Goal: Obtain resource: Download file/media

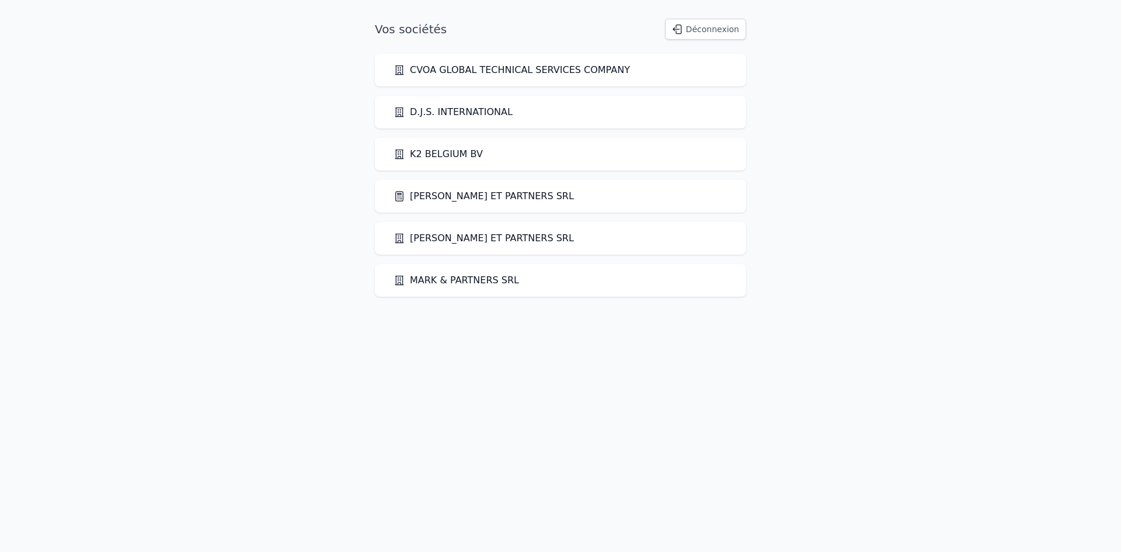
click at [439, 194] on link "[PERSON_NAME] ET PARTNERS SRL" at bounding box center [484, 196] width 180 height 14
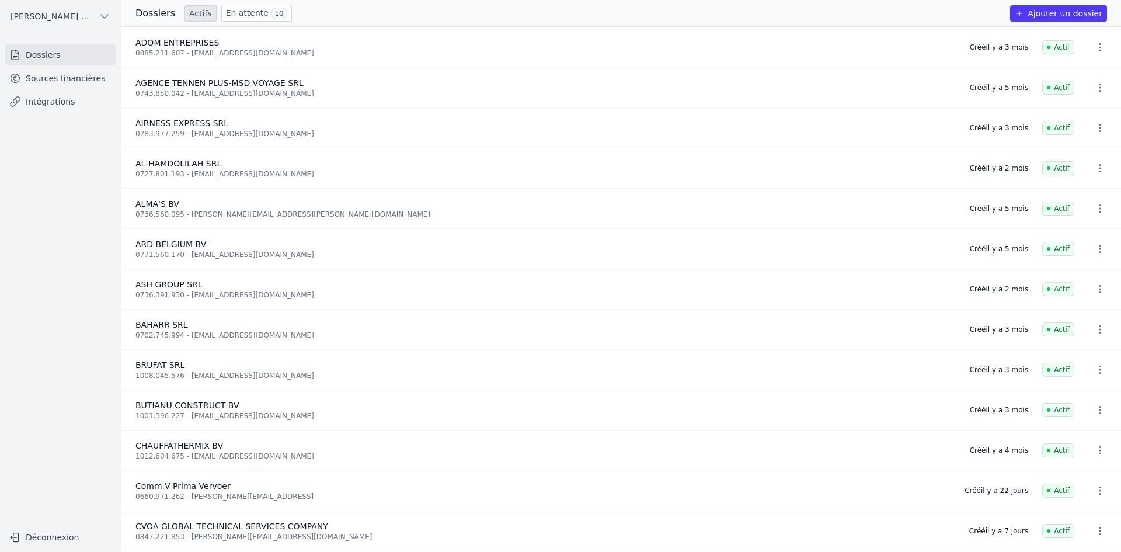
click at [98, 80] on link "Sources financières" at bounding box center [61, 78] width 112 height 21
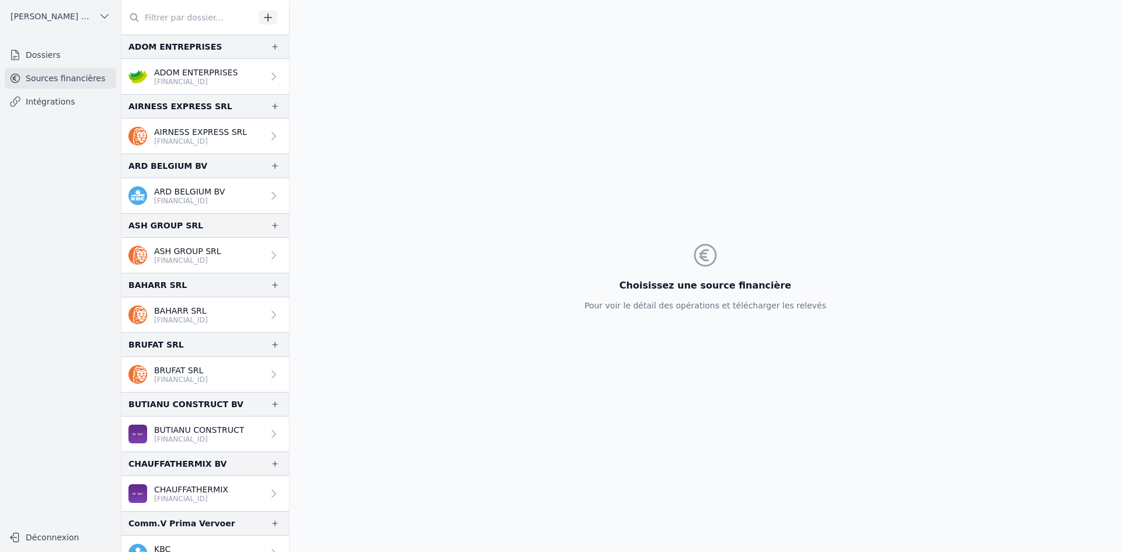
click at [173, 84] on p "[FINANCIAL_ID]" at bounding box center [196, 81] width 84 height 9
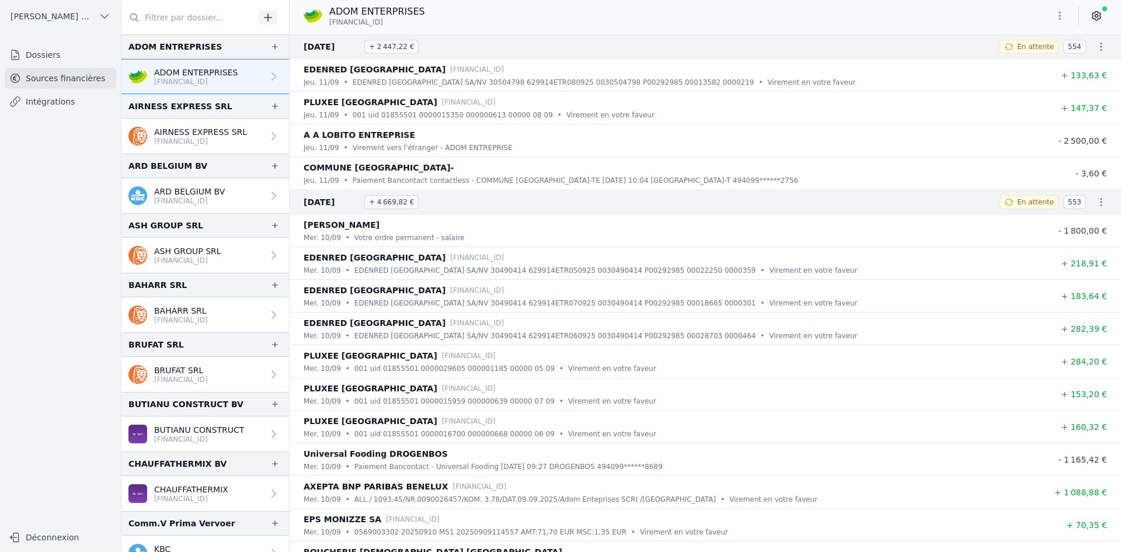
click at [1053, 16] on button "button" at bounding box center [1059, 15] width 23 height 19
click at [1053, 65] on button "Exporter" at bounding box center [1032, 62] width 84 height 22
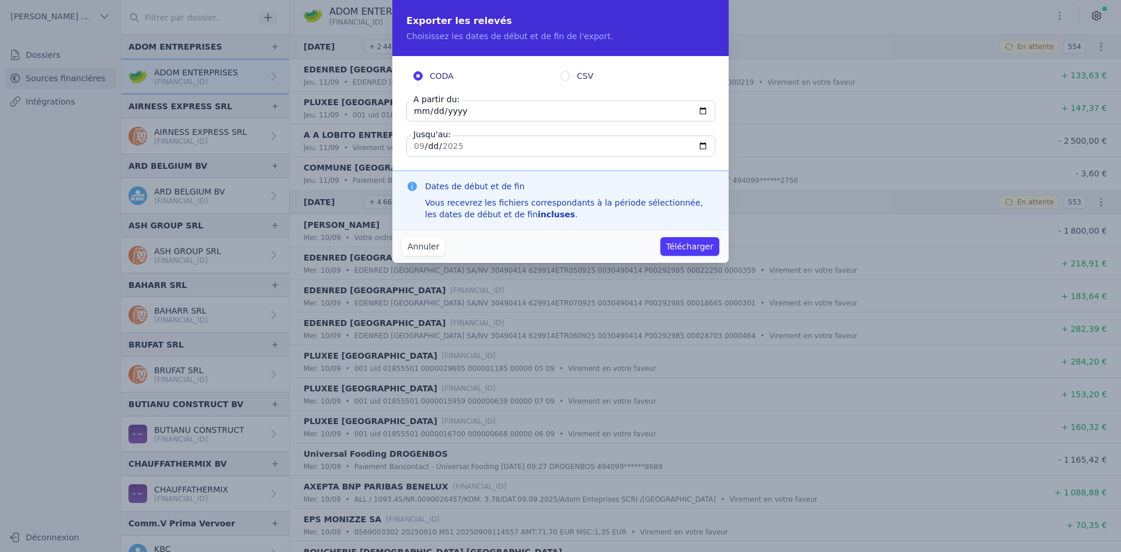
click at [424, 111] on input "2025-09-11" at bounding box center [561, 110] width 309 height 21
type input "2025-09-08"
click at [701, 240] on button "Télécharger" at bounding box center [690, 246] width 59 height 19
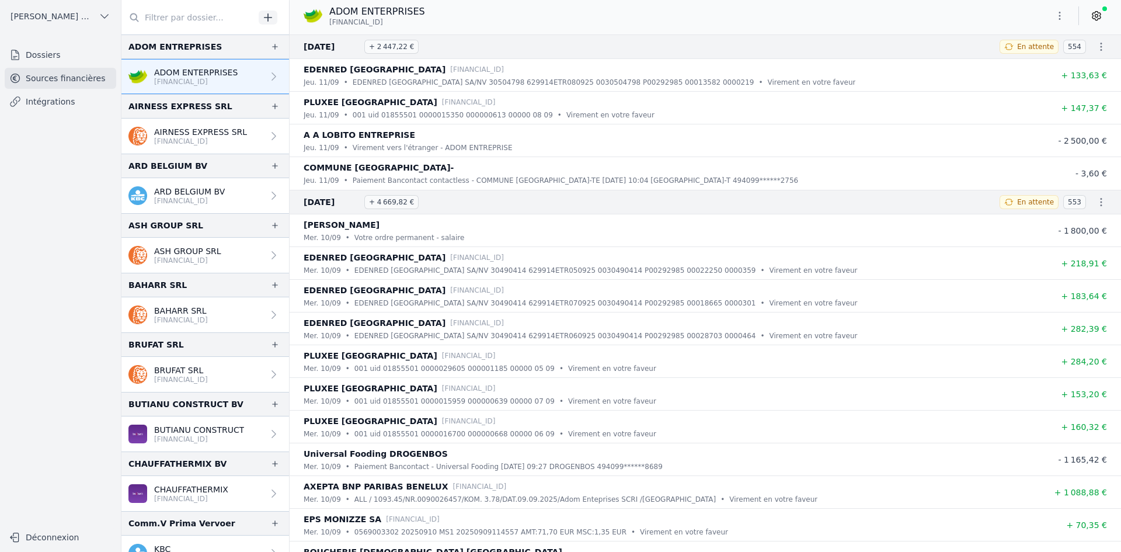
click at [154, 139] on div "AIRNESS EXPRESS SRL BE14 3632 2150 3883" at bounding box center [187, 136] width 119 height 20
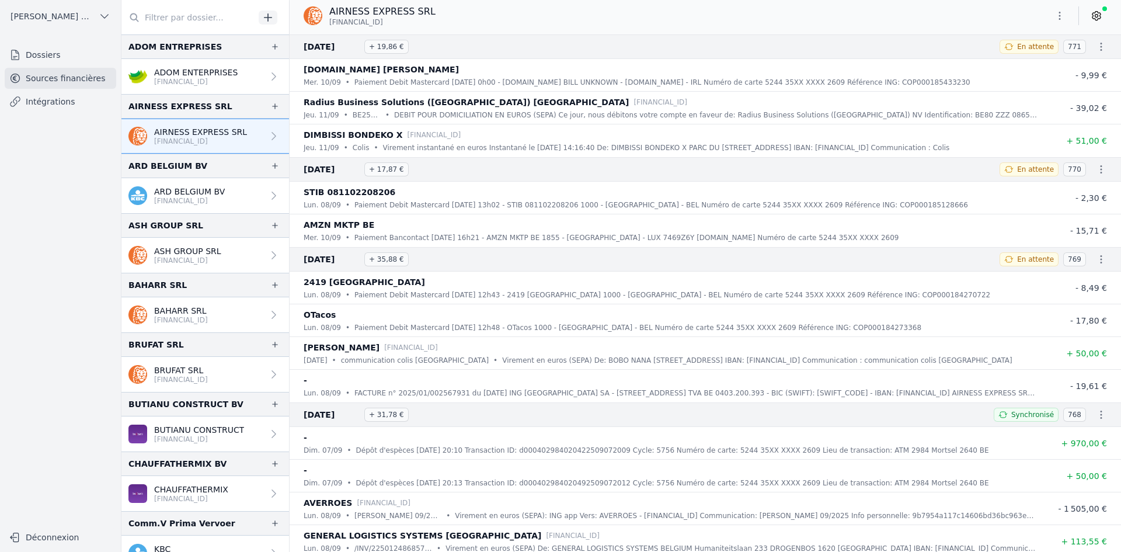
click at [1055, 18] on icon "button" at bounding box center [1060, 16] width 12 height 12
click at [1024, 66] on button "Exporter" at bounding box center [1032, 62] width 84 height 22
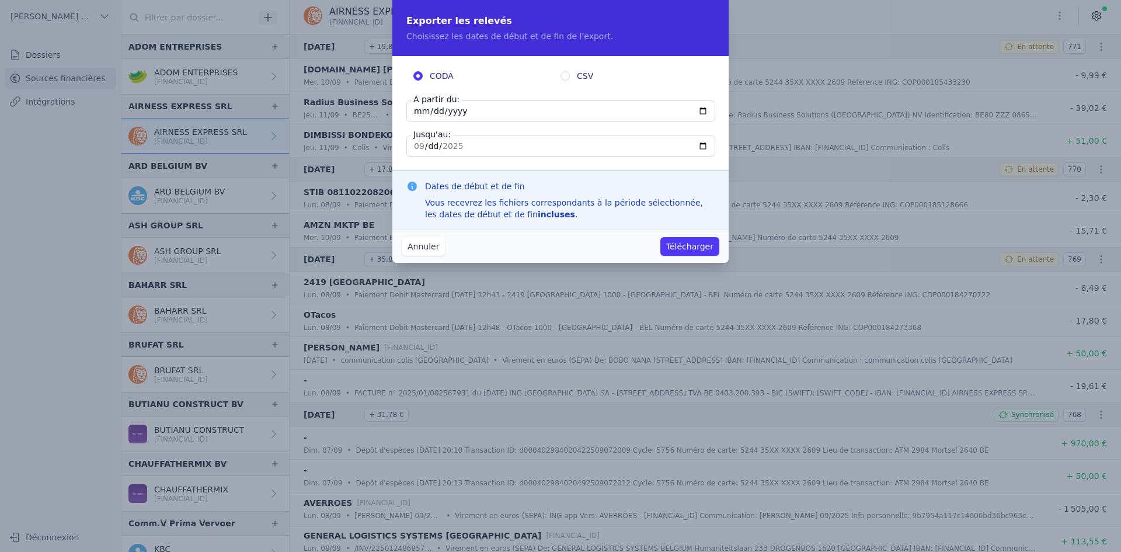
click at [418, 120] on input "[DATE]" at bounding box center [561, 110] width 309 height 21
type input "[DATE]"
click at [685, 251] on button "Télécharger" at bounding box center [690, 246] width 59 height 19
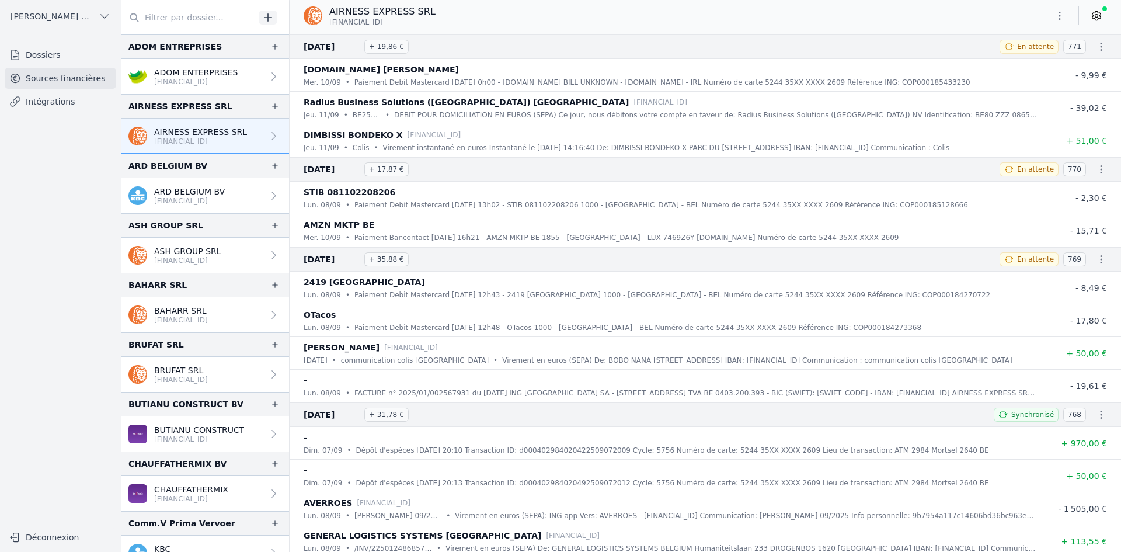
drag, startPoint x: 151, startPoint y: 191, endPoint x: 160, endPoint y: 179, distance: 15.0
click at [151, 192] on div "ARD BELGIUM BV BE58 7330 6048 4479" at bounding box center [176, 196] width 96 height 20
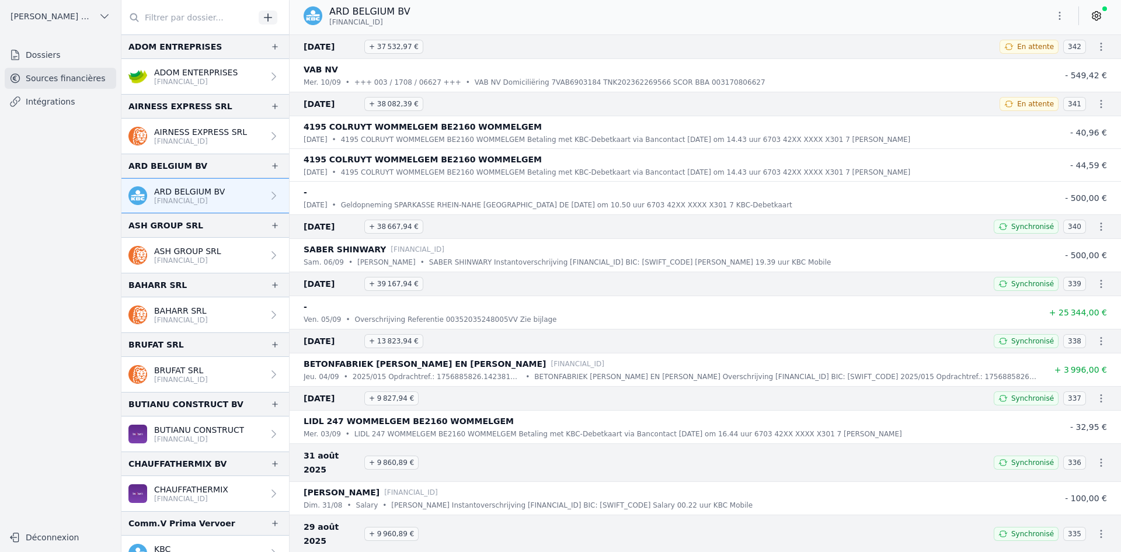
click at [1052, 16] on button "button" at bounding box center [1059, 15] width 23 height 19
click at [1039, 61] on button "Exporter" at bounding box center [1032, 62] width 84 height 22
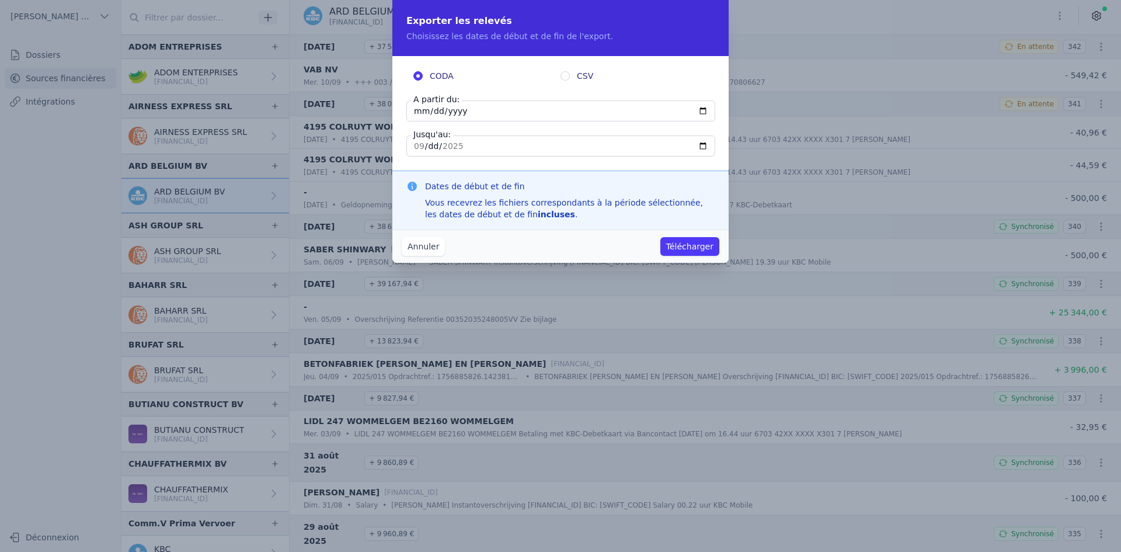
click at [423, 108] on input "[DATE]" at bounding box center [561, 110] width 309 height 21
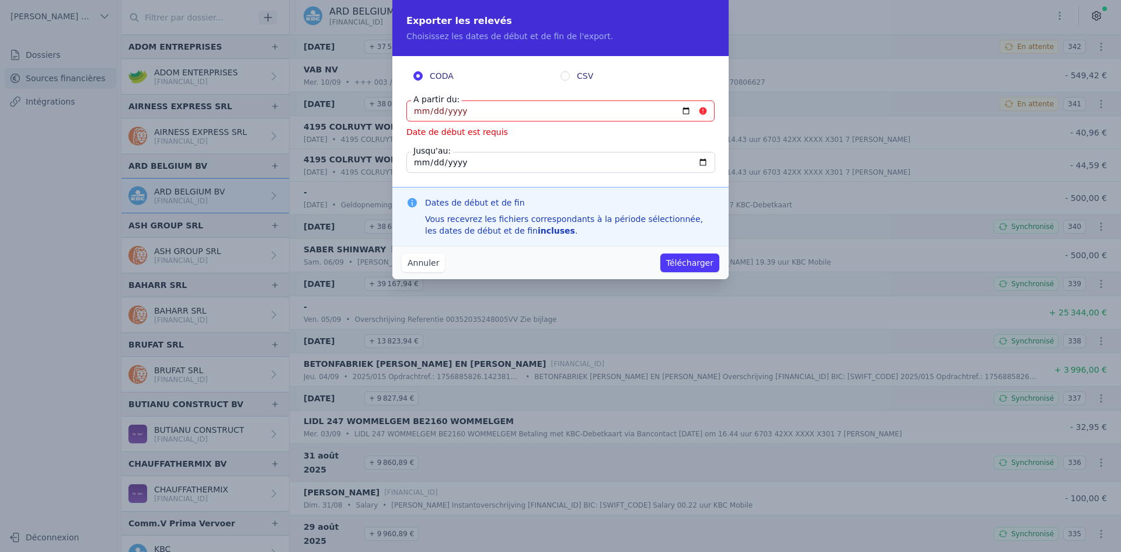
type input "2025-09-06"
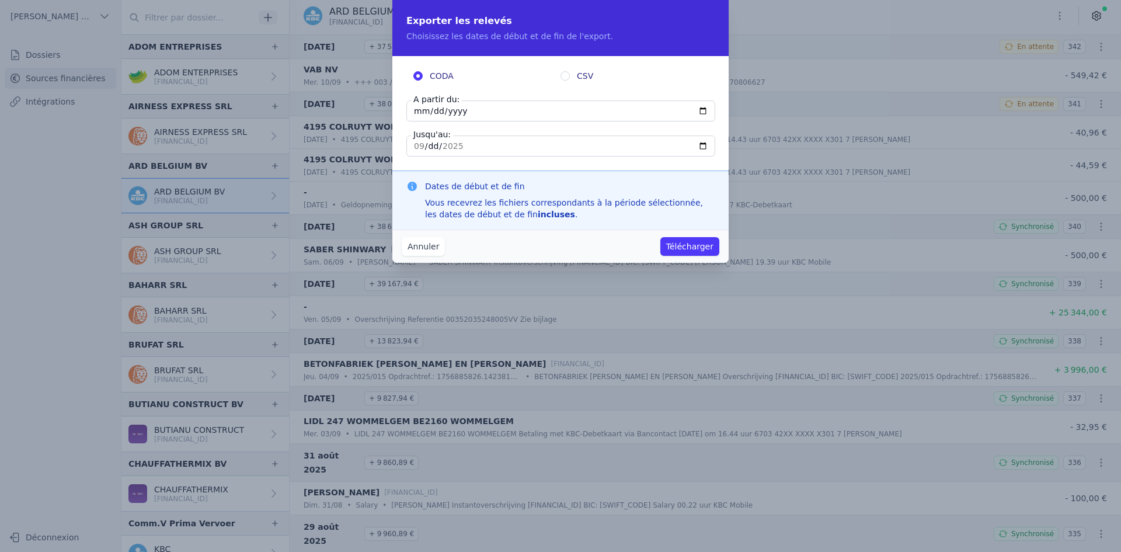
click at [690, 244] on button "Télécharger" at bounding box center [690, 246] width 59 height 19
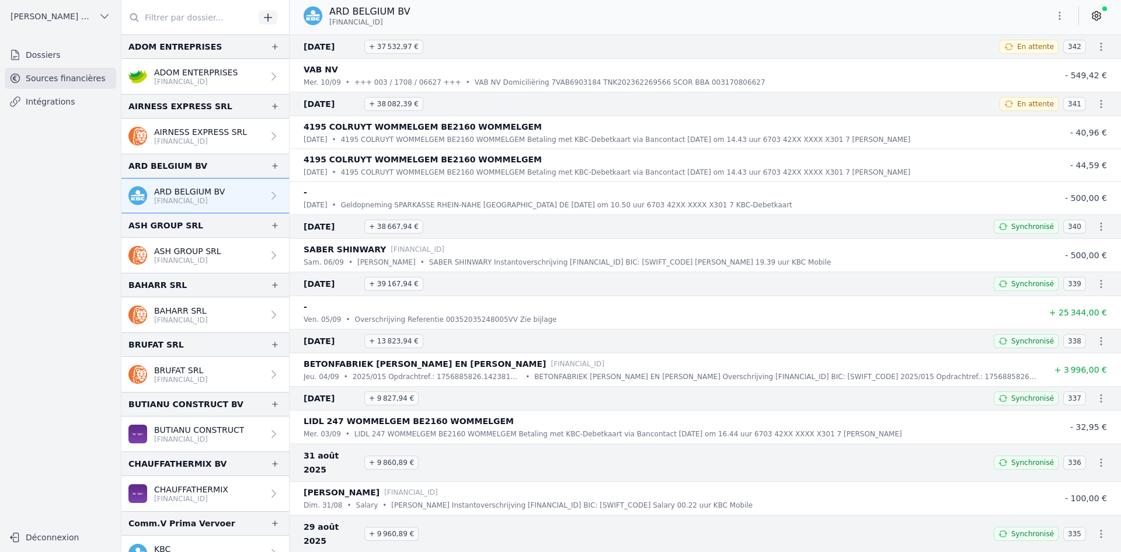
click at [180, 258] on p "[FINANCIAL_ID]" at bounding box center [187, 260] width 67 height 9
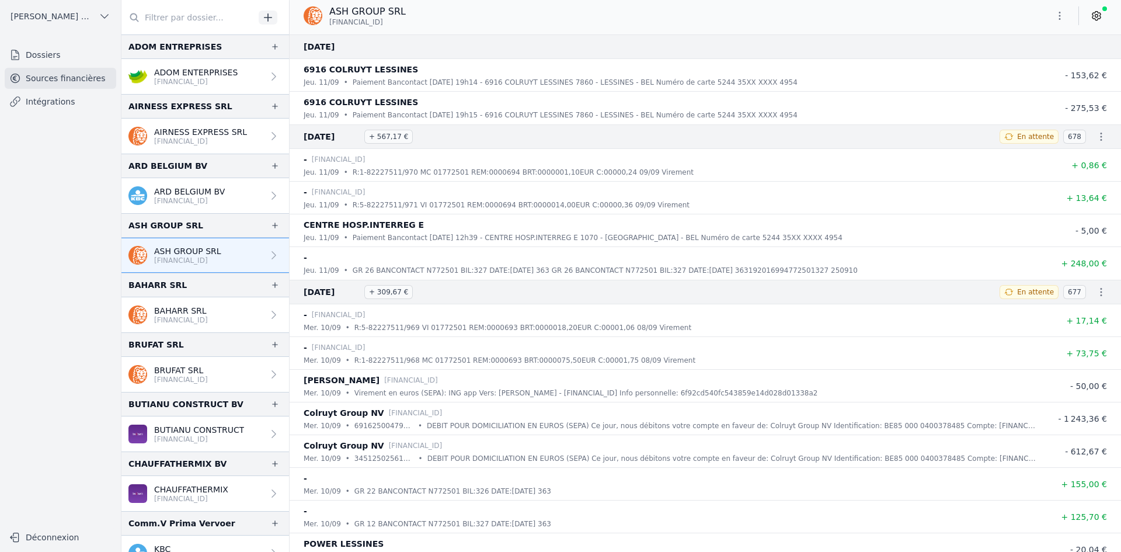
click at [1063, 18] on icon "button" at bounding box center [1060, 16] width 12 height 12
click at [1022, 66] on button "Exporter" at bounding box center [1032, 62] width 84 height 22
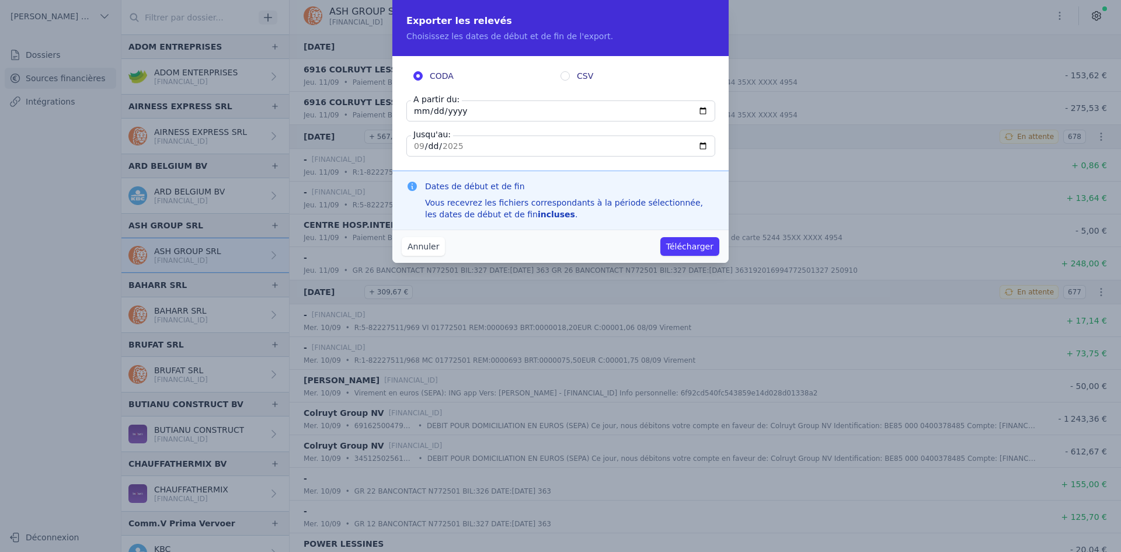
click at [419, 111] on input "[DATE]" at bounding box center [561, 110] width 309 height 21
type input "[DATE]"
click at [674, 247] on button "Télécharger" at bounding box center [690, 246] width 59 height 19
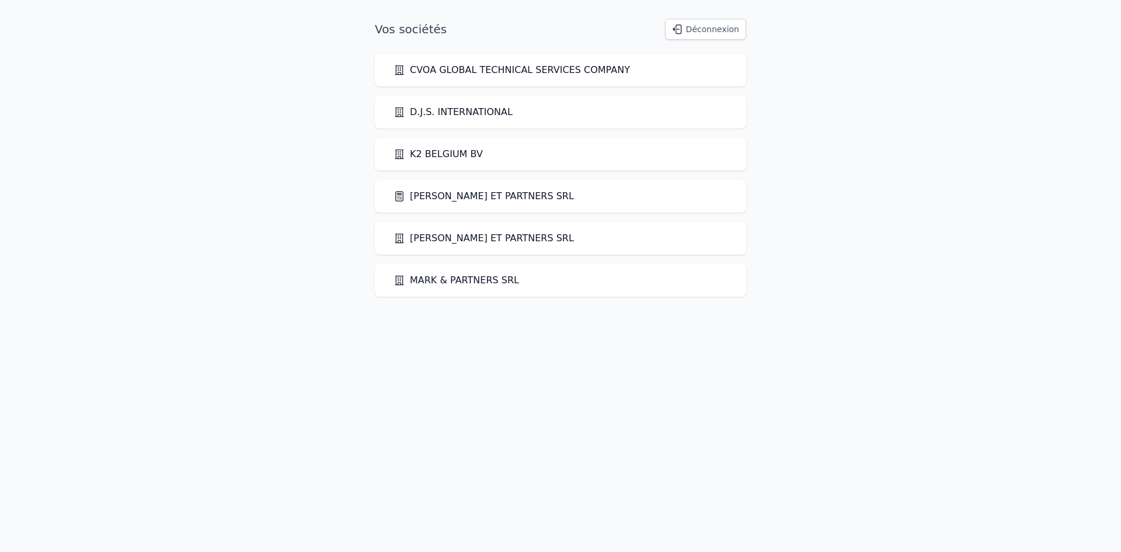
click at [427, 194] on link "[PERSON_NAME] ET PARTNERS SRL" at bounding box center [484, 196] width 180 height 14
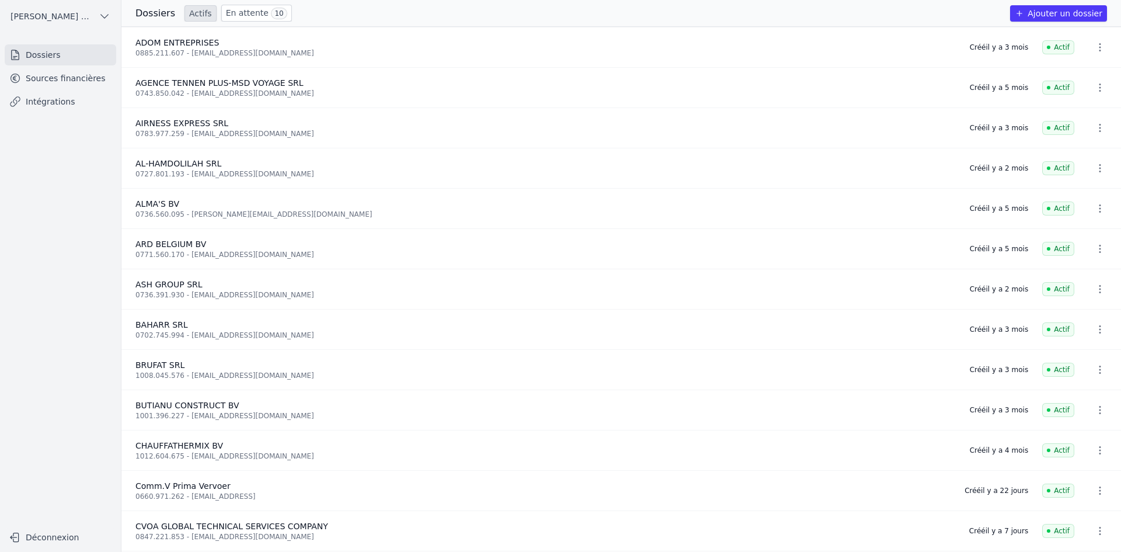
click at [112, 79] on link "Sources financières" at bounding box center [61, 78] width 112 height 21
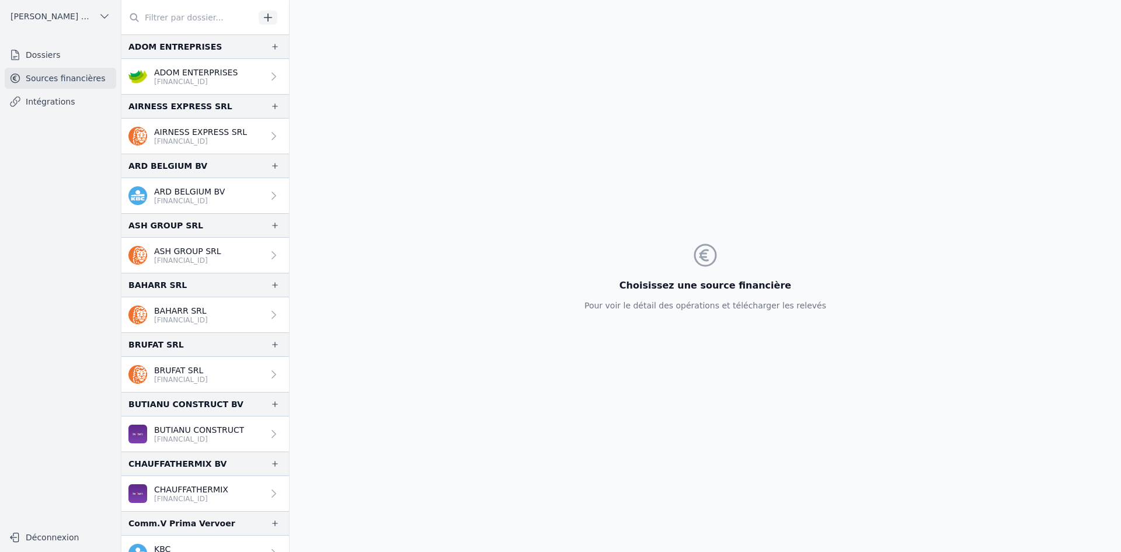
click at [192, 246] on p "ASH GROUP SRL" at bounding box center [187, 251] width 67 height 12
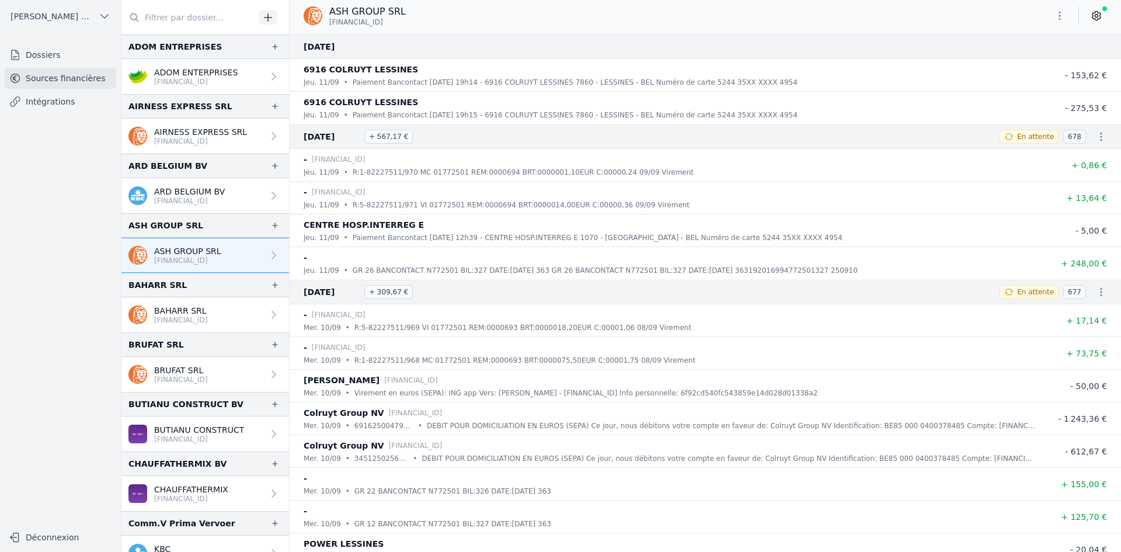
click at [1057, 16] on icon "button" at bounding box center [1060, 16] width 12 height 12
click at [1033, 59] on button "Exporter" at bounding box center [1032, 62] width 84 height 22
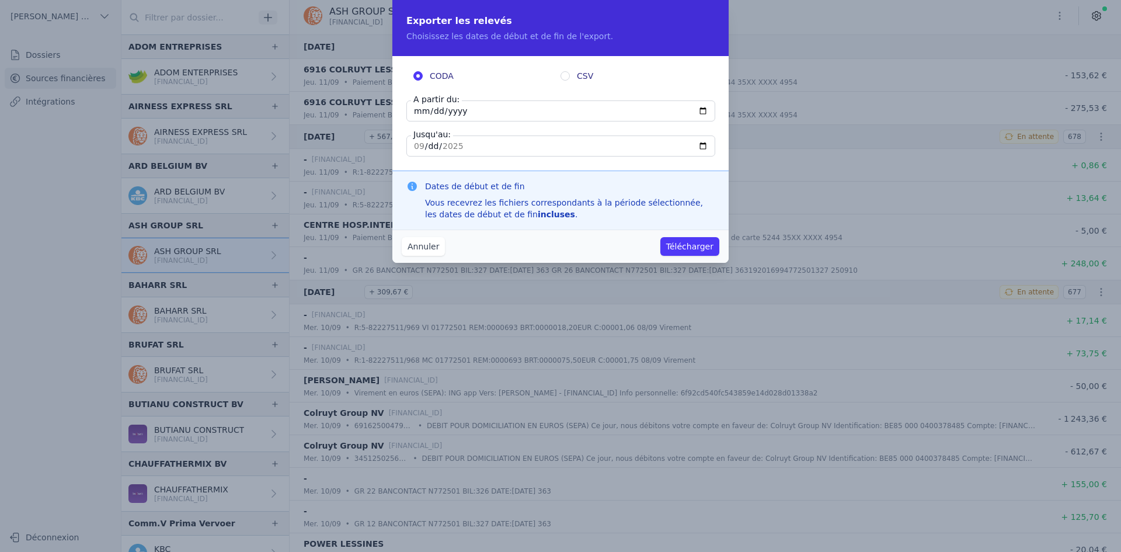
click at [421, 109] on input "[DATE]" at bounding box center [561, 110] width 309 height 21
type input "[DATE]"
click at [677, 239] on button "Télécharger" at bounding box center [690, 246] width 59 height 19
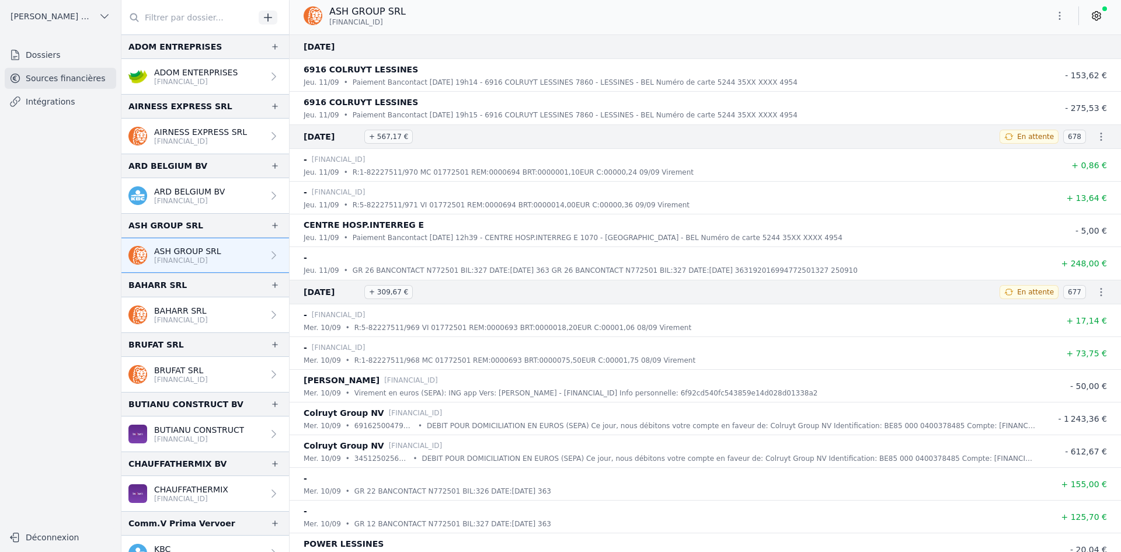
click at [207, 314] on p "BAHARR SRL" at bounding box center [181, 311] width 54 height 12
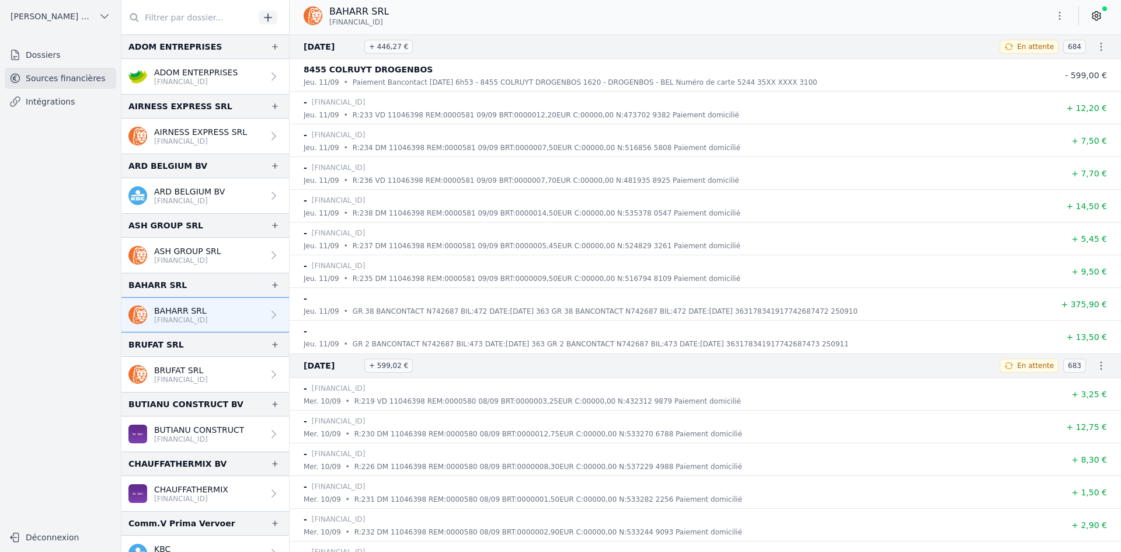
click at [1062, 14] on icon "button" at bounding box center [1060, 16] width 12 height 12
click at [1006, 62] on button "Exporter" at bounding box center [1032, 62] width 84 height 22
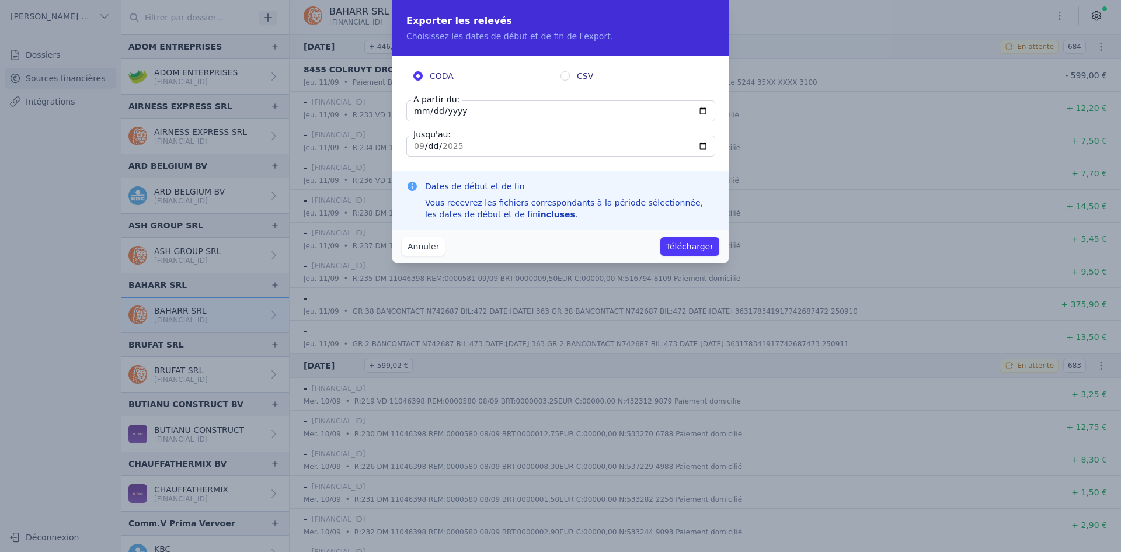
click at [416, 107] on input "[DATE]" at bounding box center [561, 110] width 309 height 21
type input "[DATE]"
click at [687, 246] on button "Télécharger" at bounding box center [690, 246] width 59 height 19
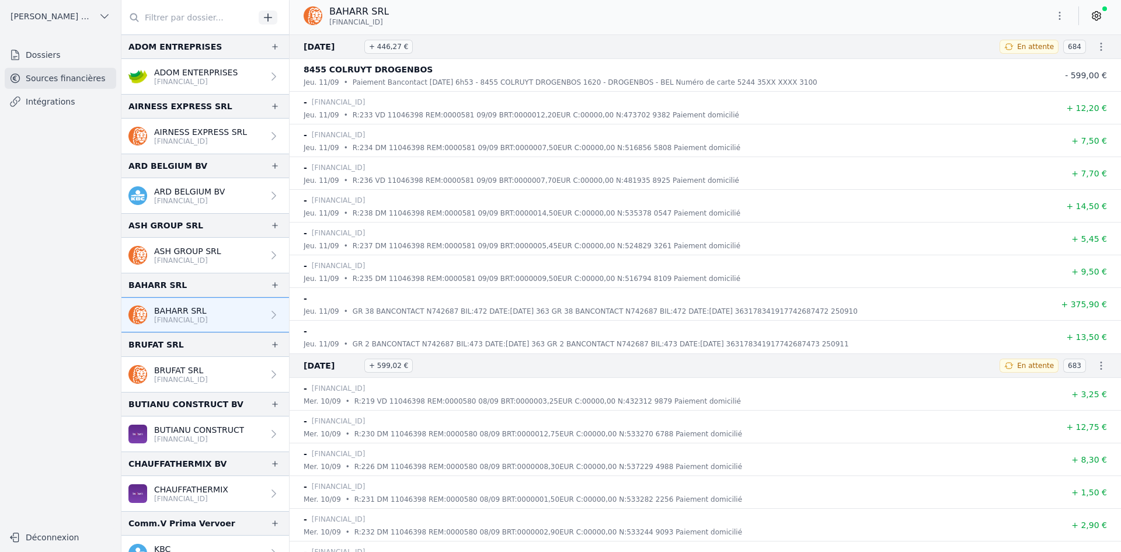
click at [192, 374] on p "BRUFAT SRL" at bounding box center [181, 370] width 54 height 12
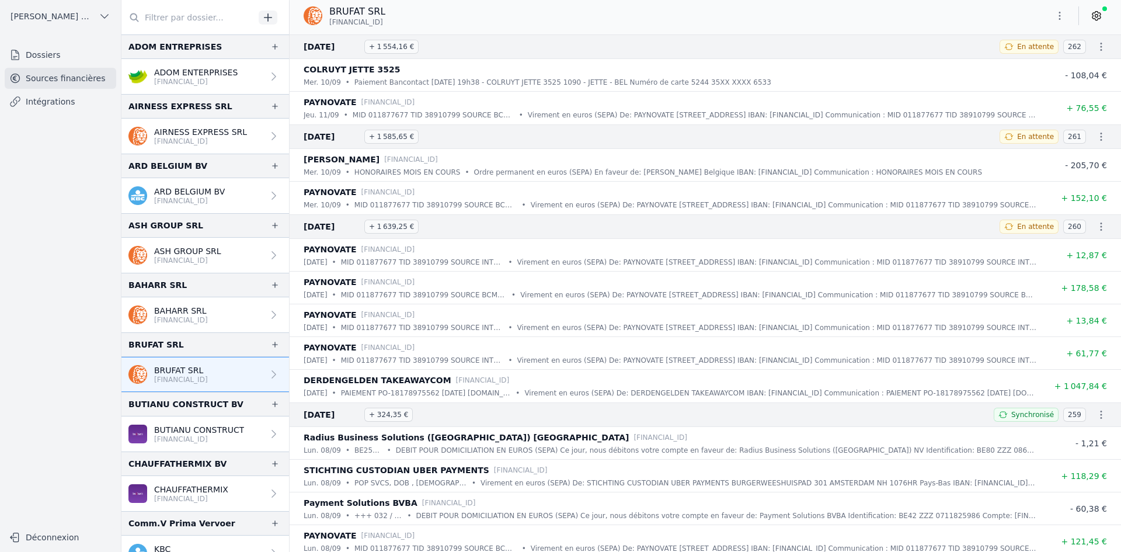
click at [1057, 19] on icon "button" at bounding box center [1060, 16] width 12 height 12
click at [1024, 65] on button "Exporter" at bounding box center [1032, 62] width 84 height 22
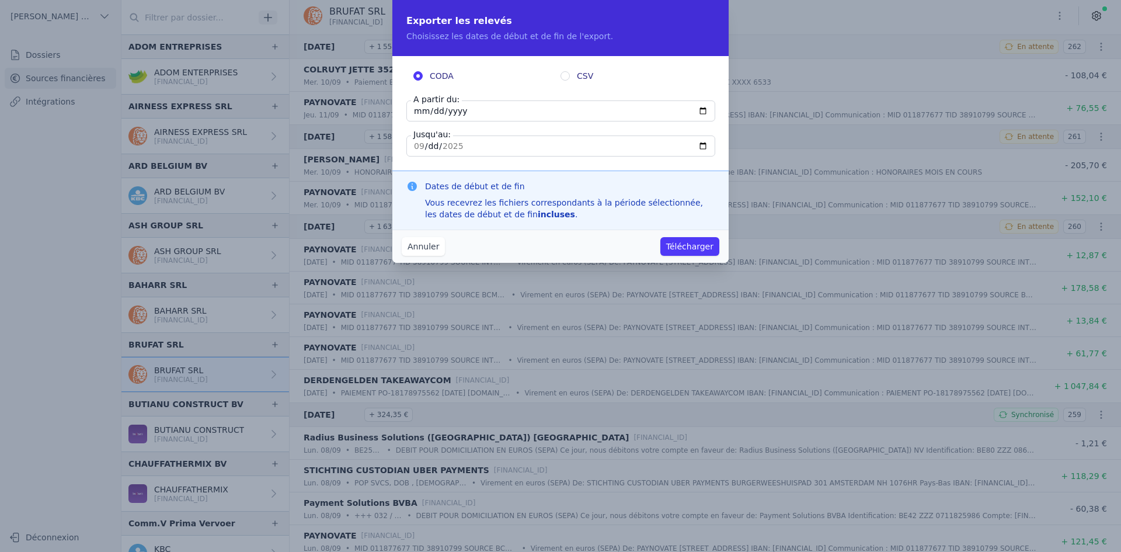
click at [416, 115] on input "[DATE]" at bounding box center [561, 110] width 309 height 21
type input "[DATE]"
click at [677, 249] on button "Télécharger" at bounding box center [690, 246] width 59 height 19
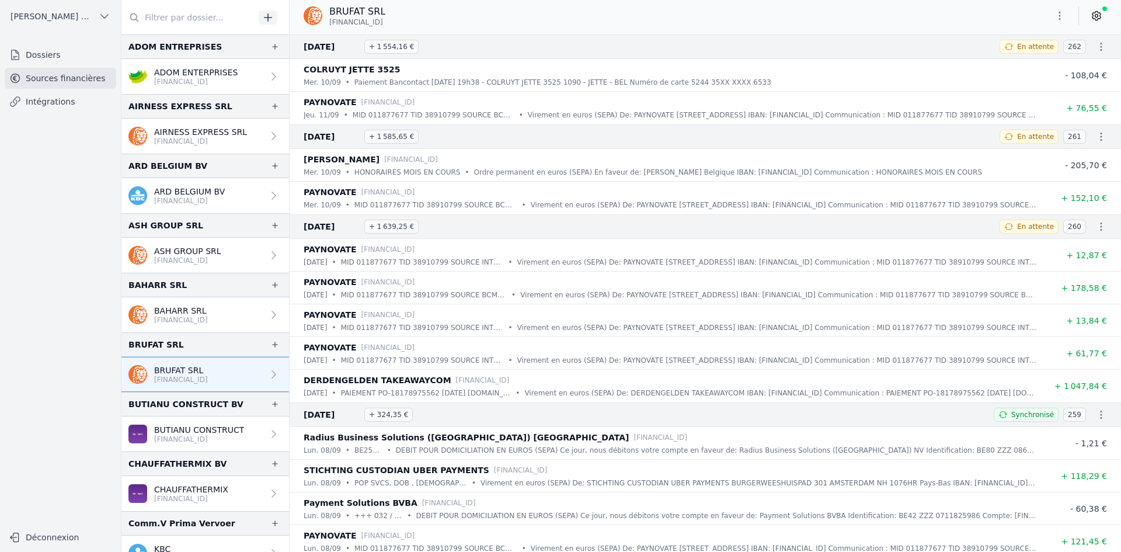
click at [210, 426] on p "BUTIANU CONSTRUCT" at bounding box center [199, 430] width 90 height 12
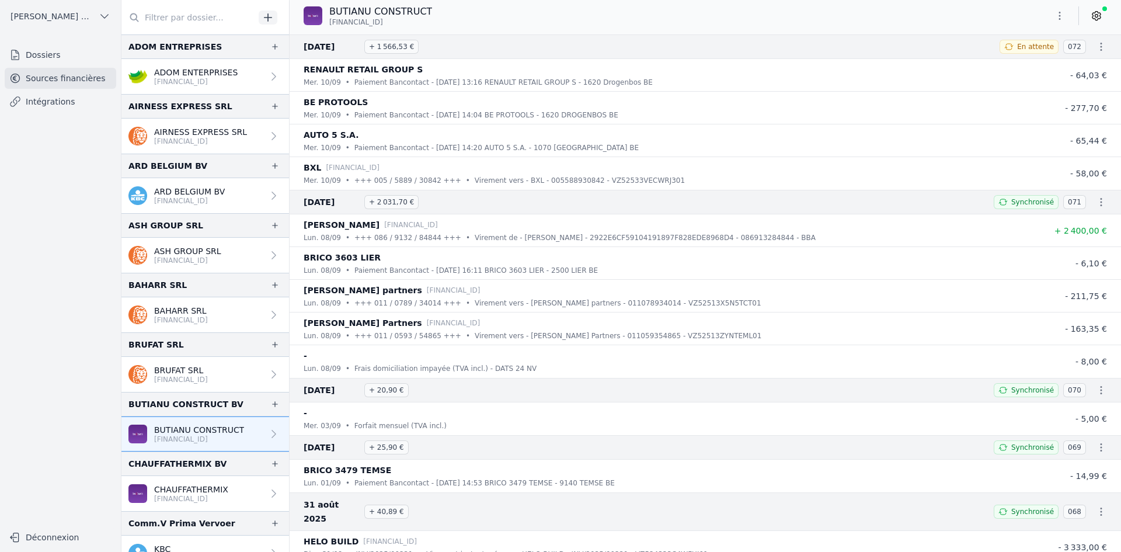
click at [1063, 12] on icon "button" at bounding box center [1060, 16] width 12 height 12
click at [1013, 67] on button "Exporter" at bounding box center [1032, 62] width 84 height 22
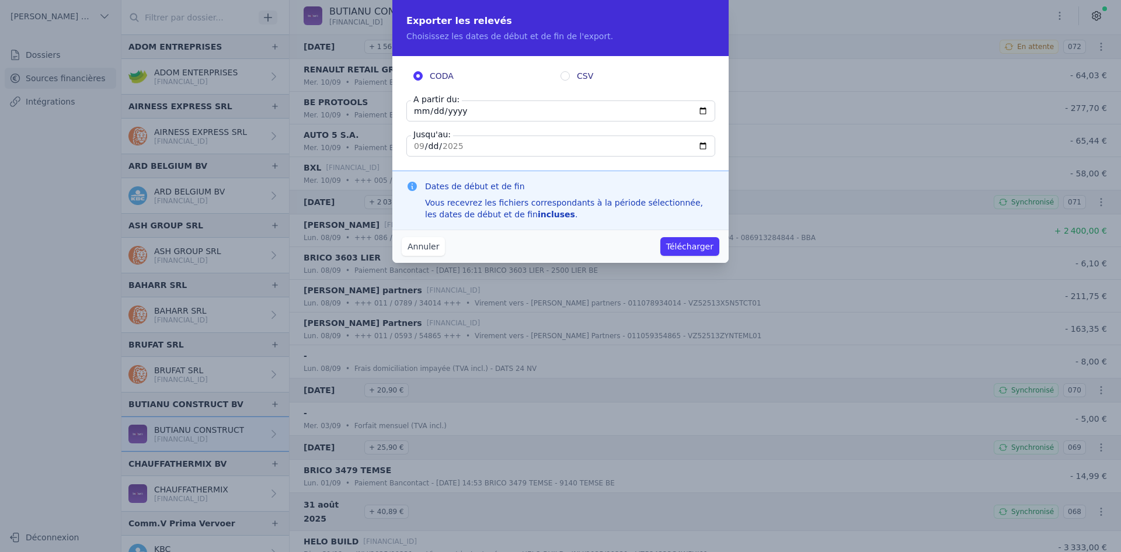
click at [420, 114] on input "[DATE]" at bounding box center [561, 110] width 309 height 21
type input "[DATE]"
click at [697, 249] on button "Télécharger" at bounding box center [690, 246] width 59 height 19
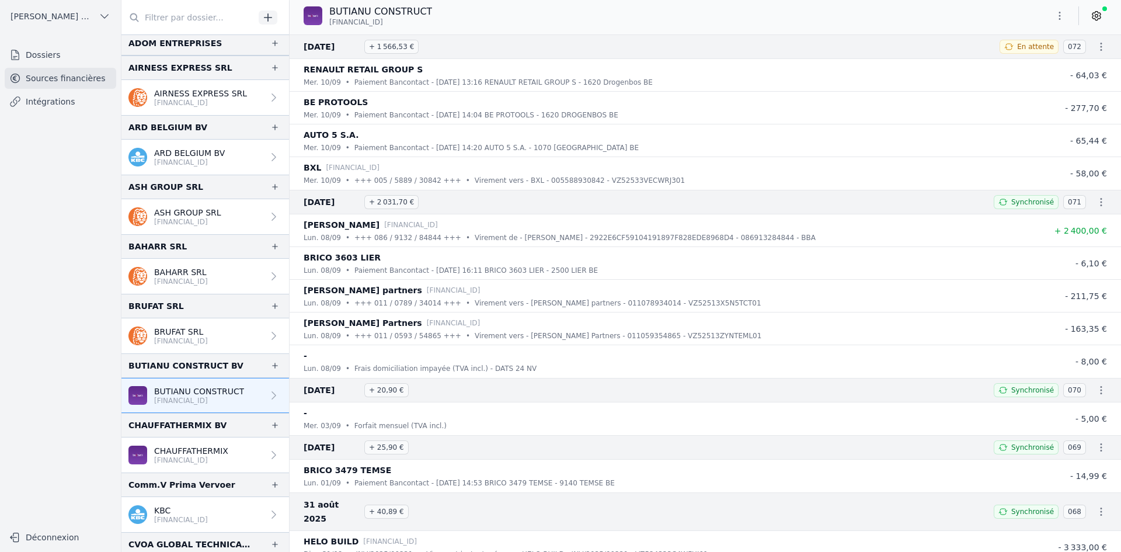
scroll to position [58, 0]
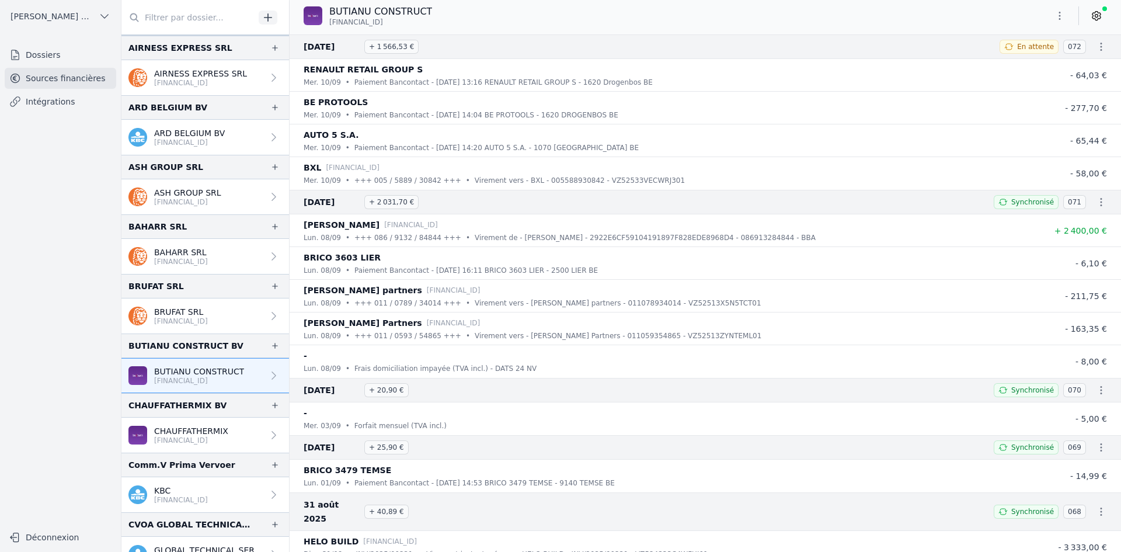
click at [205, 436] on p "[FINANCIAL_ID]" at bounding box center [191, 440] width 74 height 9
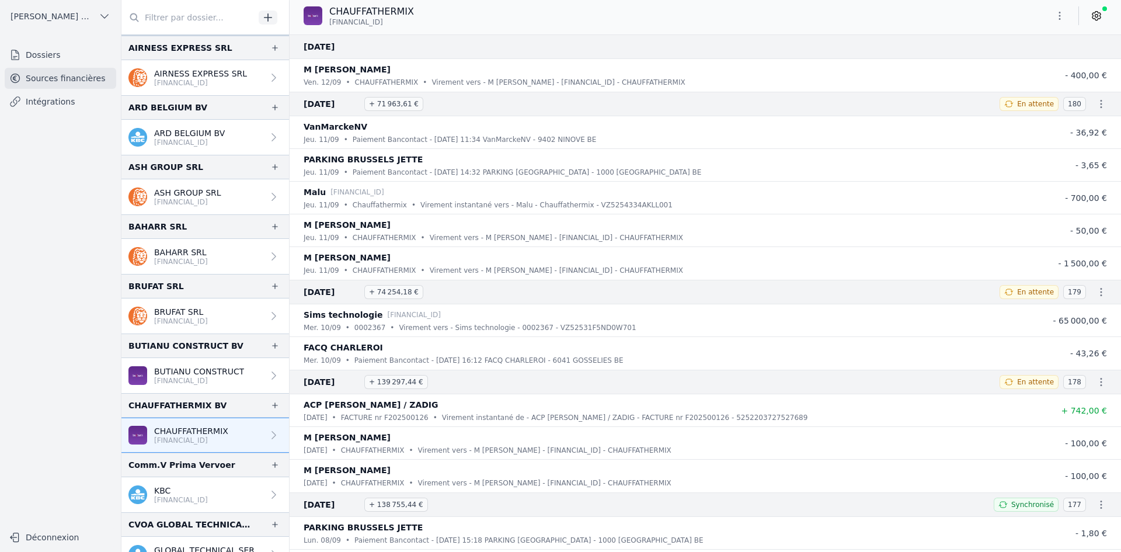
click at [1057, 15] on icon "button" at bounding box center [1060, 16] width 12 height 12
click at [1008, 59] on button "Exporter" at bounding box center [1032, 62] width 84 height 22
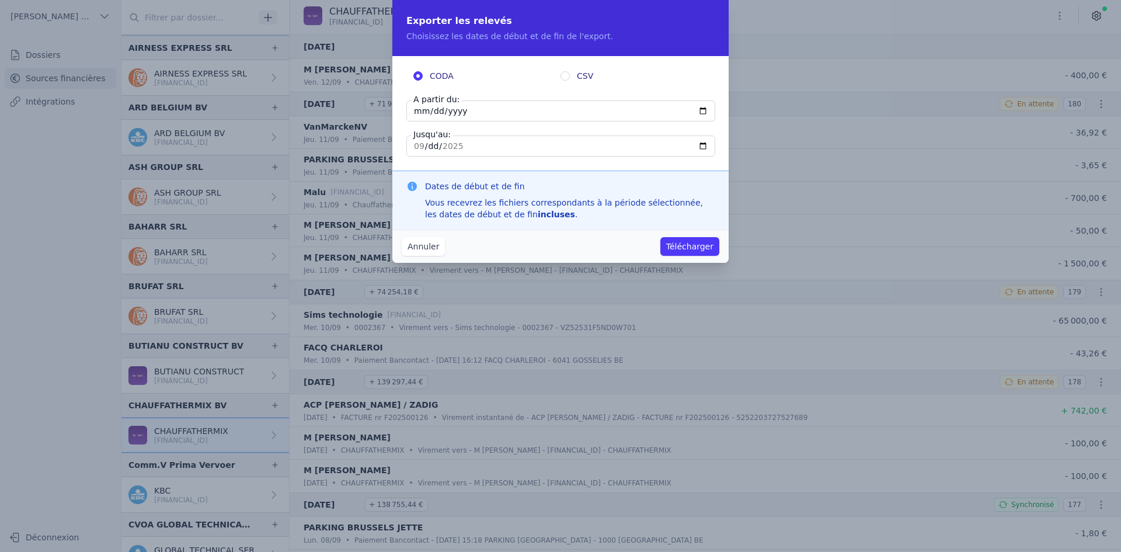
click at [414, 110] on input "[DATE]" at bounding box center [561, 110] width 309 height 21
type input "[DATE]"
click at [678, 246] on button "Télécharger" at bounding box center [690, 246] width 59 height 19
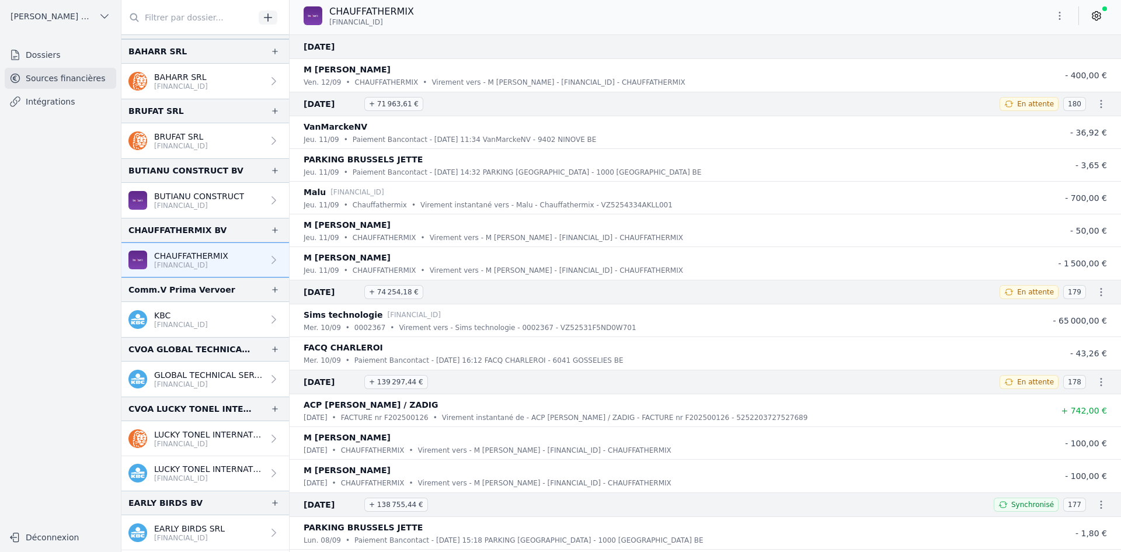
scroll to position [292, 0]
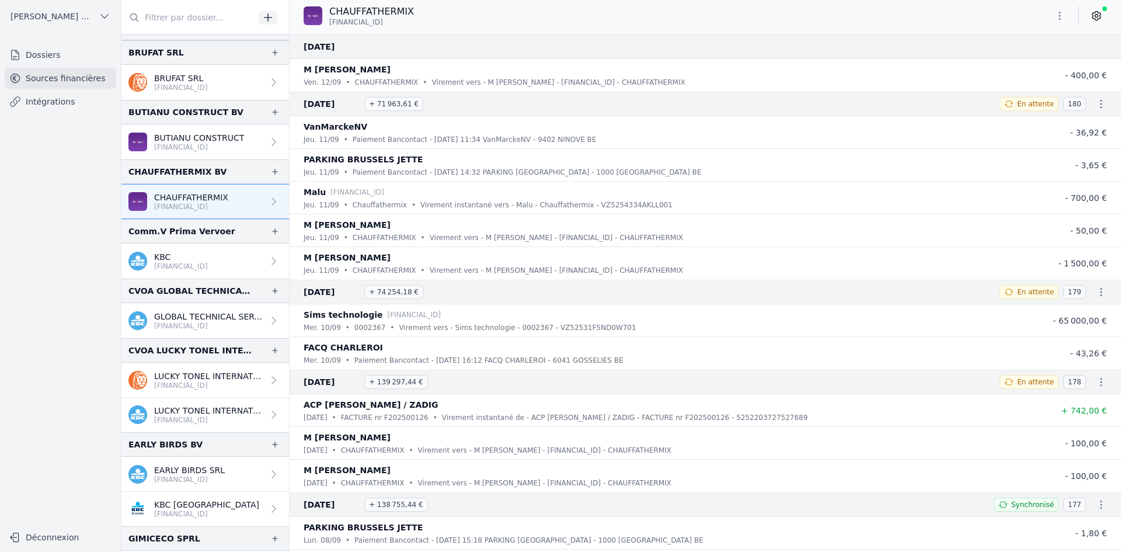
click at [155, 384] on p "[FINANCIAL_ID]" at bounding box center [208, 385] width 109 height 9
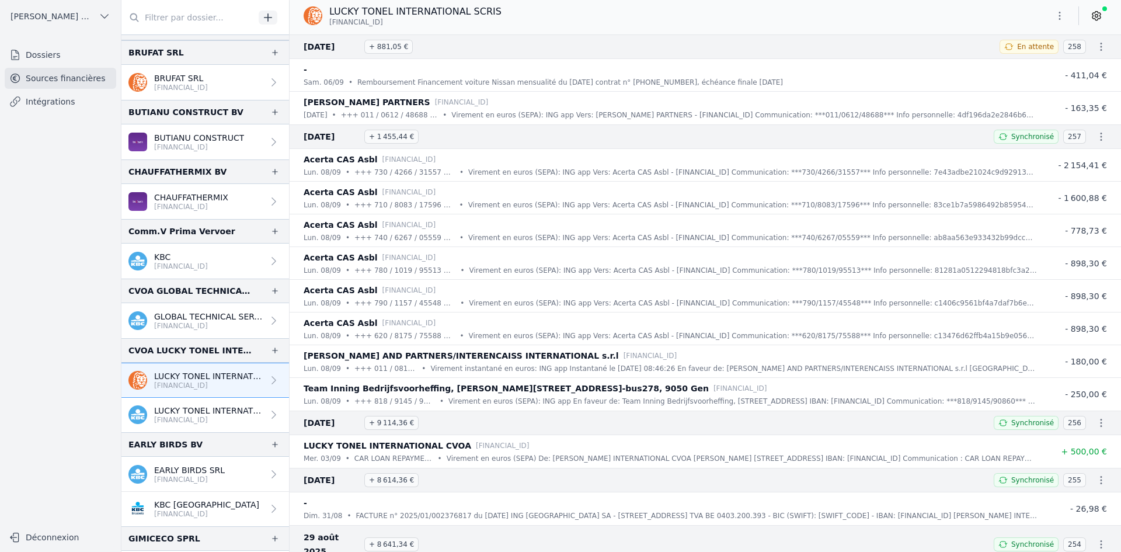
click at [1053, 19] on button "button" at bounding box center [1059, 15] width 23 height 19
click at [1031, 67] on button "Exporter" at bounding box center [1032, 62] width 84 height 22
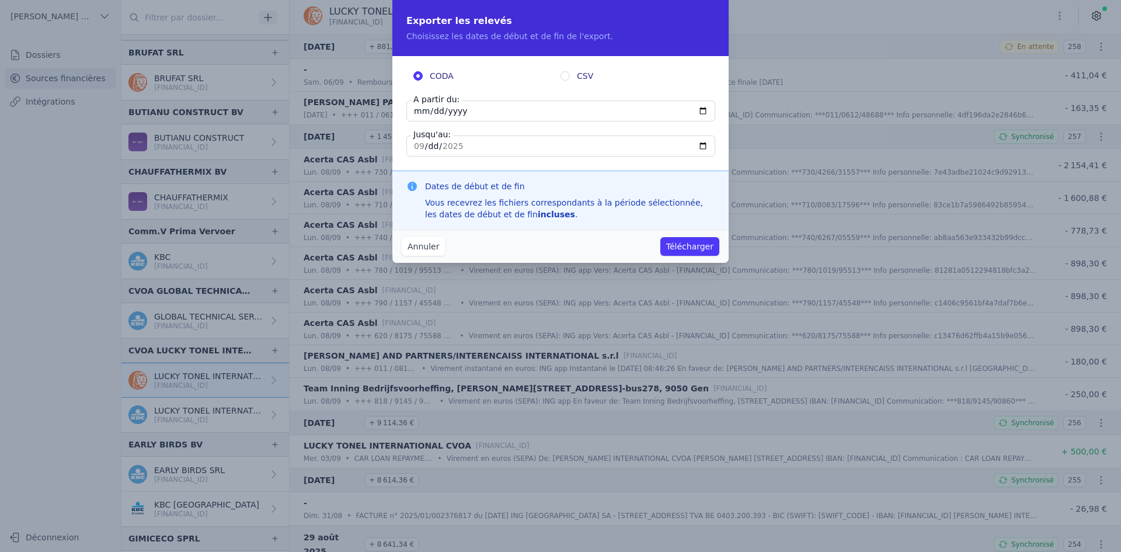
click at [418, 113] on input "[DATE]" at bounding box center [561, 110] width 309 height 21
type input "[DATE]"
click at [694, 246] on button "Télécharger" at bounding box center [690, 246] width 59 height 19
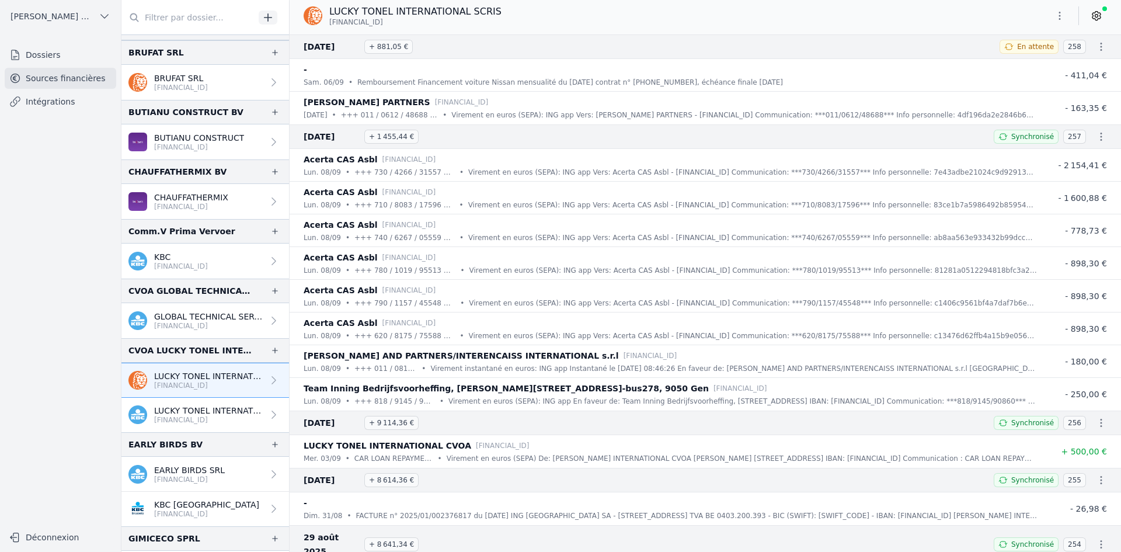
click at [197, 398] on link "[PERSON_NAME] INTERNATIONAL CVOA [FINANCIAL_ID]" at bounding box center [205, 415] width 168 height 34
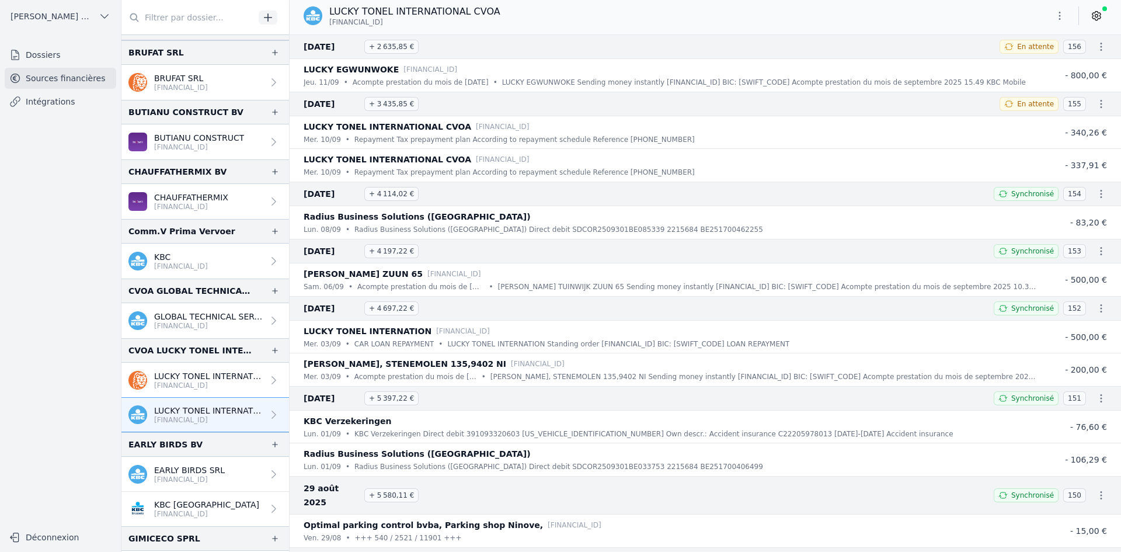
click at [1055, 16] on icon "button" at bounding box center [1060, 16] width 12 height 12
click at [1019, 70] on button "Exporter" at bounding box center [1032, 62] width 84 height 22
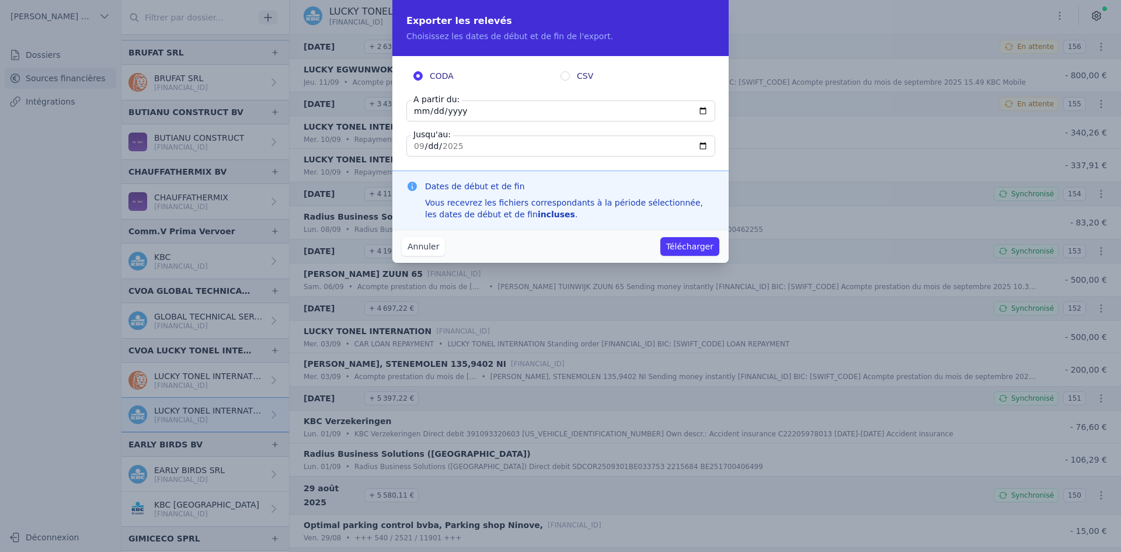
click at [416, 114] on input "[DATE]" at bounding box center [561, 110] width 309 height 21
type input "[DATE]"
click at [694, 240] on button "Télécharger" at bounding box center [690, 246] width 59 height 19
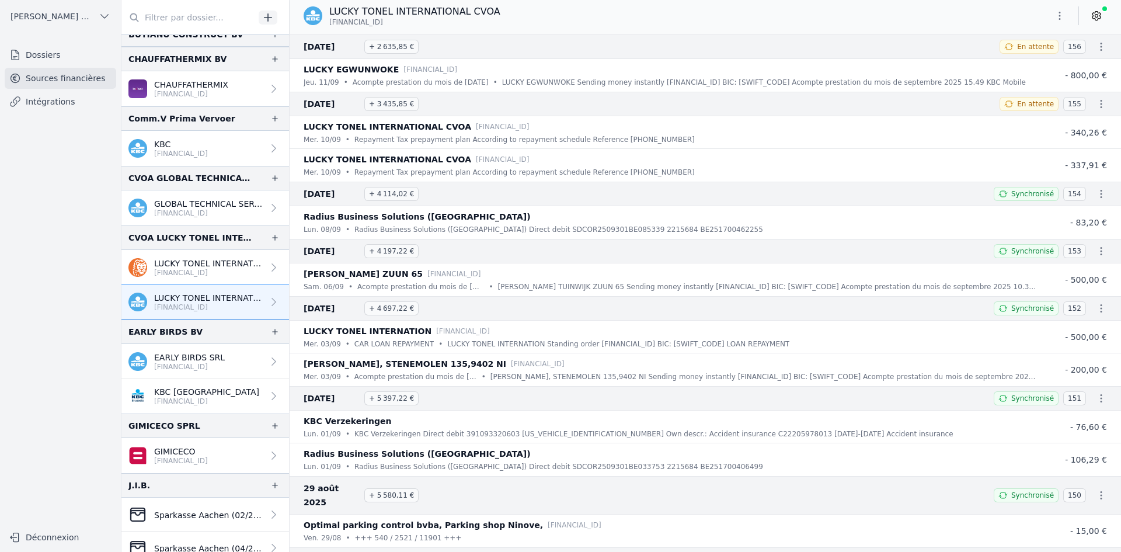
scroll to position [409, 0]
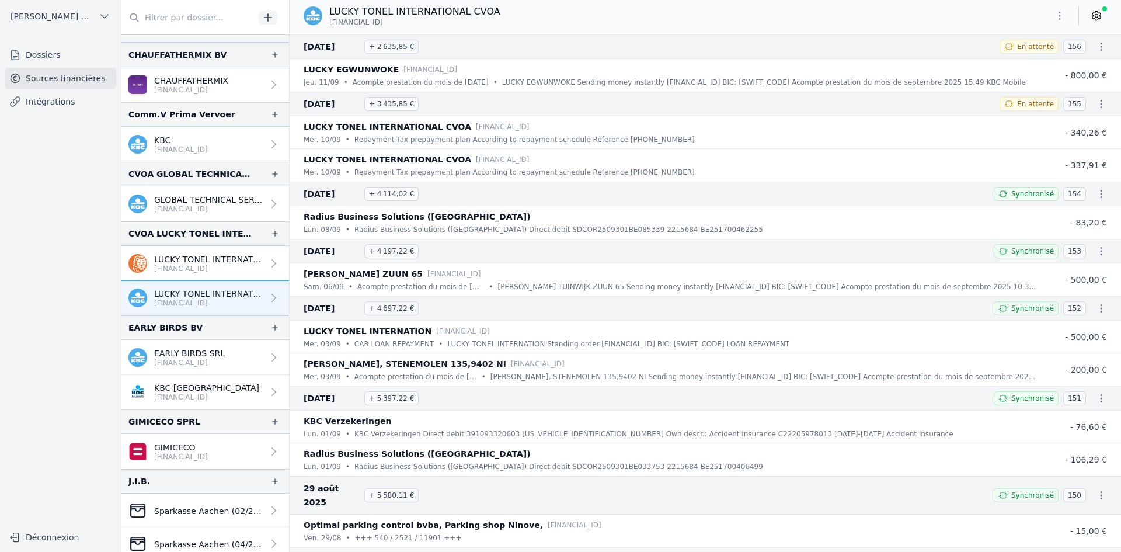
click at [194, 353] on p "EARLY BIRDS SRL" at bounding box center [189, 354] width 71 height 12
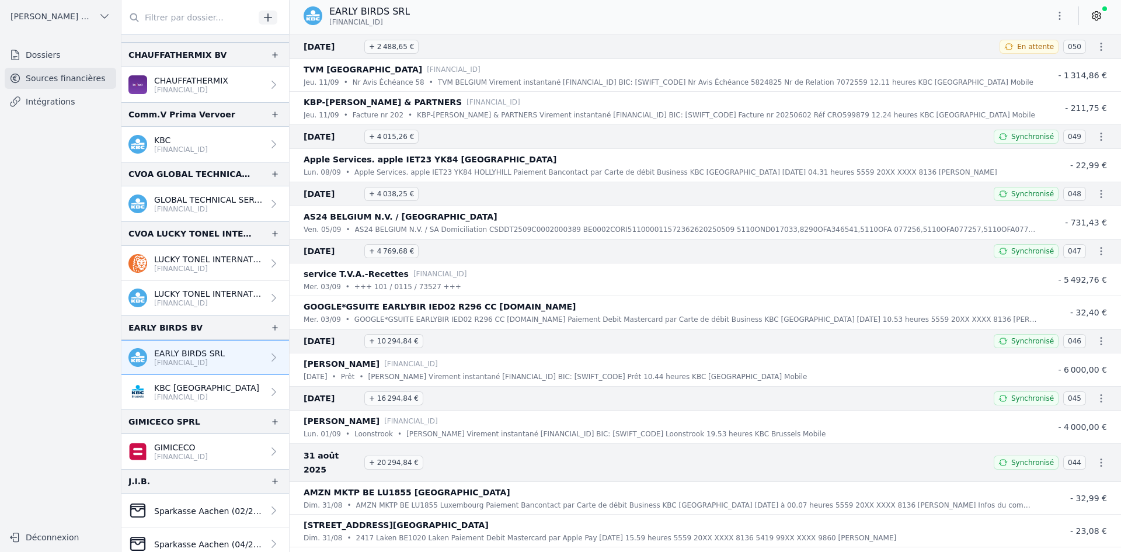
click at [1057, 19] on icon "button" at bounding box center [1060, 16] width 12 height 12
click at [1020, 59] on button "Exporter" at bounding box center [1032, 62] width 84 height 22
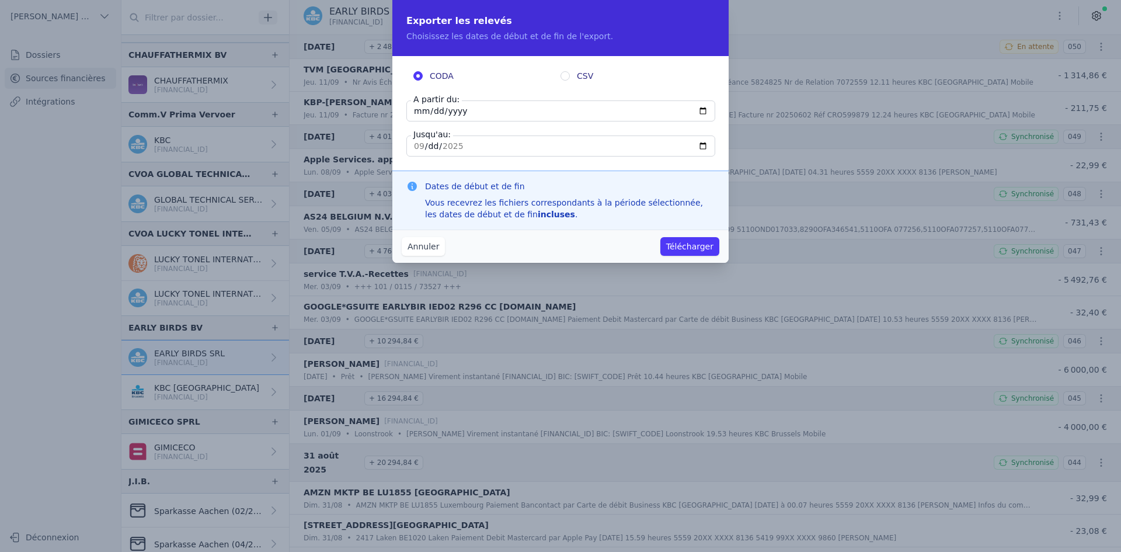
click at [423, 111] on input "[DATE]" at bounding box center [561, 110] width 309 height 21
type input "[DATE]"
drag, startPoint x: 705, startPoint y: 246, endPoint x: 685, endPoint y: 228, distance: 26.5
click at [704, 246] on button "Télécharger" at bounding box center [690, 246] width 59 height 19
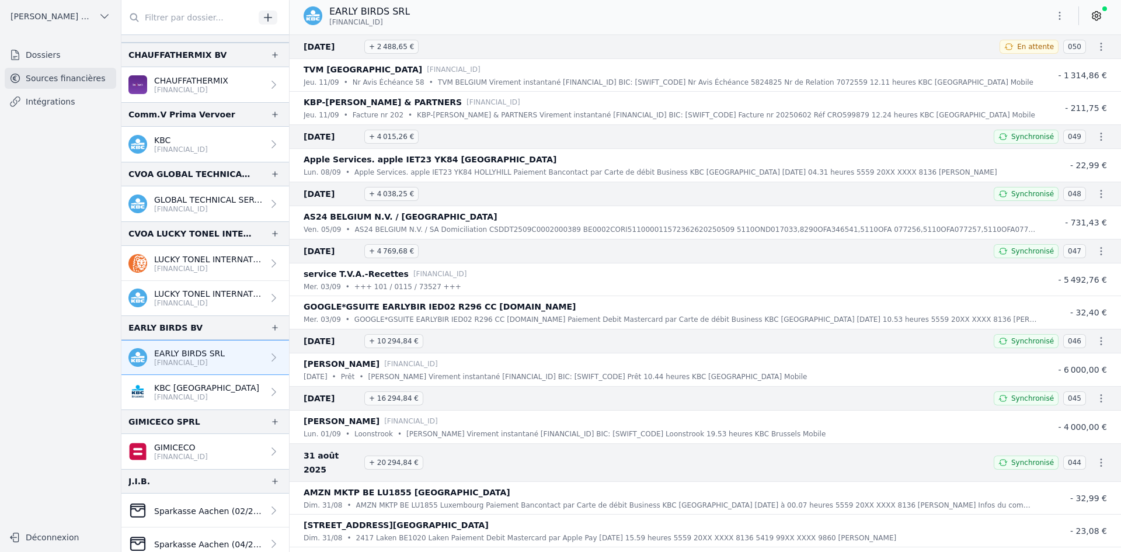
click at [179, 384] on p "KBC [GEOGRAPHIC_DATA]" at bounding box center [206, 388] width 105 height 12
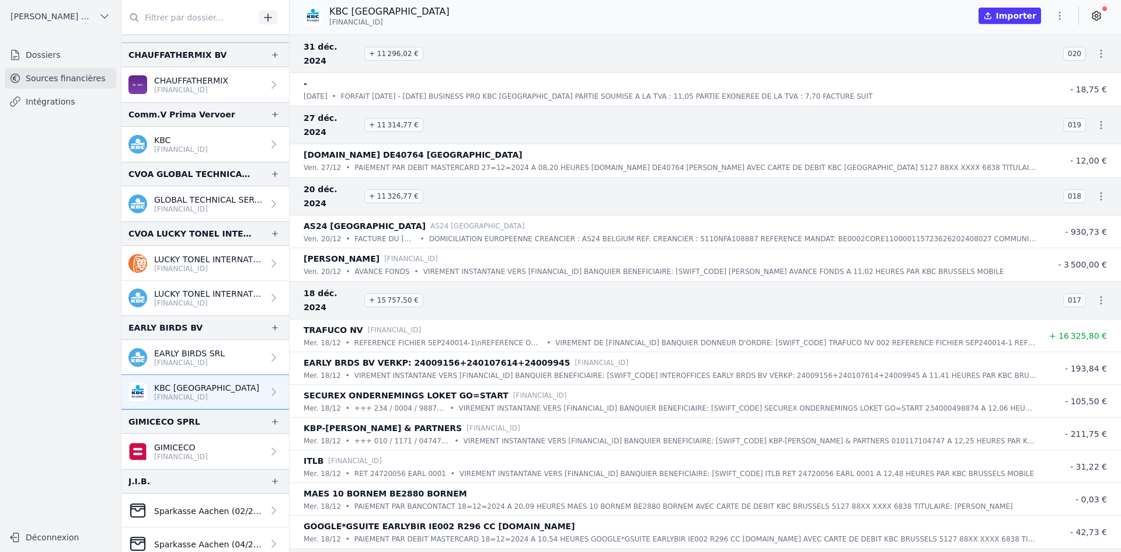
click at [196, 351] on p "EARLY BIRDS SRL" at bounding box center [189, 354] width 71 height 12
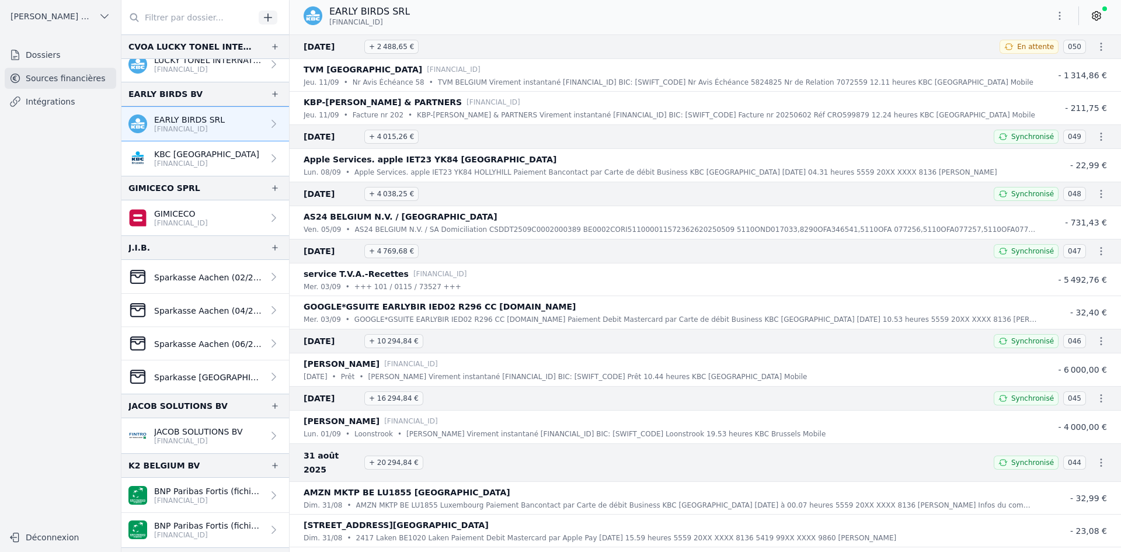
scroll to position [701, 0]
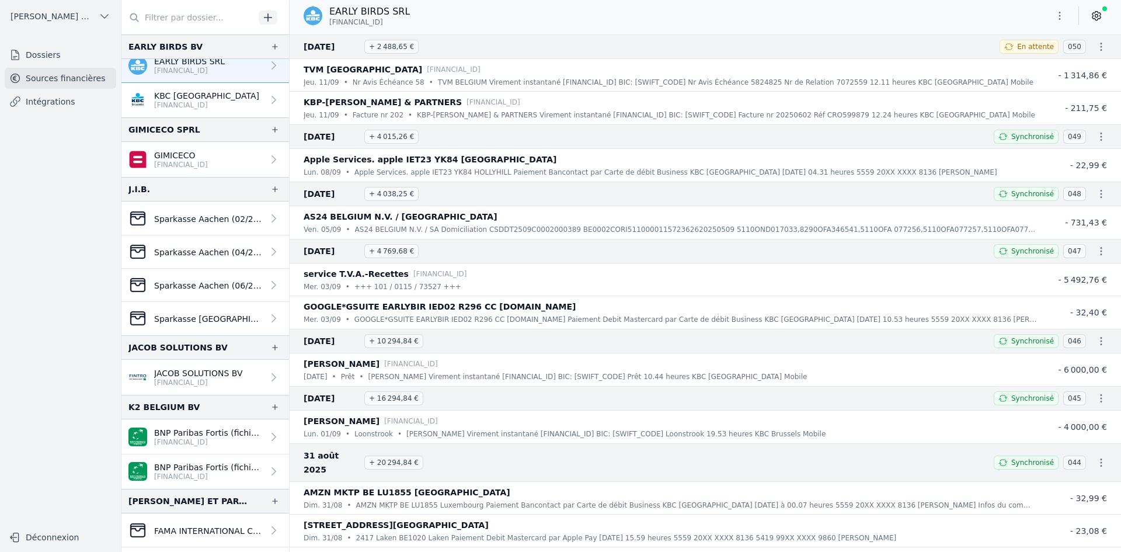
drag, startPoint x: 168, startPoint y: 374, endPoint x: 174, endPoint y: 375, distance: 6.5
click at [168, 374] on p "JACOB SOLUTIONS BV" at bounding box center [198, 373] width 89 height 12
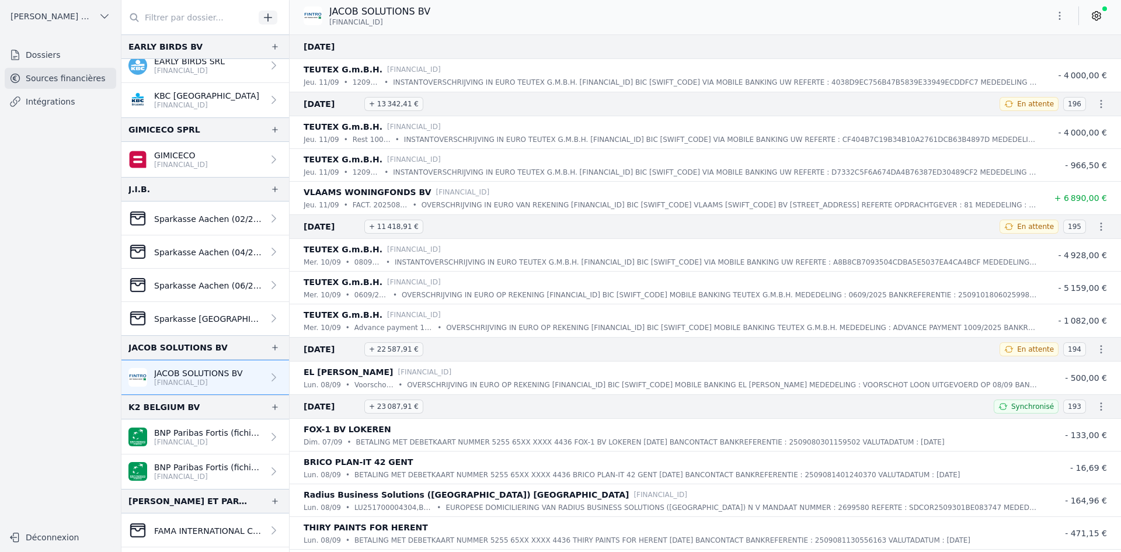
click at [1059, 18] on icon "button" at bounding box center [1060, 16] width 12 height 12
click at [1016, 65] on button "Exporter" at bounding box center [1032, 62] width 84 height 22
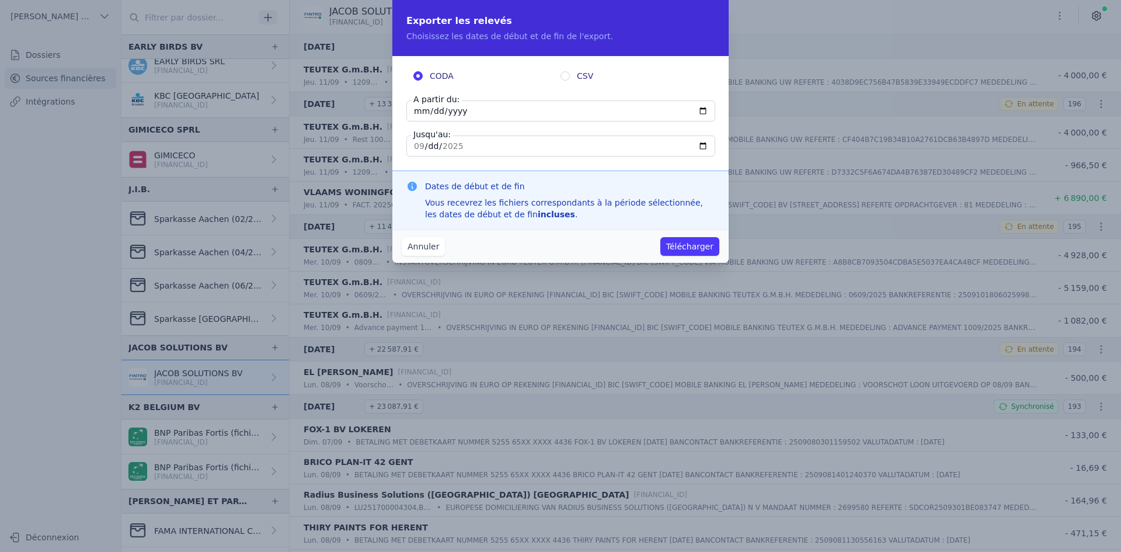
click at [416, 108] on input "[DATE]" at bounding box center [561, 110] width 309 height 21
type input "[DATE]"
click at [675, 249] on button "Télécharger" at bounding box center [690, 246] width 59 height 19
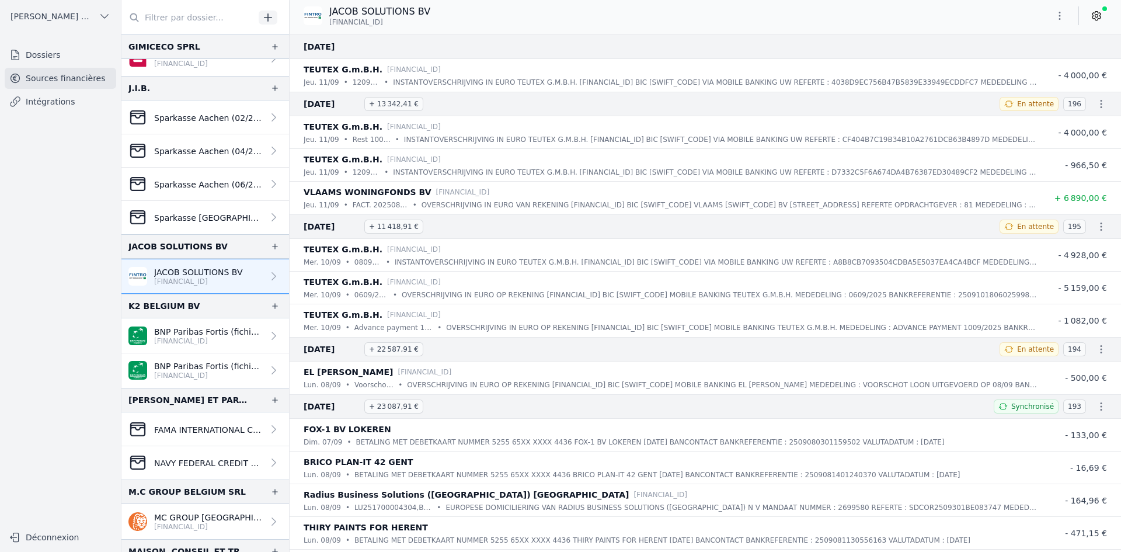
scroll to position [818, 0]
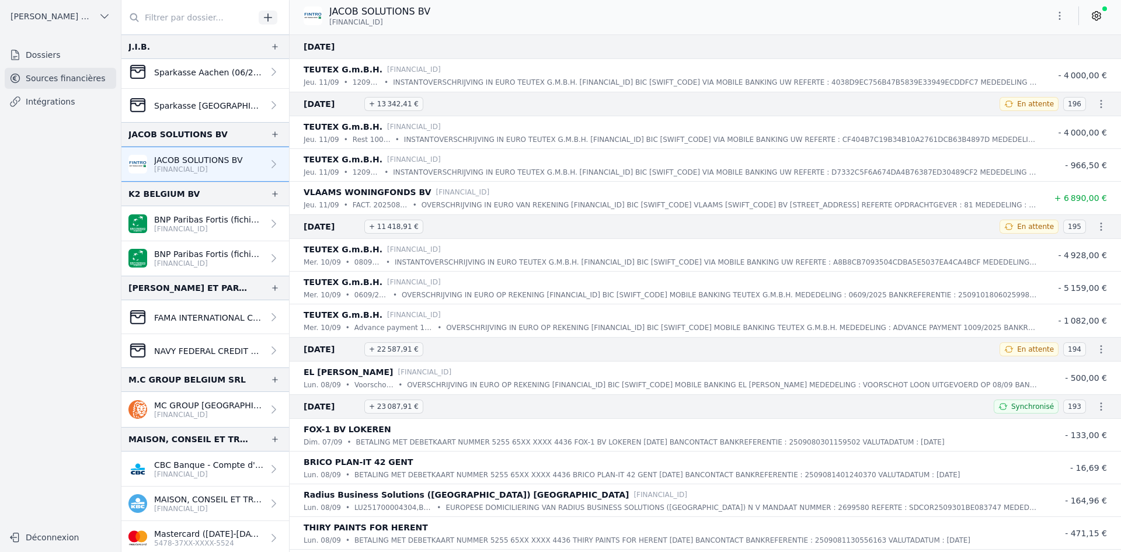
click at [191, 444] on div "MAISON, CONSEIL ET TRAVAUX SRL CBC Banque - Compte d'épargne [FINANCIAL_ID] [PE…" at bounding box center [205, 508] width 168 height 163
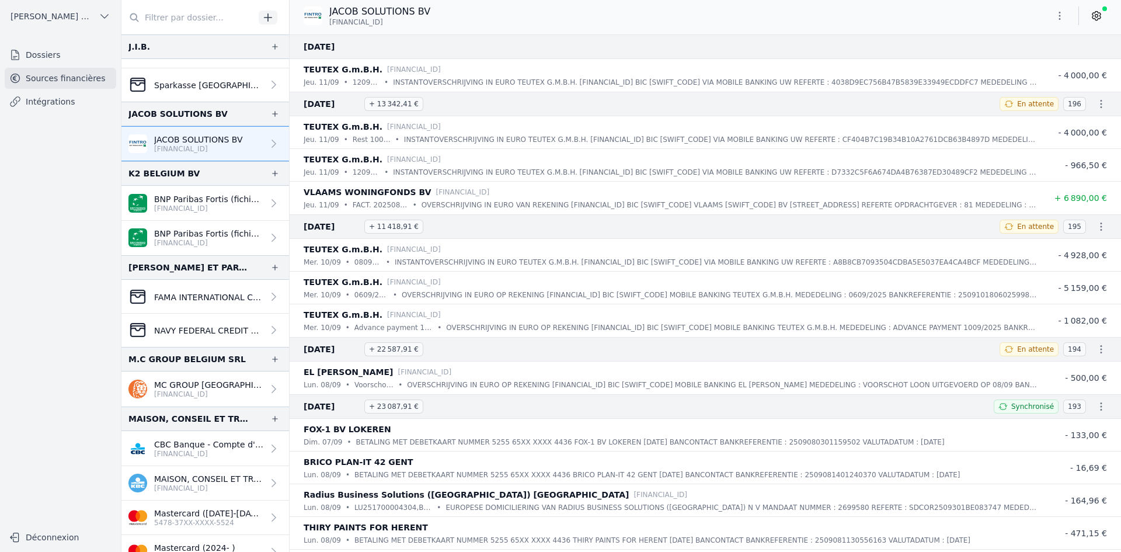
click at [187, 378] on link "MC GROUP [GEOGRAPHIC_DATA] SRL [FINANCIAL_ID]" at bounding box center [205, 388] width 168 height 35
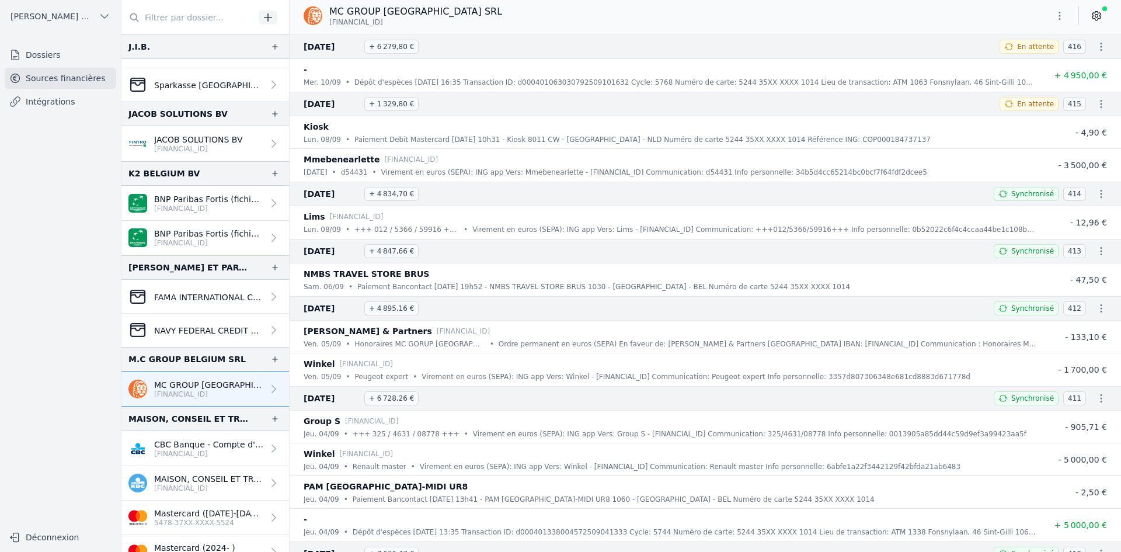
click at [1054, 22] on button "button" at bounding box center [1059, 15] width 23 height 19
click at [1015, 68] on button "Exporter" at bounding box center [1032, 62] width 84 height 22
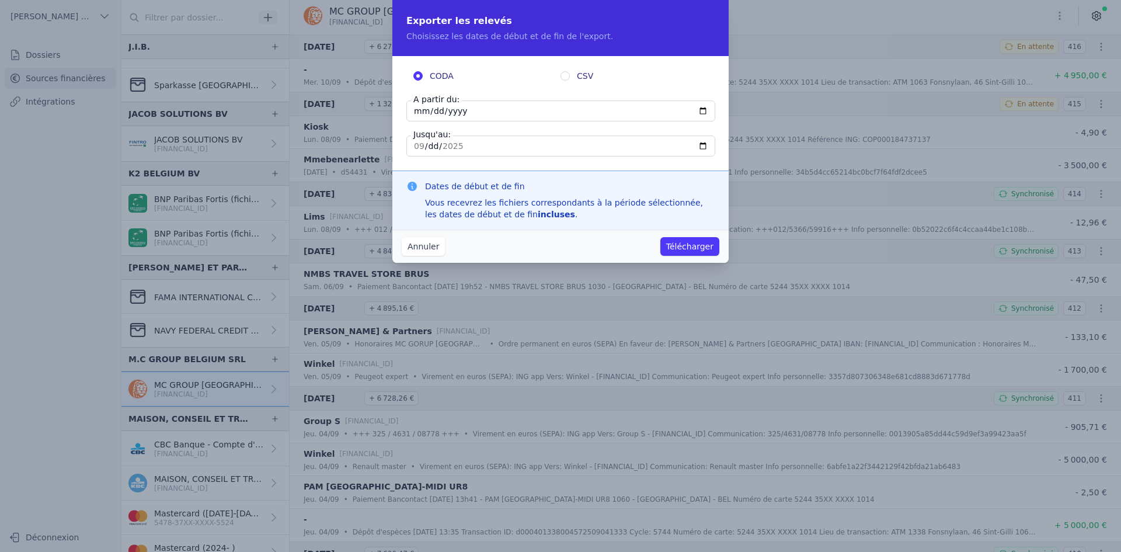
click at [420, 110] on input "[DATE]" at bounding box center [561, 110] width 309 height 21
type input "[DATE]"
click at [702, 254] on button "Télécharger" at bounding box center [690, 246] width 59 height 19
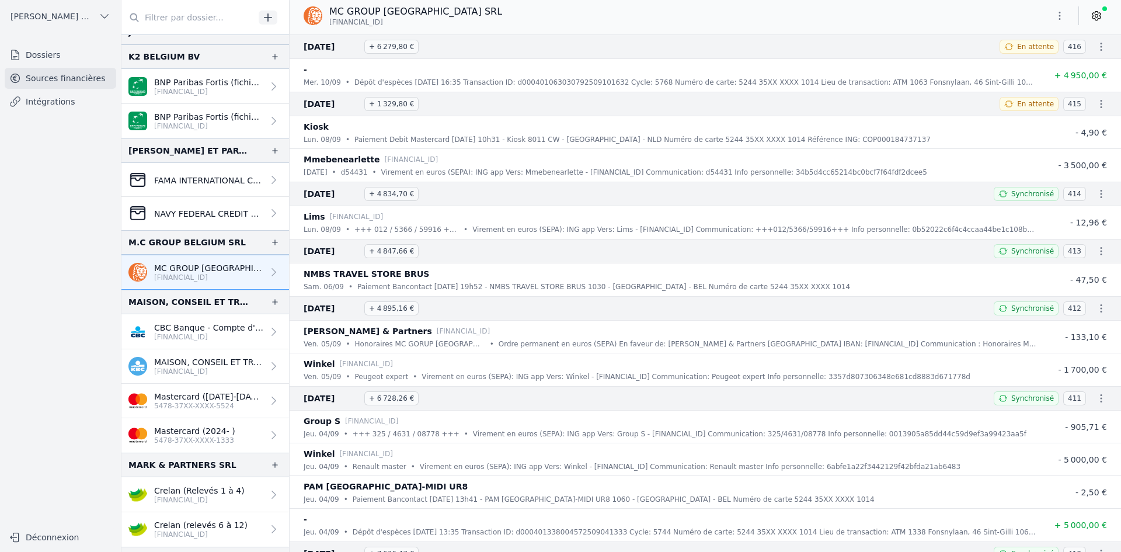
scroll to position [1110, 0]
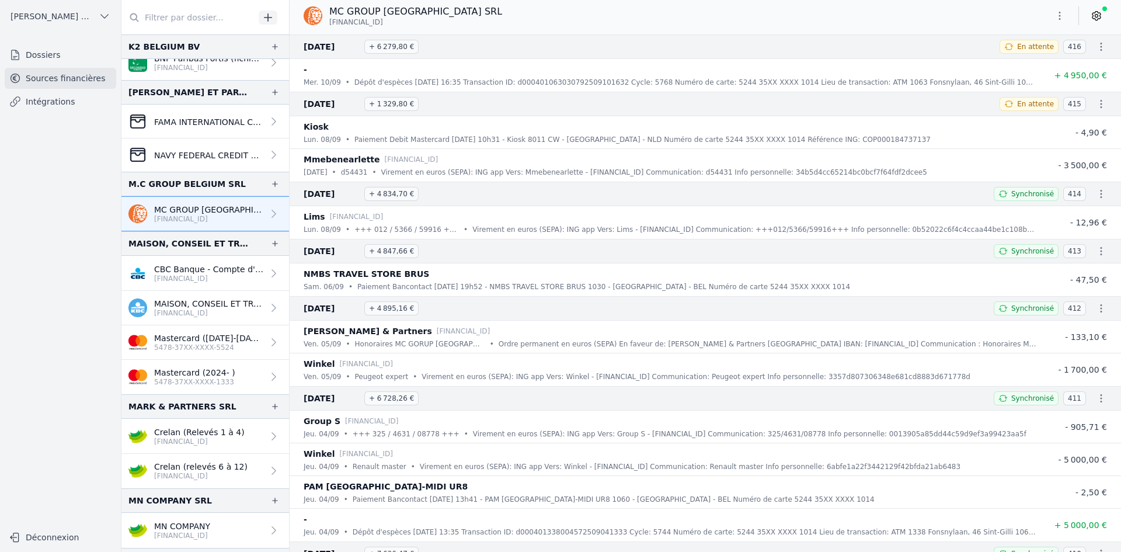
drag, startPoint x: 181, startPoint y: 307, endPoint x: 189, endPoint y: 301, distance: 9.9
click at [181, 307] on p "MAISON, CONSEIL ET TRAVAUX SRL" at bounding box center [208, 304] width 109 height 12
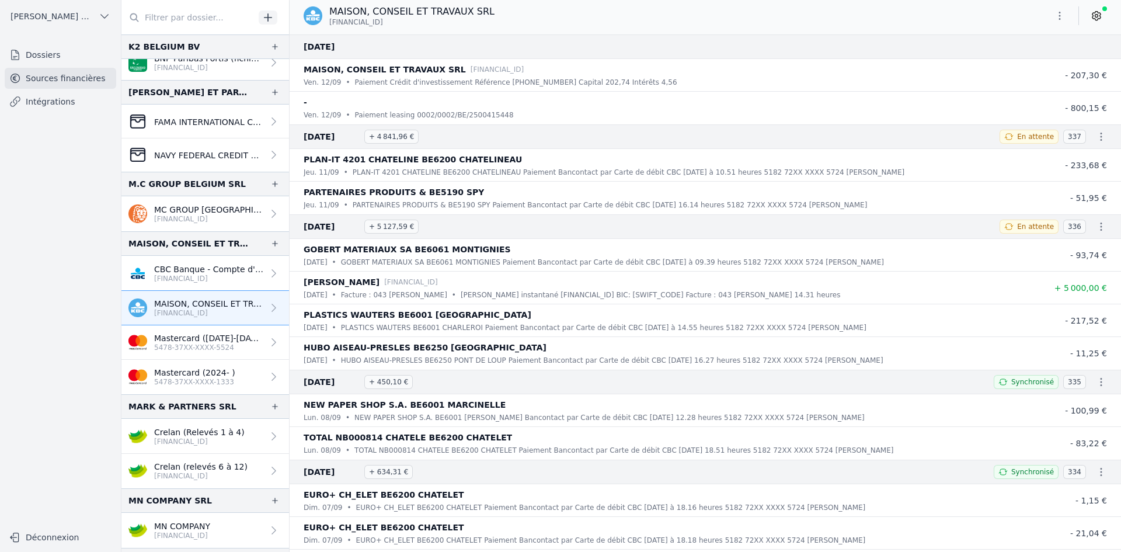
click at [1058, 16] on icon "button" at bounding box center [1060, 16] width 12 height 12
click at [1037, 64] on button "Exporter" at bounding box center [1032, 62] width 84 height 22
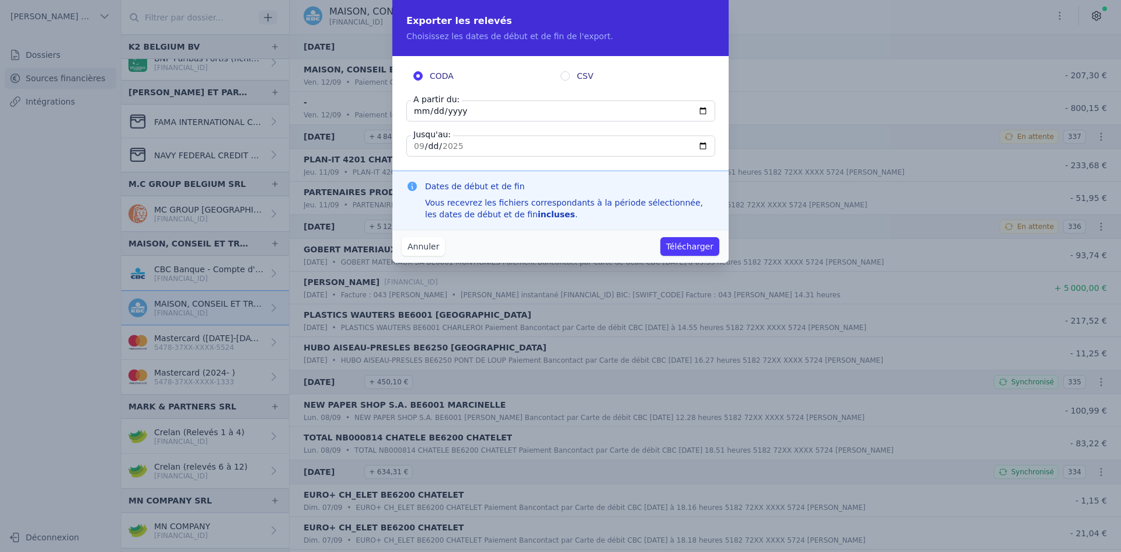
click at [422, 112] on input "[DATE]" at bounding box center [561, 110] width 309 height 21
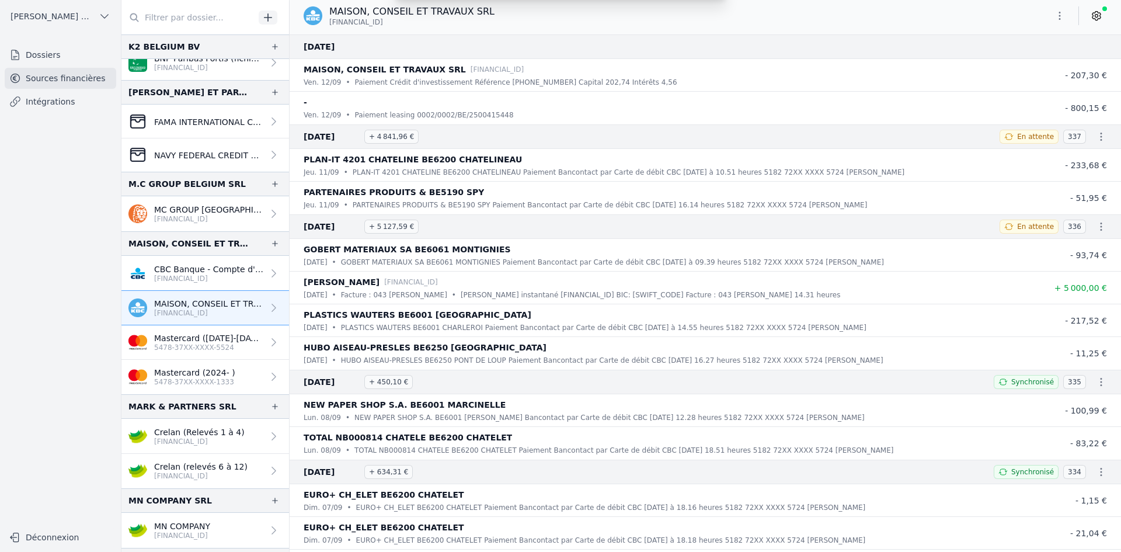
drag, startPoint x: 328, startPoint y: 67, endPoint x: 335, endPoint y: 166, distance: 99.0
click at [1061, 13] on icon "button" at bounding box center [1060, 16] width 12 height 12
click at [1036, 61] on button "Exporter" at bounding box center [1032, 62] width 84 height 22
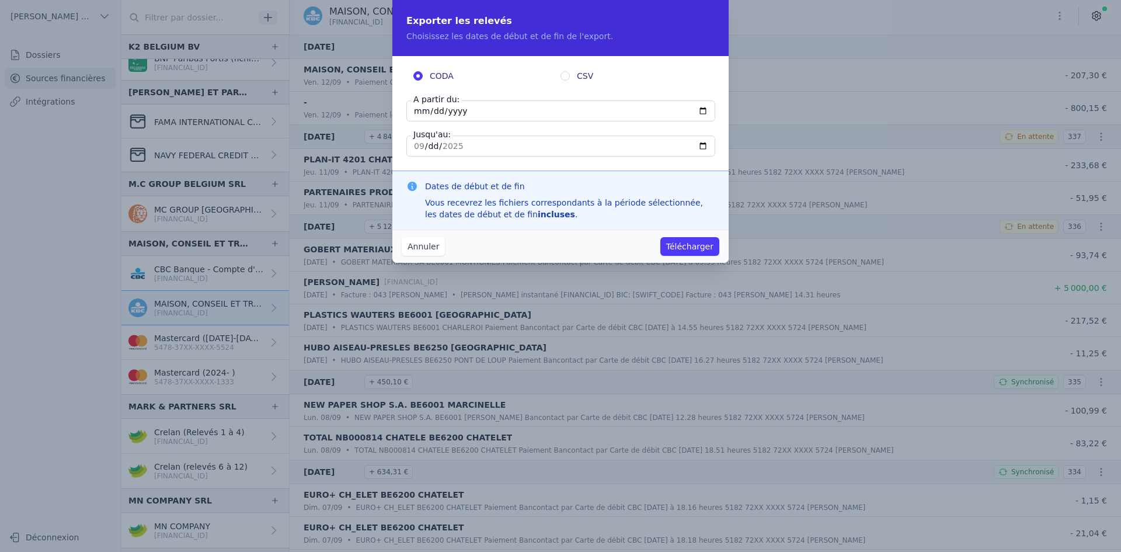
click at [416, 113] on input "[DATE]" at bounding box center [561, 110] width 309 height 21
type input "[DATE]"
click at [674, 248] on button "Télécharger" at bounding box center [690, 246] width 59 height 19
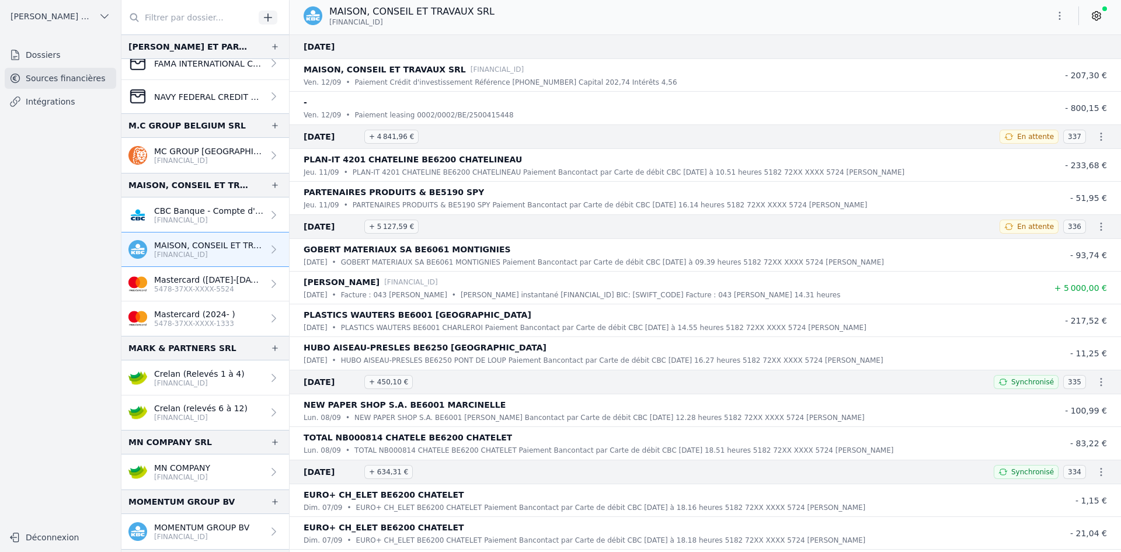
scroll to position [1227, 0]
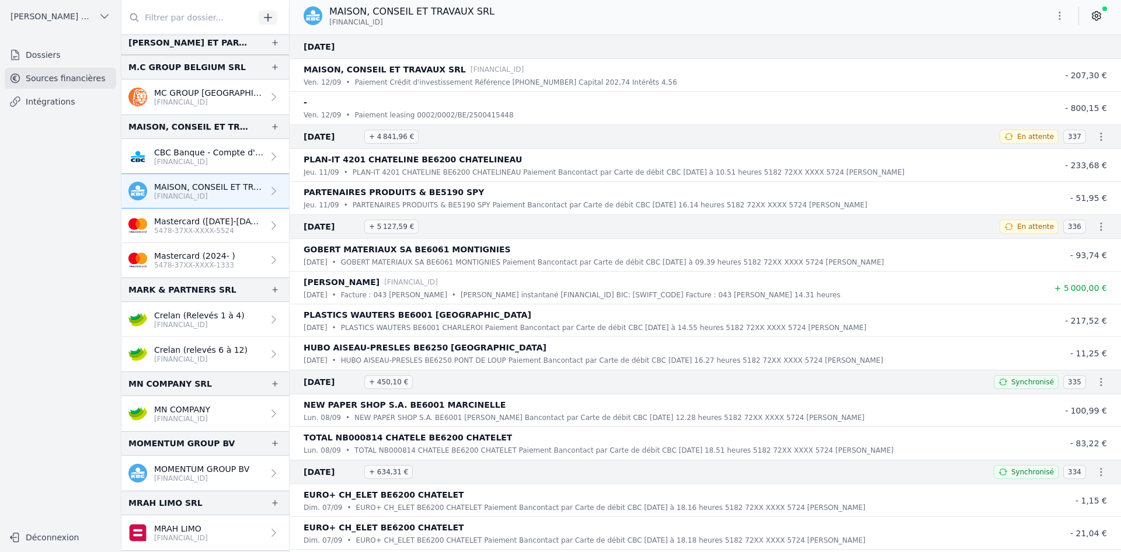
click at [183, 414] on p "MN COMPANY" at bounding box center [182, 410] width 56 height 12
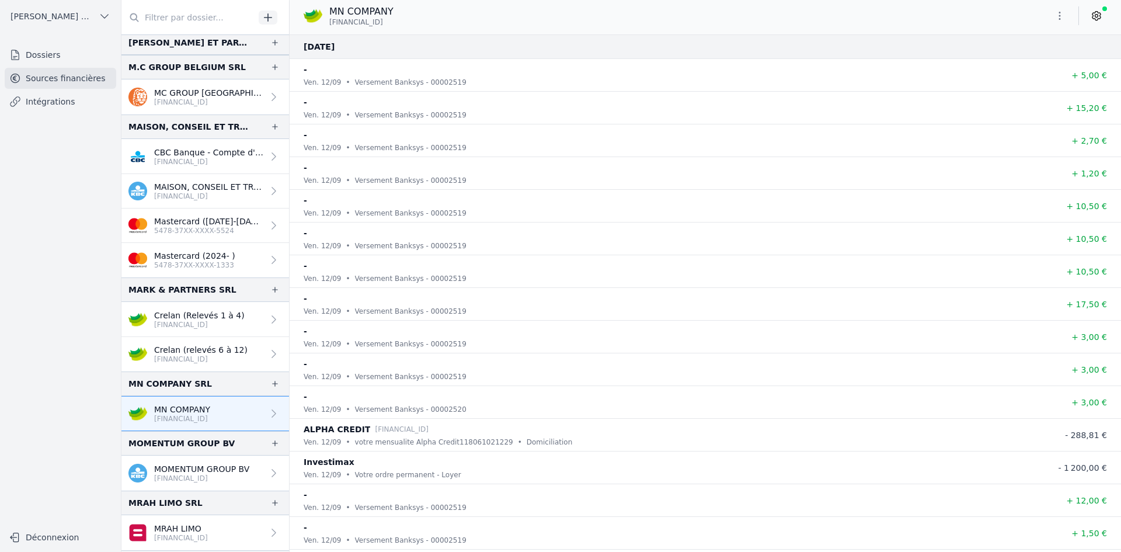
click at [1053, 13] on button "button" at bounding box center [1059, 15] width 23 height 19
click at [1032, 57] on button "Exporter" at bounding box center [1032, 62] width 84 height 22
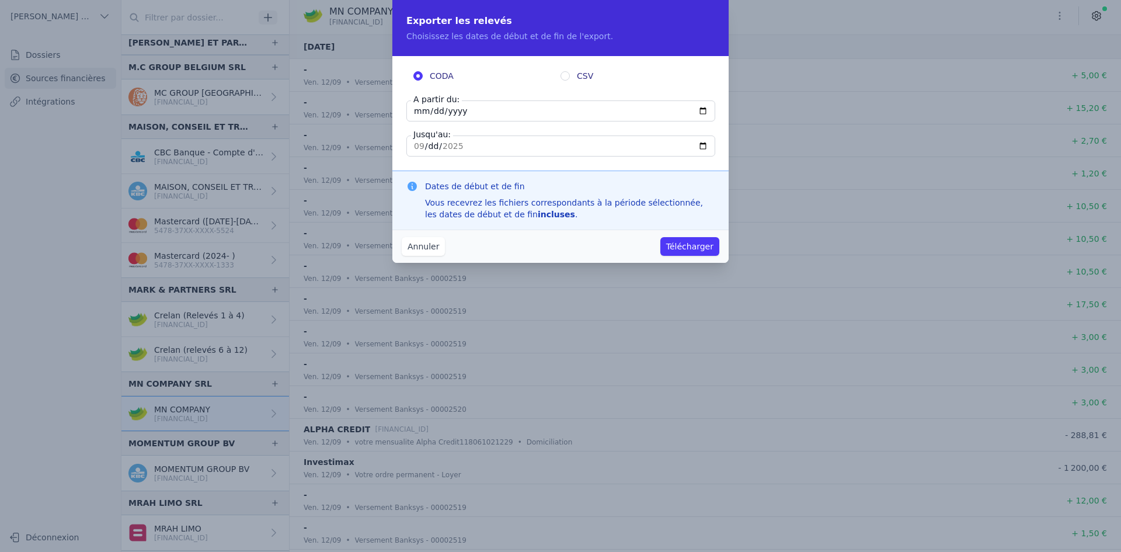
click at [414, 112] on input "[DATE]" at bounding box center [561, 110] width 309 height 21
type input "[DATE]"
click at [695, 249] on button "Télécharger" at bounding box center [690, 246] width 59 height 19
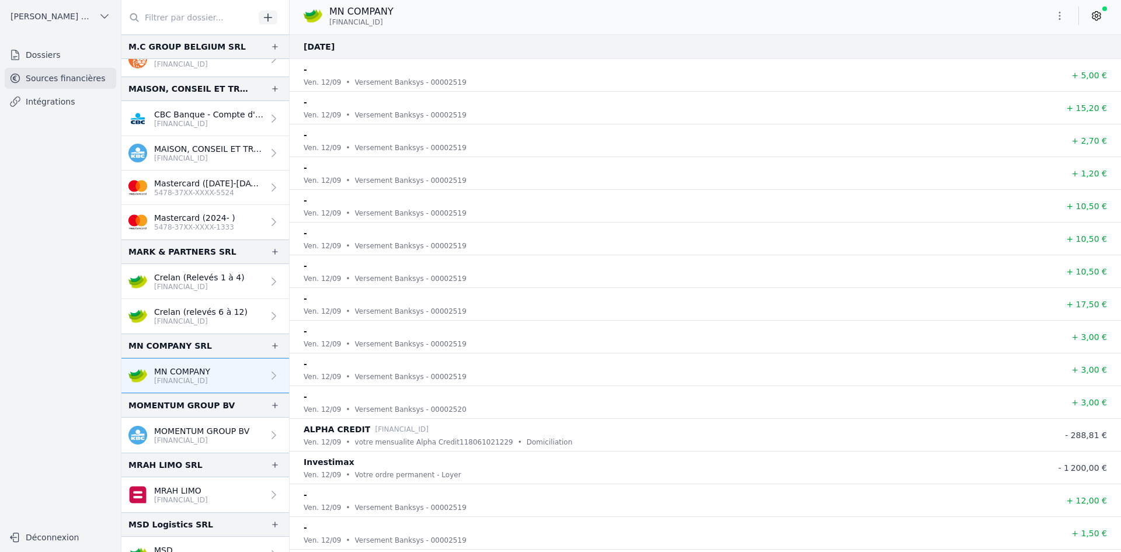
scroll to position [1285, 0]
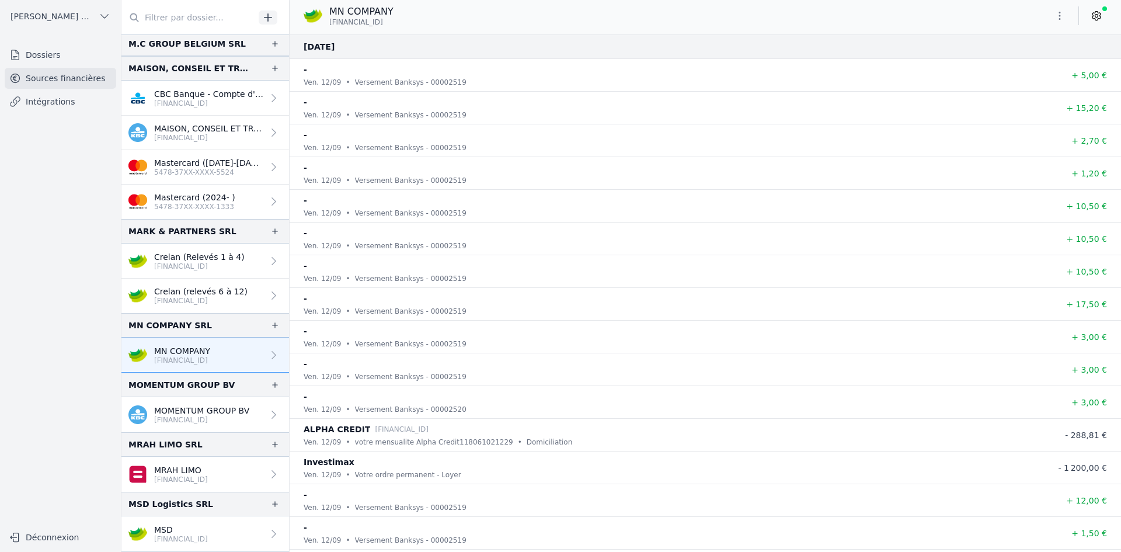
click at [200, 412] on p "MOMENTUM GROUP BV" at bounding box center [201, 411] width 95 height 12
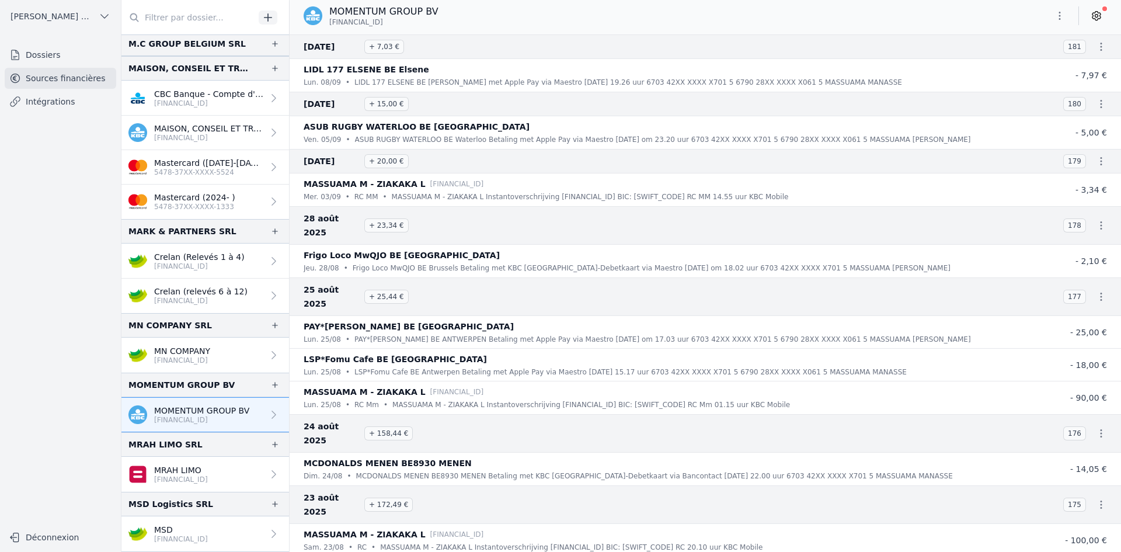
click at [186, 462] on link "MRAH LIMO [FINANCIAL_ID]" at bounding box center [205, 474] width 168 height 35
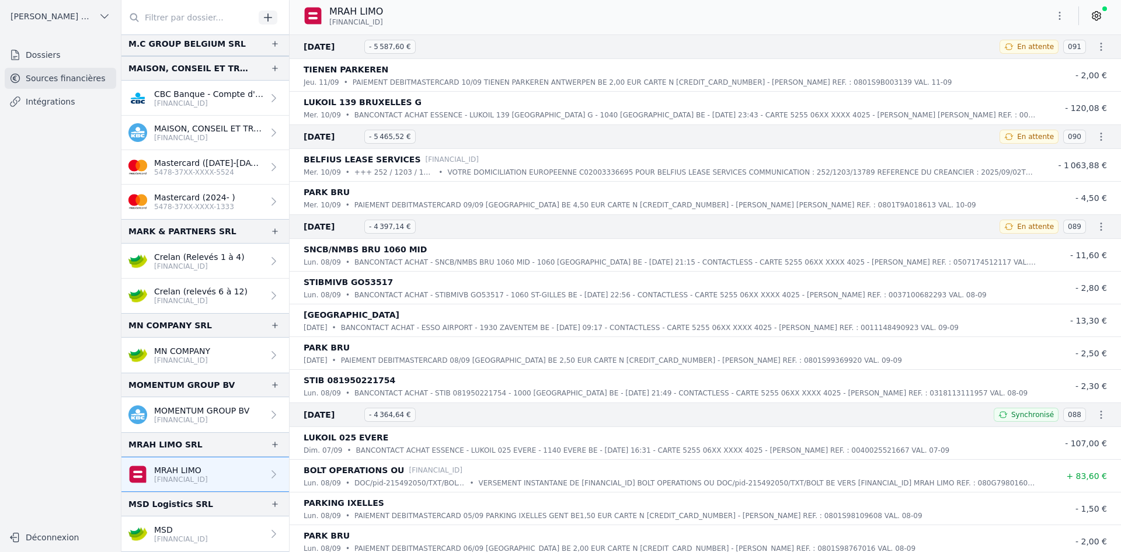
click at [1055, 13] on icon "button" at bounding box center [1060, 16] width 12 height 12
click at [998, 59] on icon "button" at bounding box center [1001, 61] width 9 height 9
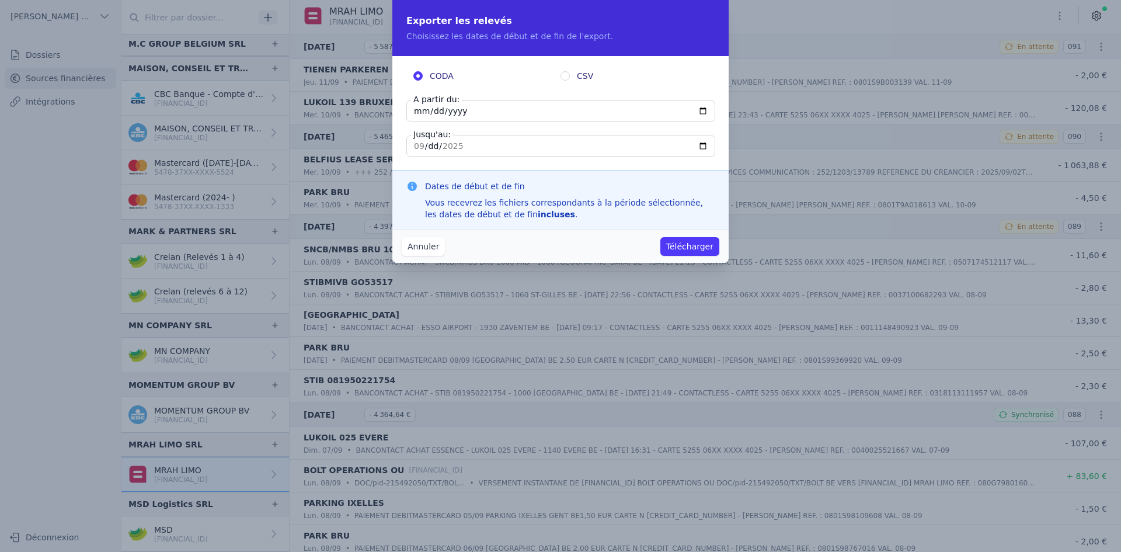
click at [423, 110] on input "[DATE]" at bounding box center [561, 110] width 309 height 21
type input "[DATE]"
click at [673, 244] on button "Télécharger" at bounding box center [690, 246] width 59 height 19
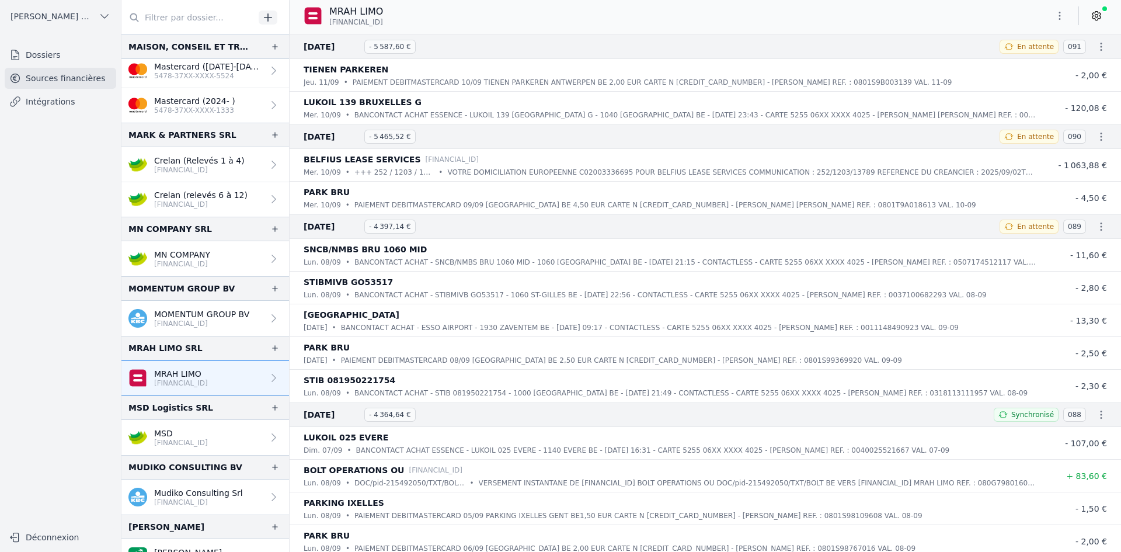
scroll to position [1402, 0]
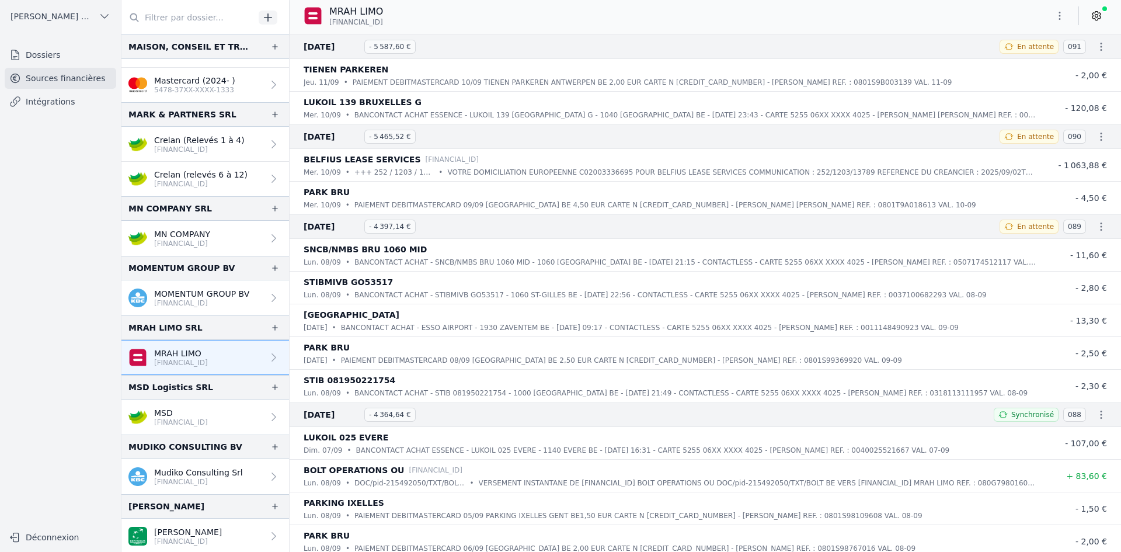
click at [187, 420] on p "[FINANCIAL_ID]" at bounding box center [181, 422] width 54 height 9
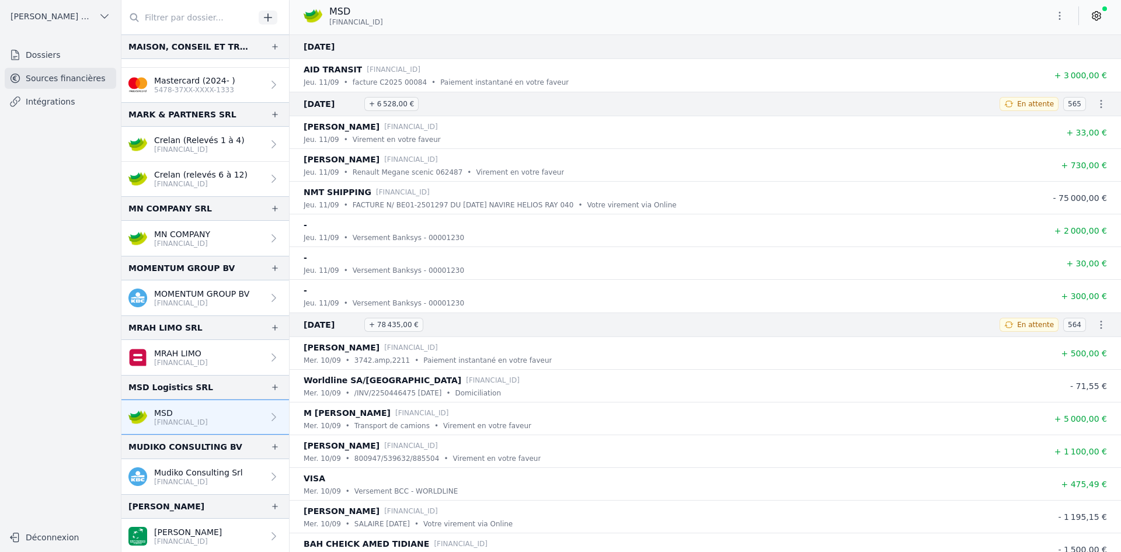
click at [1064, 16] on icon "button" at bounding box center [1060, 16] width 12 height 12
click at [1016, 58] on button "Exporter" at bounding box center [1032, 62] width 84 height 22
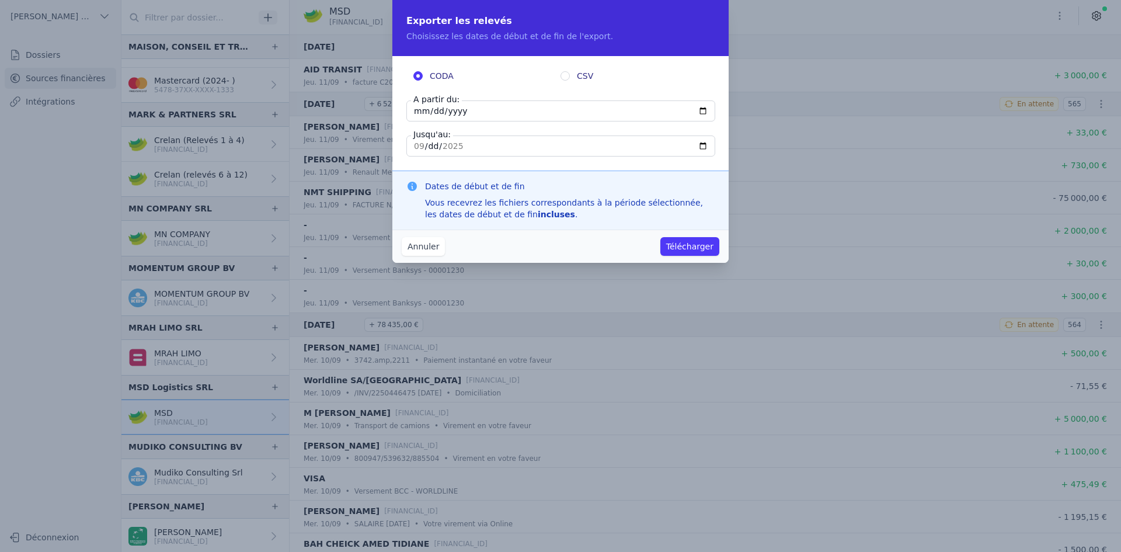
click at [419, 117] on input "[DATE]" at bounding box center [561, 110] width 309 height 21
type input "[DATE]"
click at [688, 251] on button "Télécharger" at bounding box center [690, 246] width 59 height 19
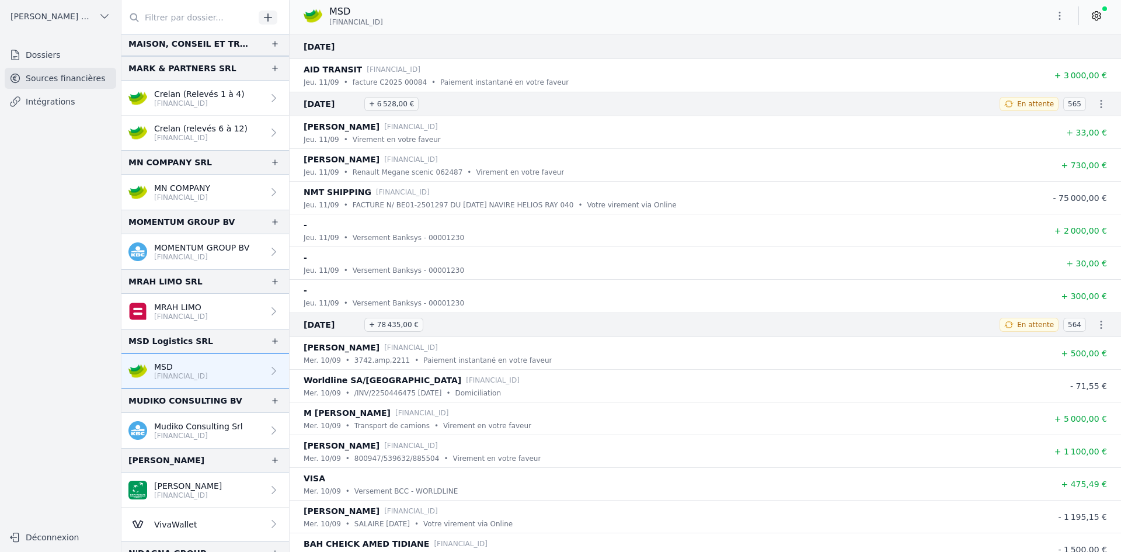
scroll to position [1519, 0]
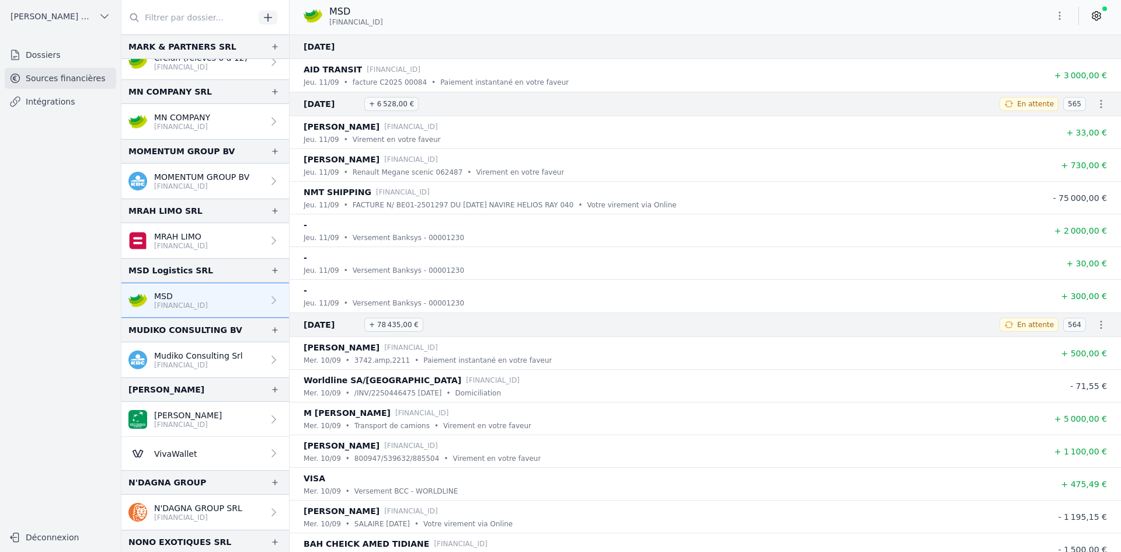
click at [194, 353] on p "Mudiko Consulting Srl" at bounding box center [198, 356] width 89 height 12
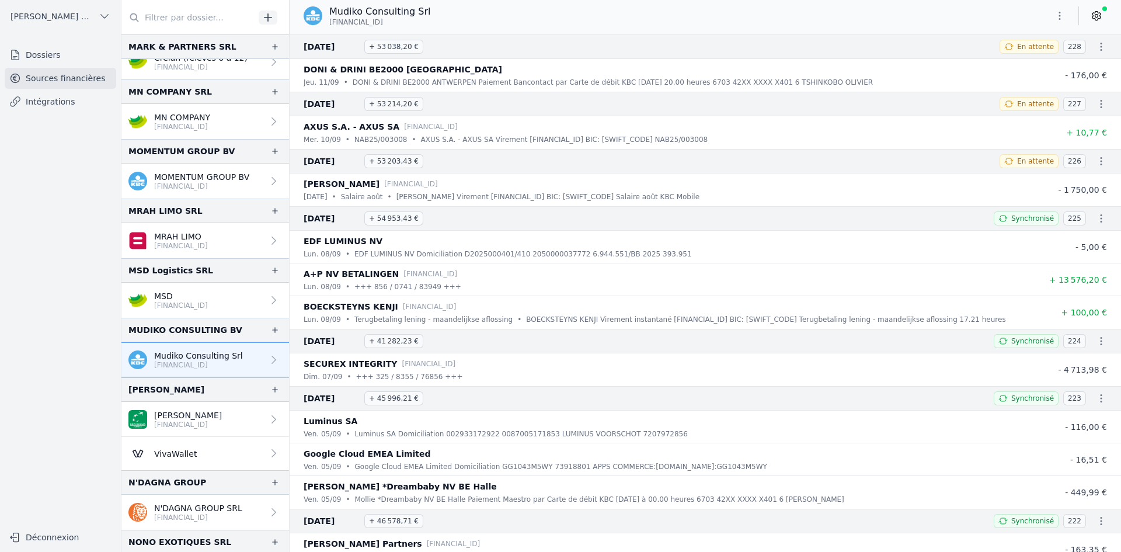
click at [1058, 16] on icon "button" at bounding box center [1060, 16] width 12 height 12
click at [1031, 61] on button "Exporter" at bounding box center [1032, 62] width 84 height 22
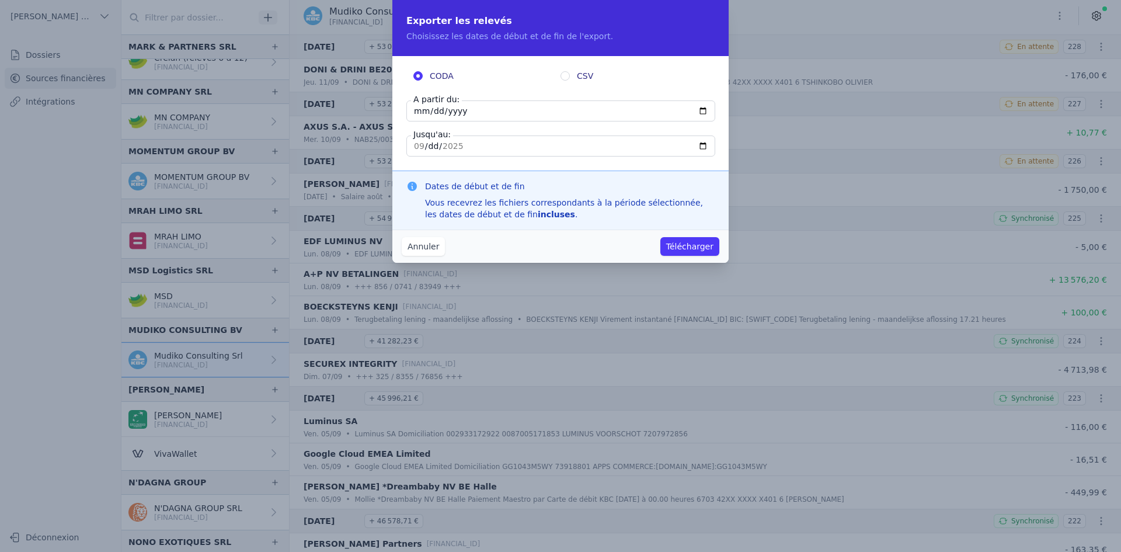
click at [425, 107] on input "[DATE]" at bounding box center [561, 110] width 309 height 21
type input "[DATE]"
click at [698, 242] on button "Télécharger" at bounding box center [690, 246] width 59 height 19
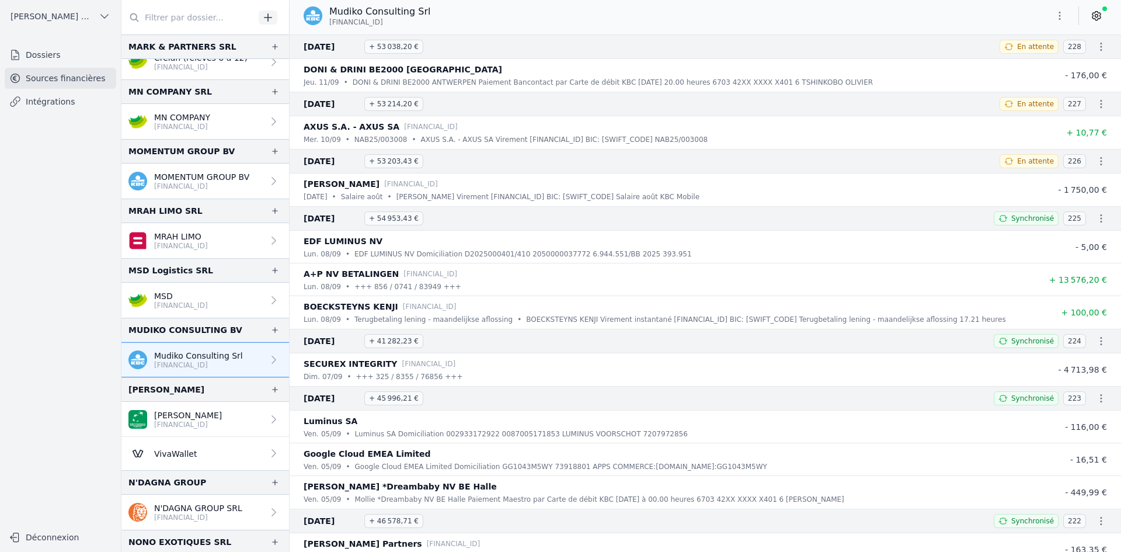
click at [178, 412] on p "[PERSON_NAME]" at bounding box center [188, 415] width 68 height 12
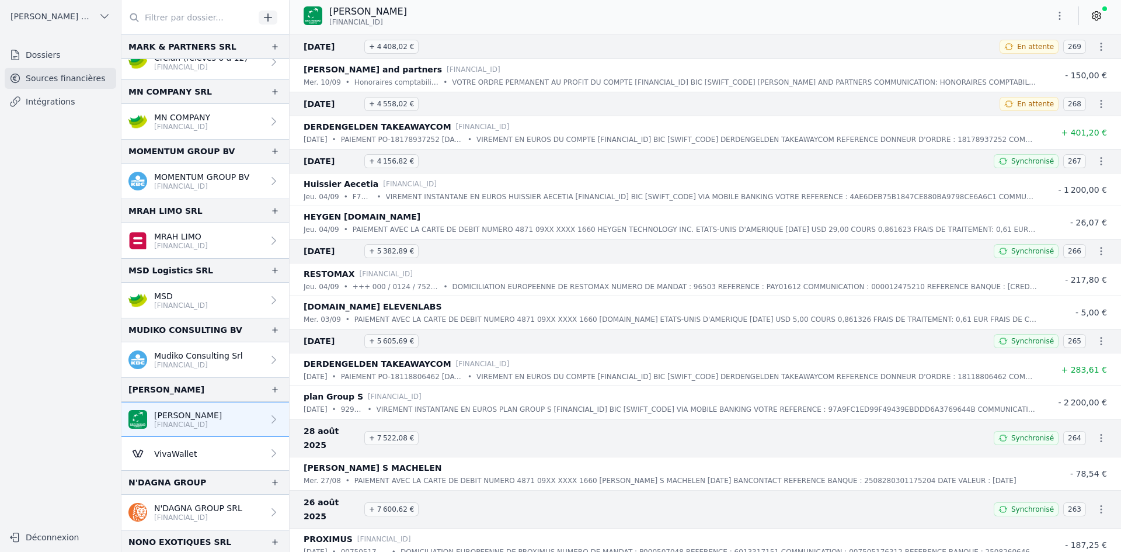
click at [1054, 23] on button "button" at bounding box center [1059, 15] width 23 height 19
click at [1040, 64] on button "Exporter" at bounding box center [1032, 62] width 84 height 22
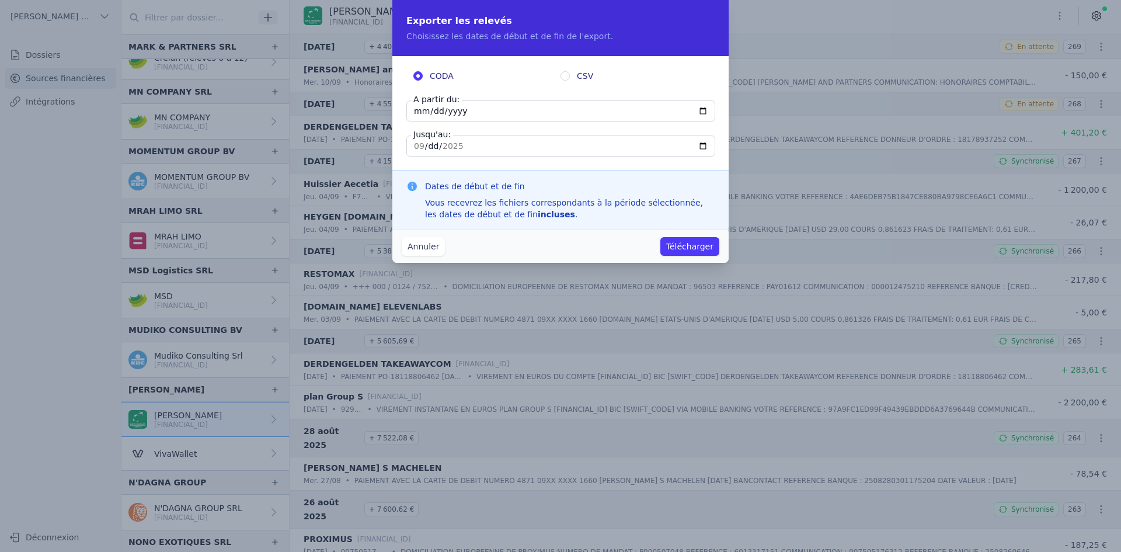
click at [421, 112] on input "[DATE]" at bounding box center [561, 110] width 309 height 21
type input "[DATE]"
click at [679, 251] on button "Télécharger" at bounding box center [690, 246] width 59 height 19
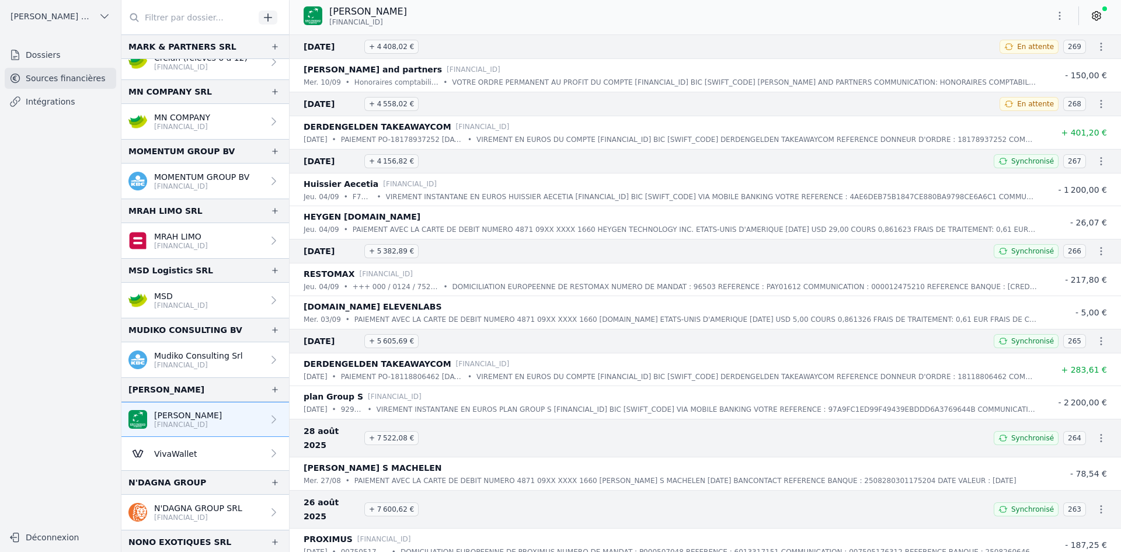
click at [184, 513] on p "[FINANCIAL_ID]" at bounding box center [198, 517] width 88 height 9
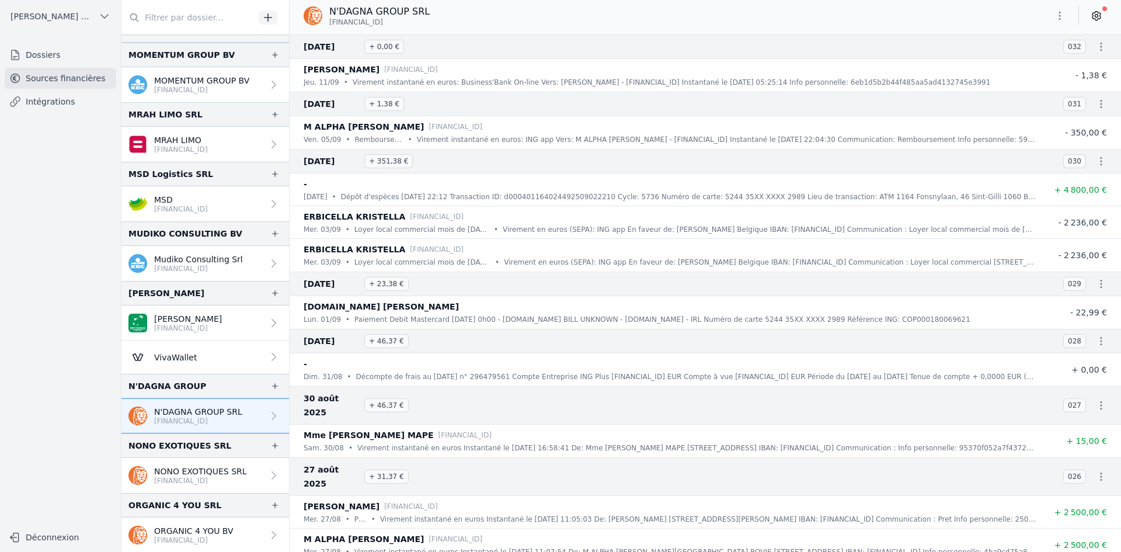
scroll to position [1635, 0]
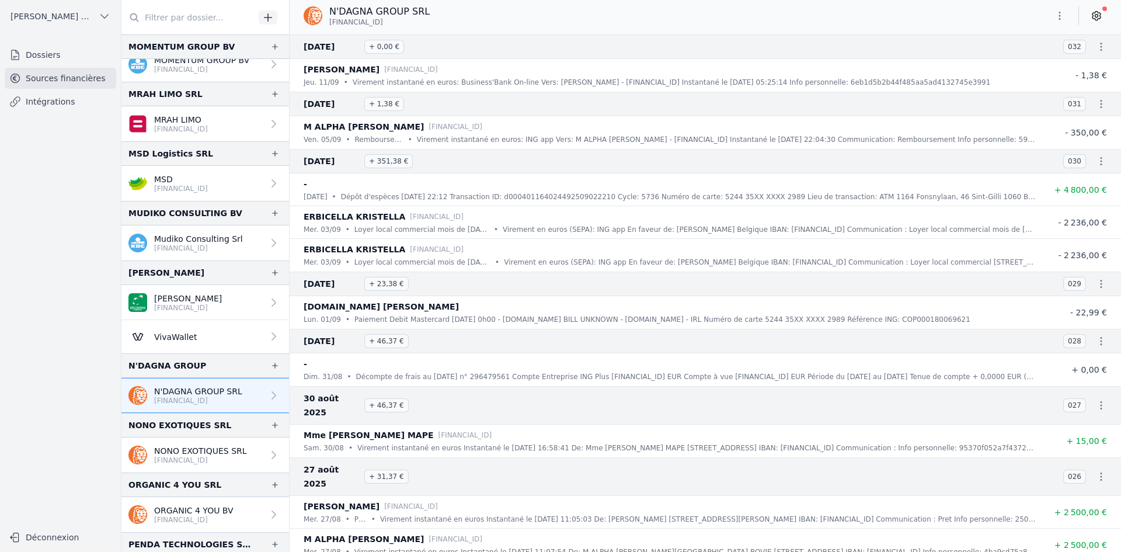
click at [206, 454] on p "NONO EXOTIQUES SRL" at bounding box center [200, 451] width 93 height 12
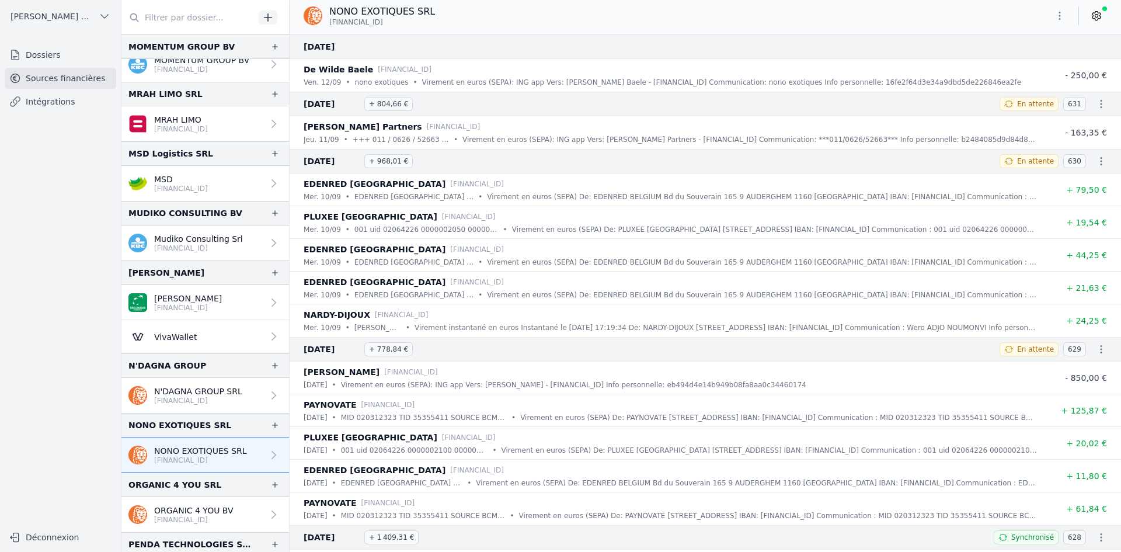
click at [1062, 22] on button "button" at bounding box center [1059, 15] width 23 height 19
click at [1023, 64] on button "Exporter" at bounding box center [1032, 62] width 84 height 22
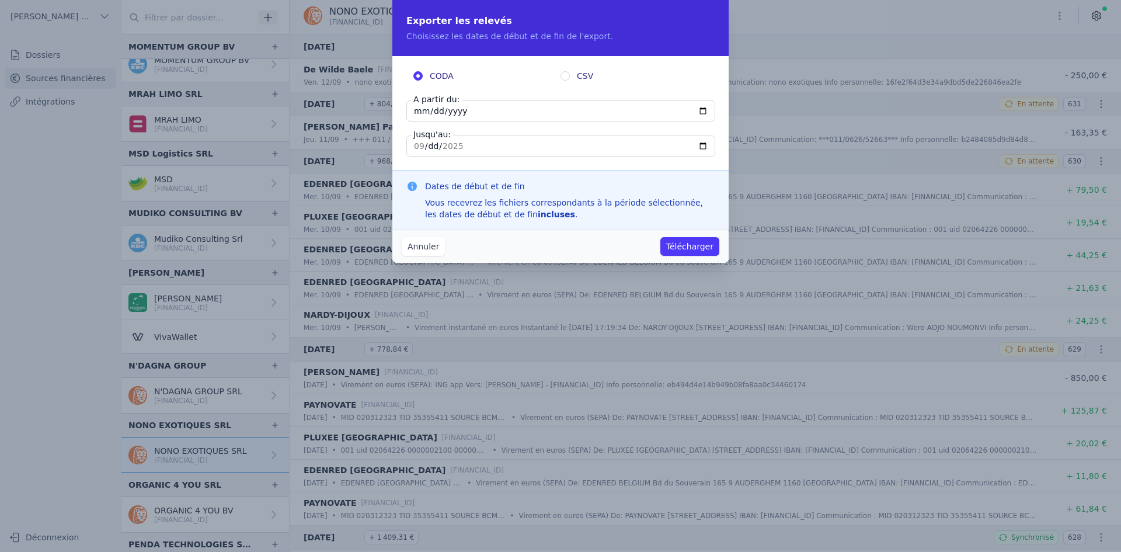
click at [415, 114] on input "[DATE]" at bounding box center [561, 110] width 309 height 21
type input "[DATE]"
click at [665, 249] on button "Télécharger" at bounding box center [690, 246] width 59 height 19
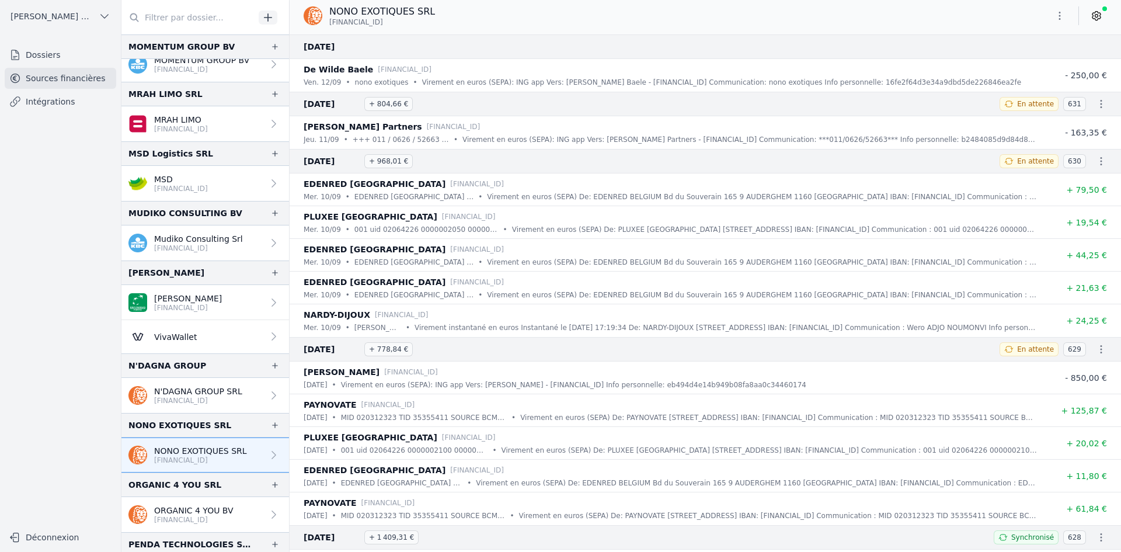
click at [197, 510] on p "ORGANIC 4 YOU BV" at bounding box center [193, 511] width 79 height 12
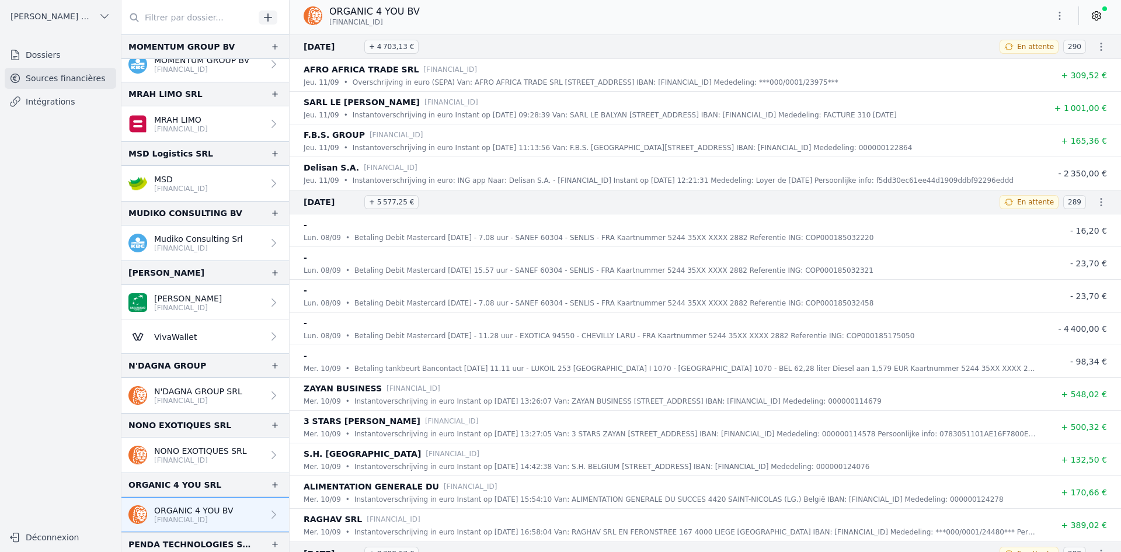
click at [1061, 16] on icon "button" at bounding box center [1060, 16] width 12 height 12
click at [1019, 64] on button "Exporter" at bounding box center [1032, 62] width 84 height 22
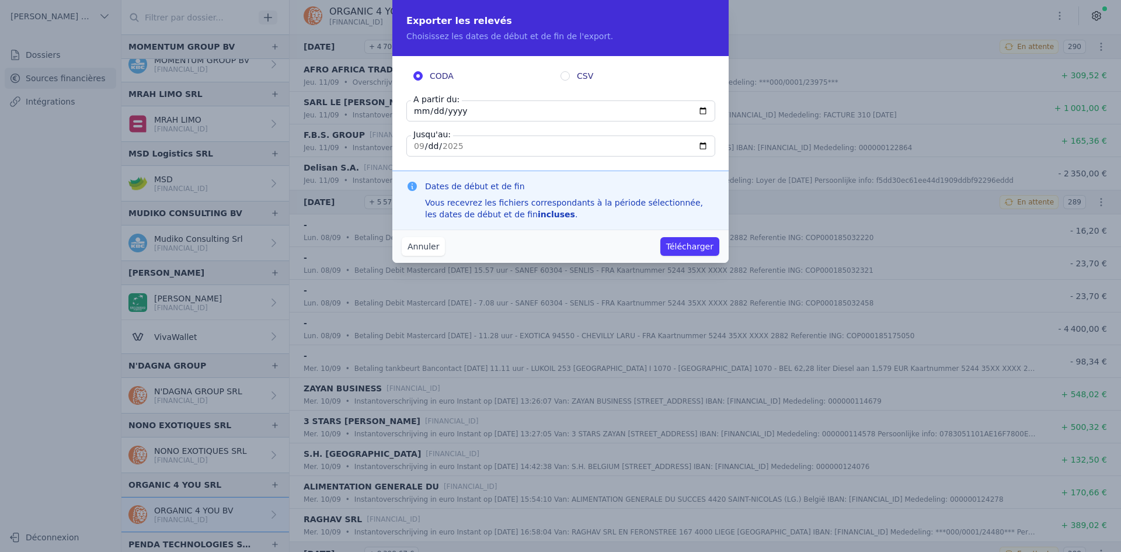
click at [423, 110] on input "[DATE]" at bounding box center [561, 110] width 309 height 21
type input "[DATE]"
click at [672, 258] on div "Annuler Télécharger" at bounding box center [561, 246] width 336 height 33
click at [676, 251] on button "Télécharger" at bounding box center [690, 246] width 59 height 19
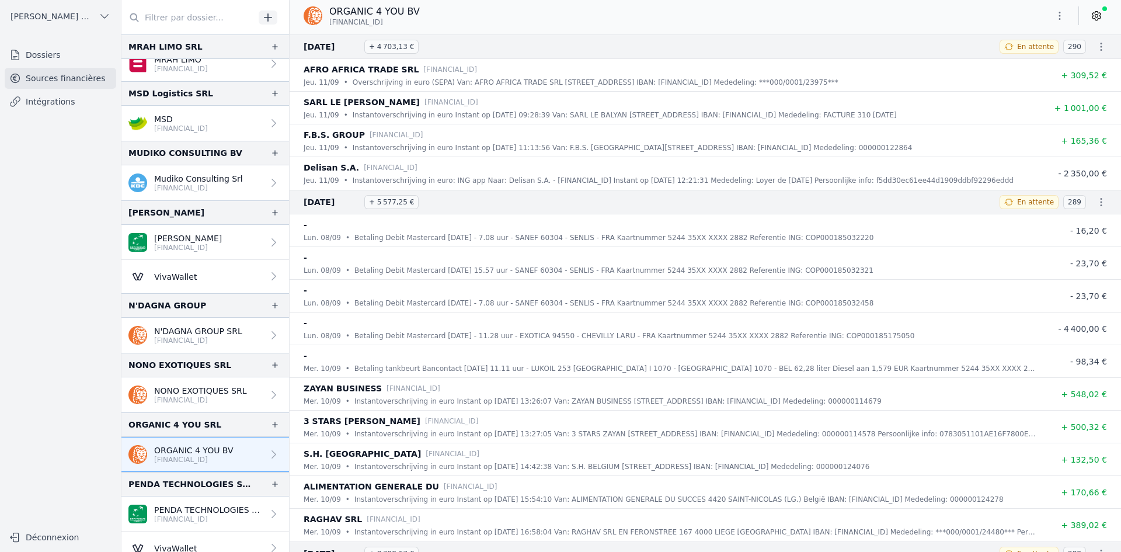
scroll to position [1752, 0]
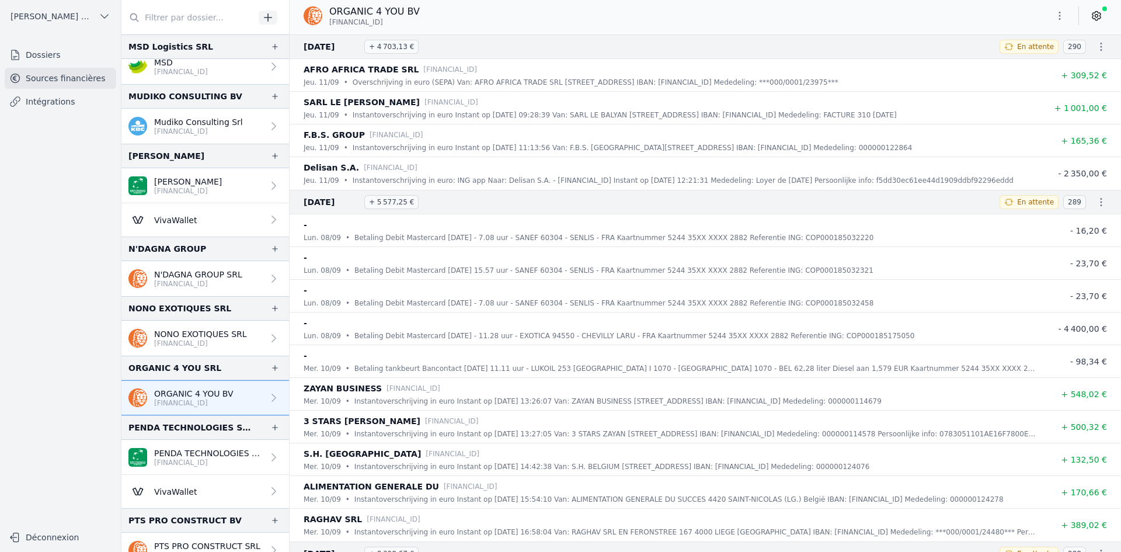
click at [161, 459] on p "[FINANCIAL_ID]" at bounding box center [208, 462] width 109 height 9
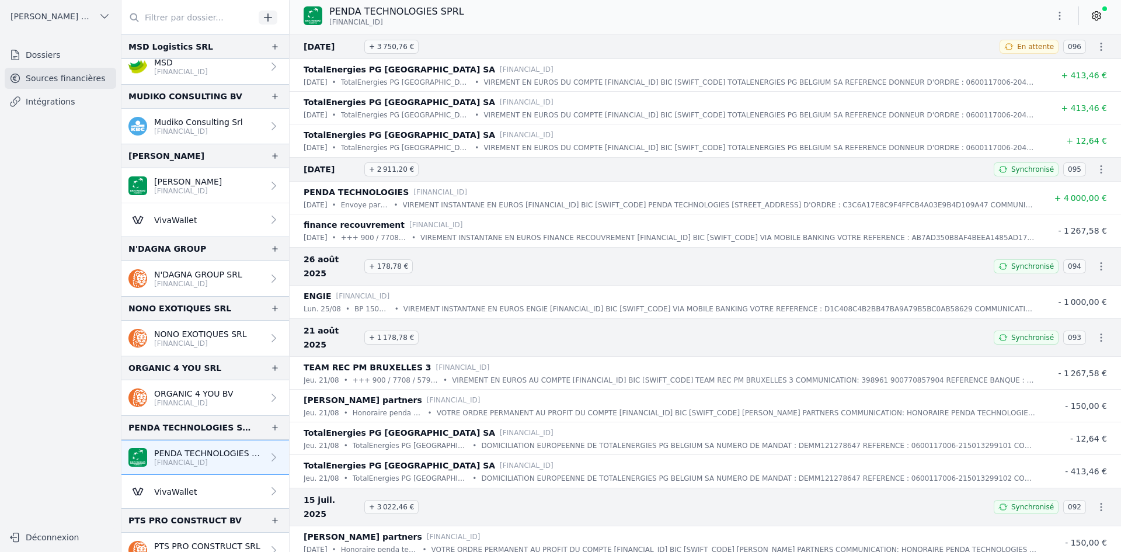
click at [1058, 20] on icon "button" at bounding box center [1060, 16] width 12 height 12
click at [1008, 61] on button "Exporter" at bounding box center [1032, 62] width 84 height 22
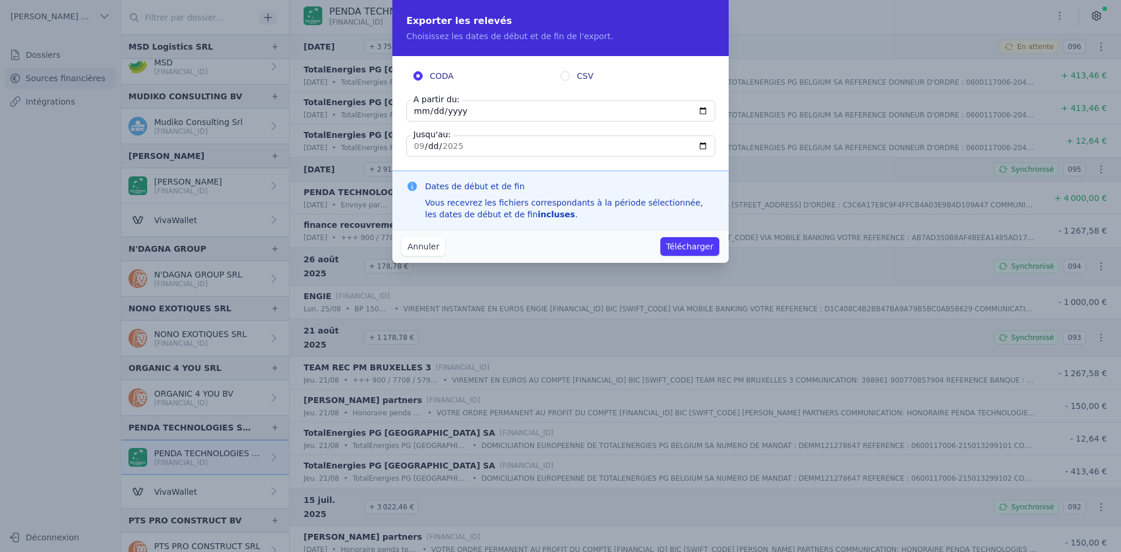
drag, startPoint x: 419, startPoint y: 112, endPoint x: 408, endPoint y: 98, distance: 17.9
click at [418, 111] on input "[DATE]" at bounding box center [561, 110] width 309 height 21
type input "[DATE]"
click at [672, 248] on button "Télécharger" at bounding box center [690, 246] width 59 height 19
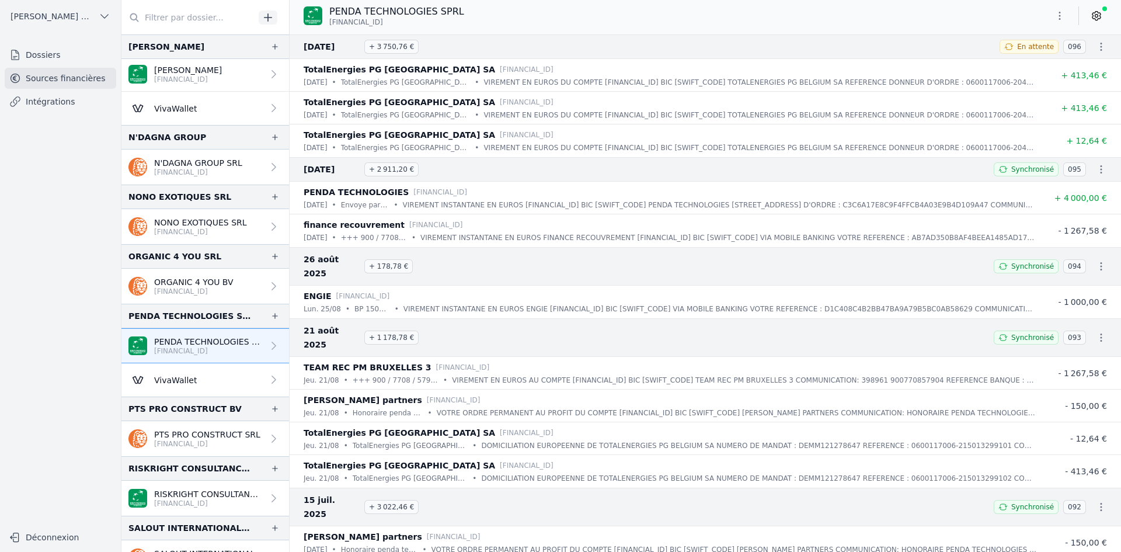
scroll to position [1869, 0]
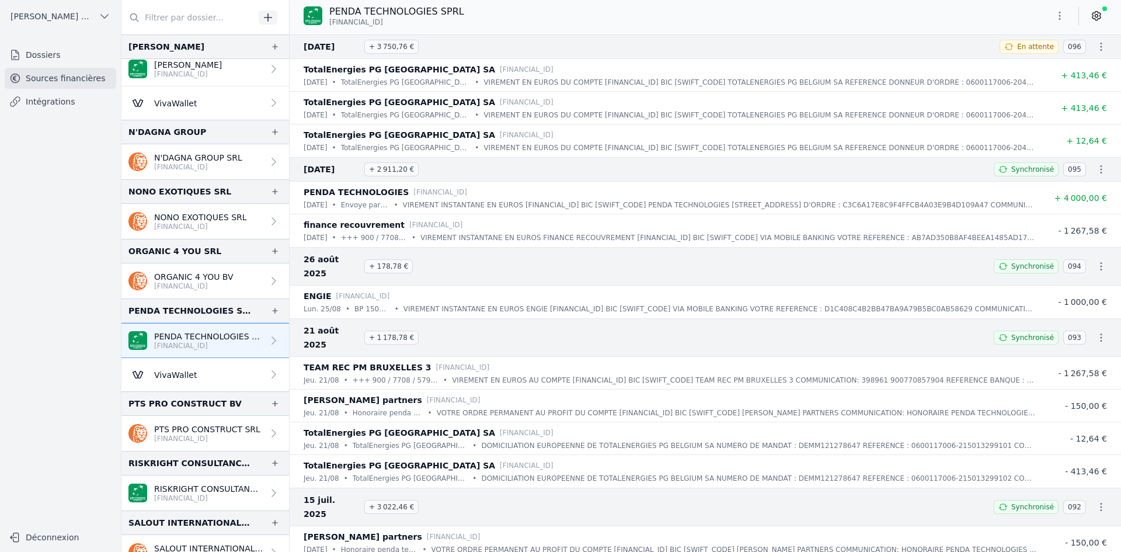
click at [158, 444] on link "PTS PRO CONSTRUCT SRL [FINANCIAL_ID]" at bounding box center [205, 433] width 168 height 35
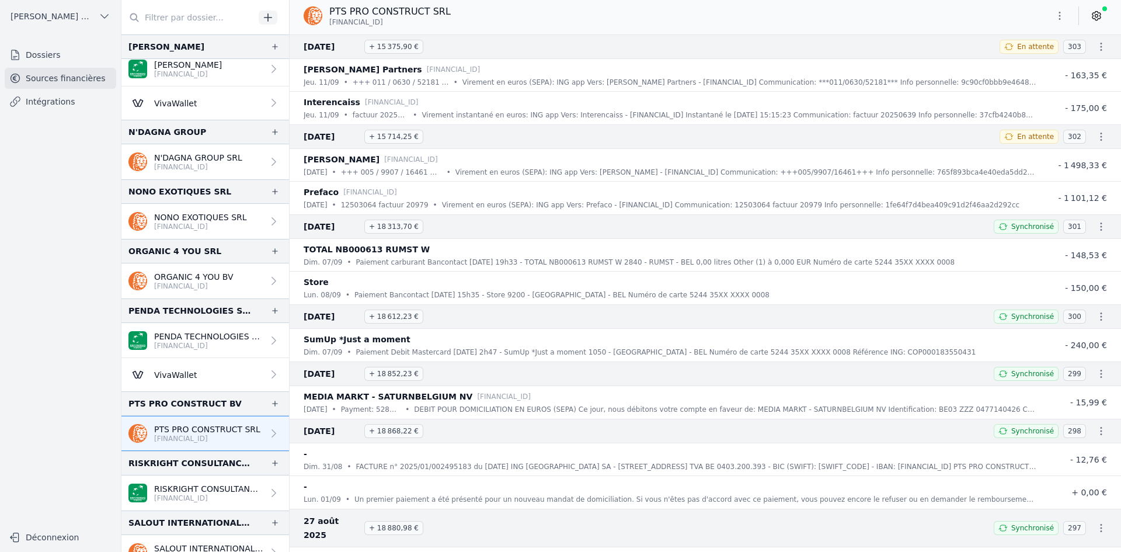
click at [1060, 16] on icon "button" at bounding box center [1061, 16] width 2 height 8
click at [1019, 61] on button "Exporter" at bounding box center [1032, 62] width 84 height 22
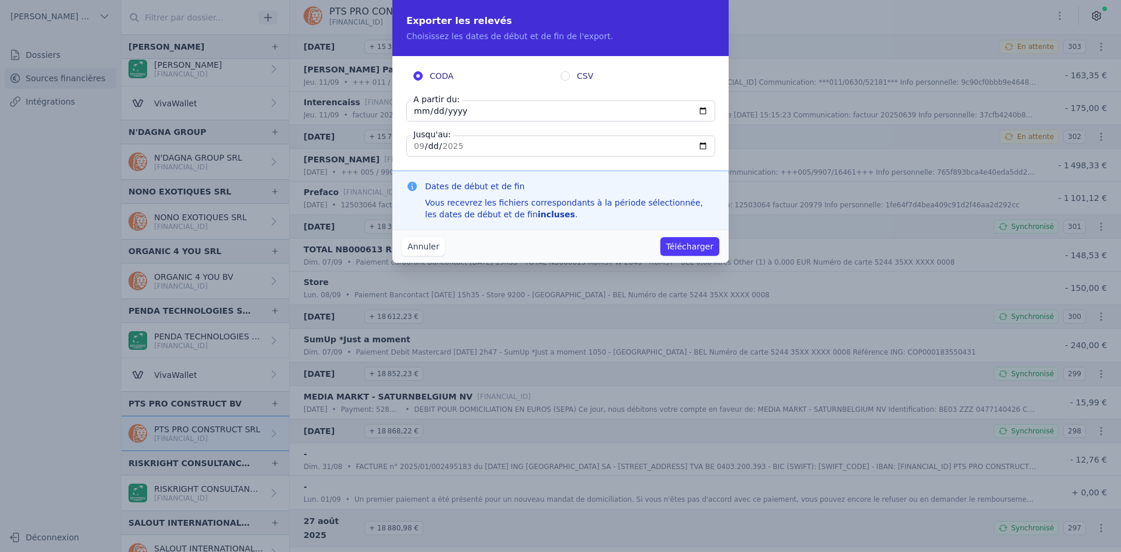
click at [416, 113] on input "[DATE]" at bounding box center [561, 110] width 309 height 21
type input "[DATE]"
click at [687, 246] on button "Télécharger" at bounding box center [690, 246] width 59 height 19
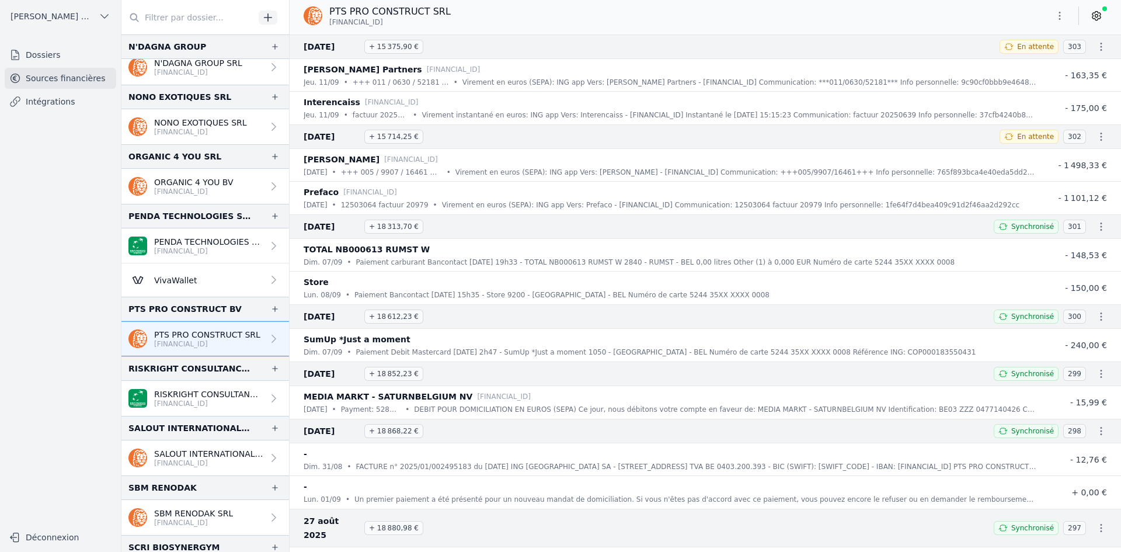
scroll to position [1986, 0]
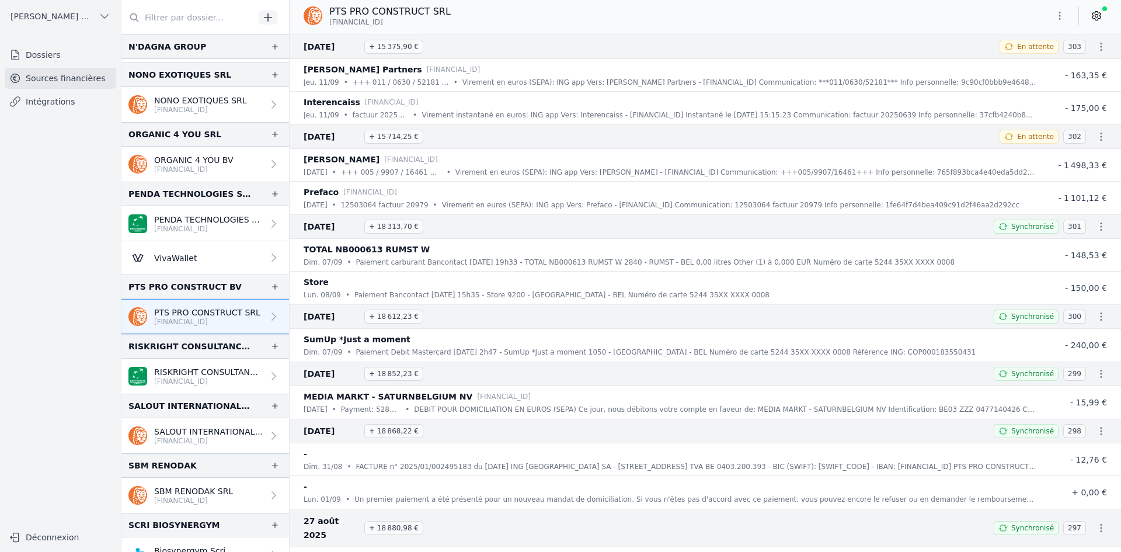
click at [202, 370] on p "RISKRIGHT CONSULTANCY BV" at bounding box center [208, 372] width 109 height 12
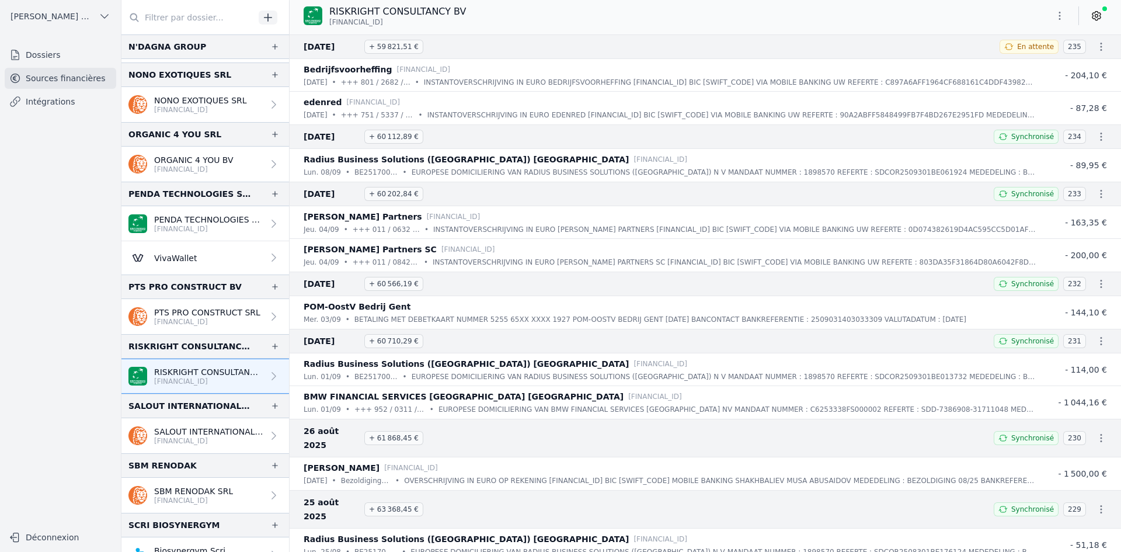
click at [1054, 13] on button "button" at bounding box center [1059, 15] width 23 height 19
drag, startPoint x: 1029, startPoint y: 64, endPoint x: 1021, endPoint y: 61, distance: 8.7
click at [1027, 63] on button "Exporter" at bounding box center [1032, 62] width 84 height 22
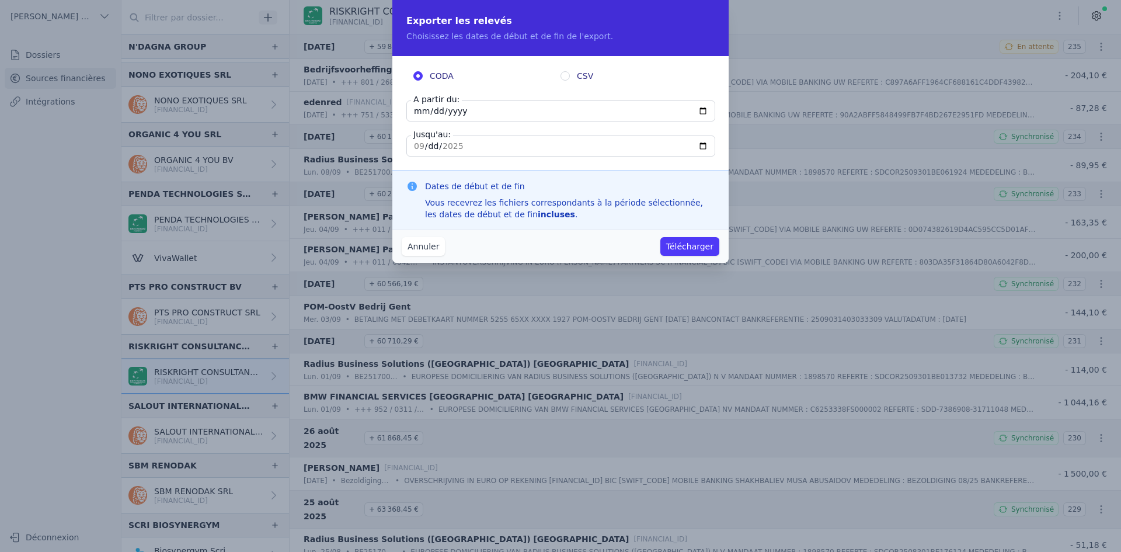
drag, startPoint x: 422, startPoint y: 109, endPoint x: 405, endPoint y: 95, distance: 22.8
click at [421, 109] on input "[DATE]" at bounding box center [561, 110] width 309 height 21
type input "[DATE]"
click at [683, 247] on button "Télécharger" at bounding box center [690, 246] width 59 height 19
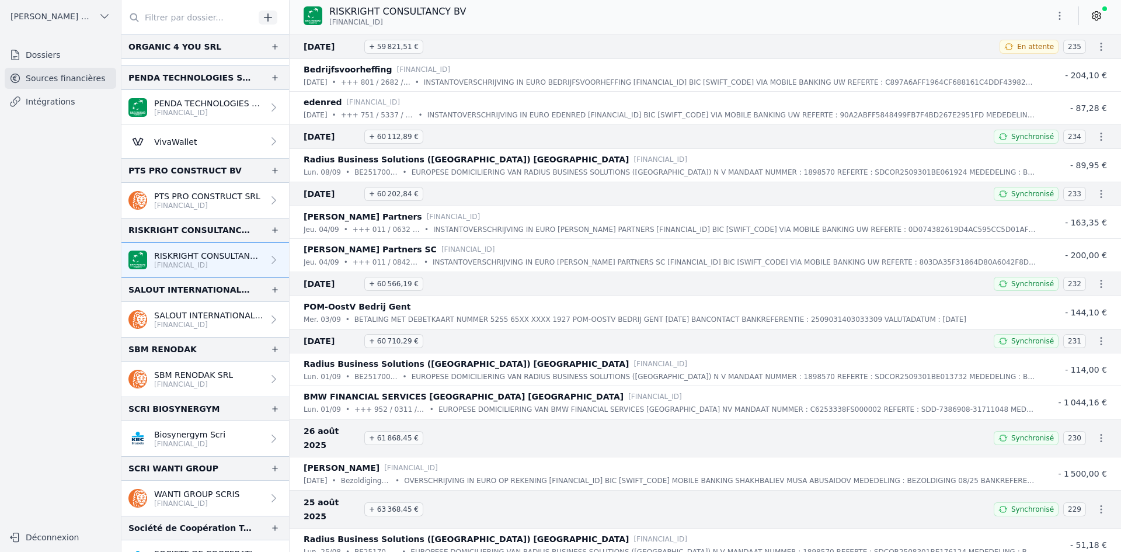
scroll to position [2103, 0]
click at [173, 322] on p "[FINANCIAL_ID]" at bounding box center [208, 323] width 109 height 9
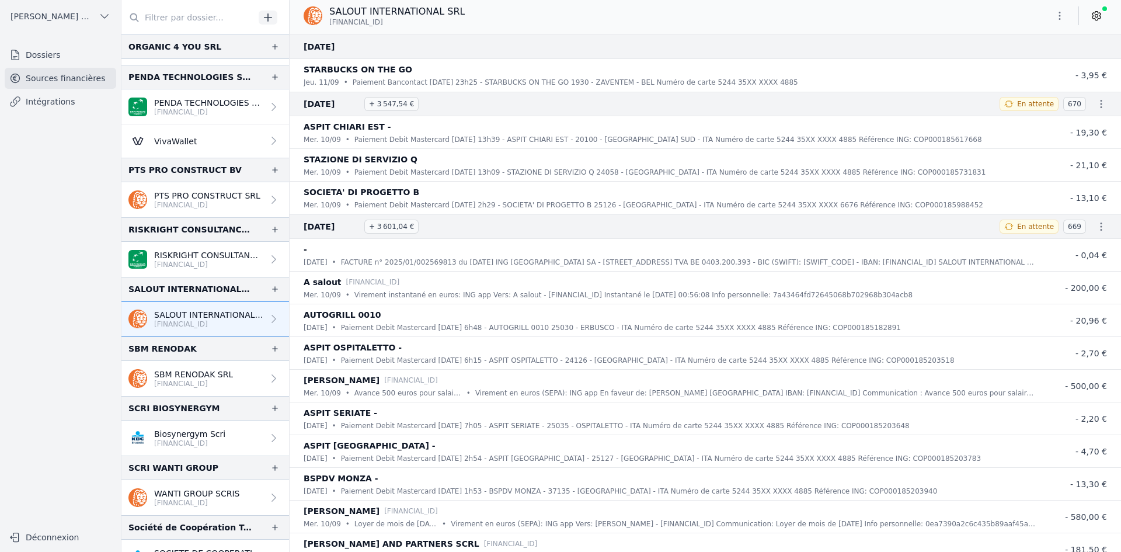
click at [1053, 19] on button "button" at bounding box center [1059, 15] width 23 height 19
click at [1040, 57] on button "Exporter" at bounding box center [1032, 62] width 84 height 22
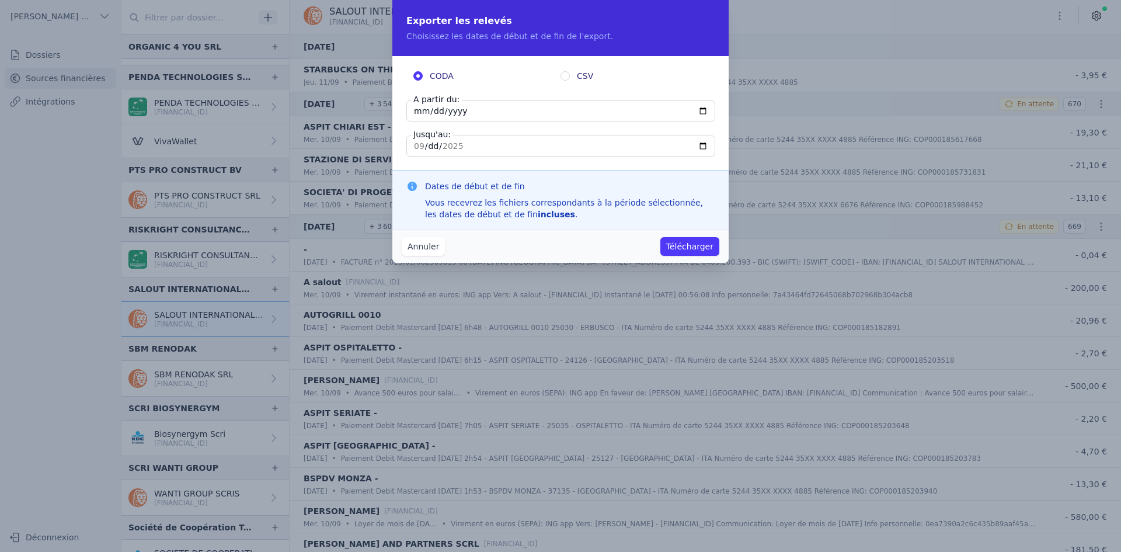
click at [421, 106] on input "[DATE]" at bounding box center [561, 110] width 309 height 21
type input "[DATE]"
click at [678, 241] on button "Télécharger" at bounding box center [690, 246] width 59 height 19
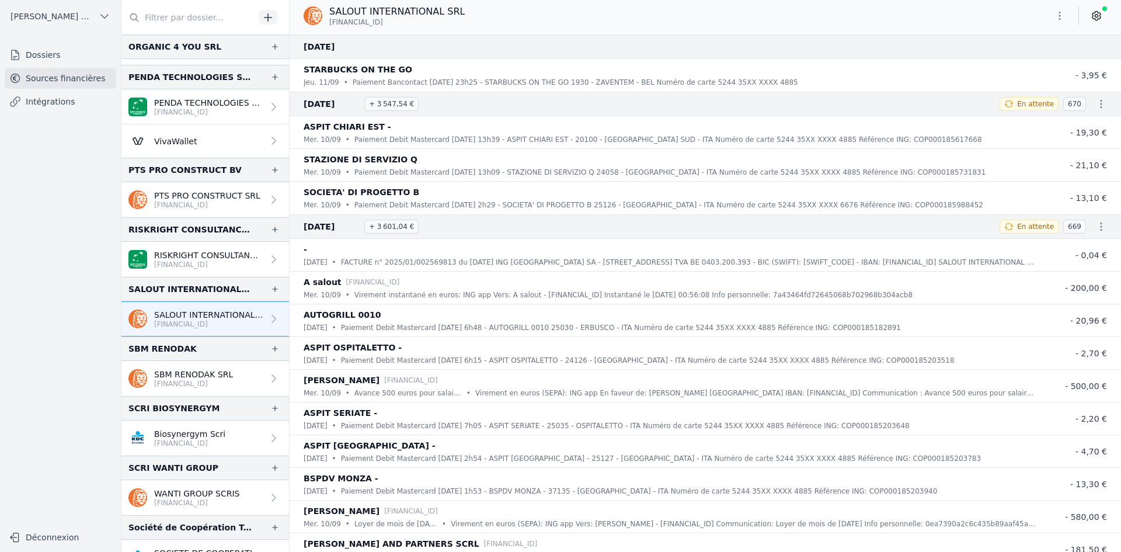
drag, startPoint x: 154, startPoint y: 378, endPoint x: 168, endPoint y: 373, distance: 15.2
click at [154, 378] on p "SBM RENODAK SRL" at bounding box center [193, 375] width 79 height 12
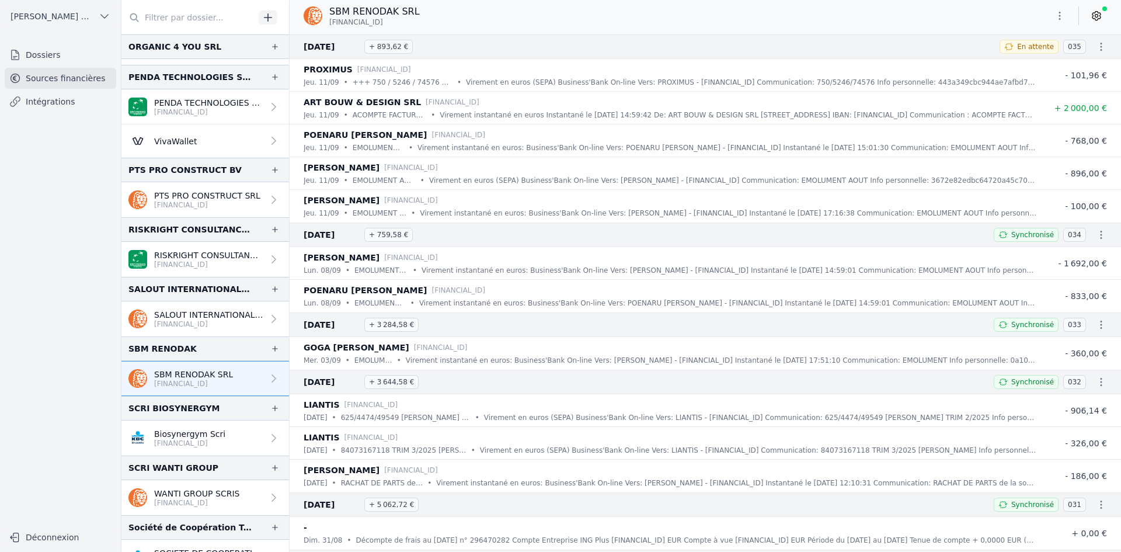
click at [1050, 16] on button "button" at bounding box center [1059, 15] width 23 height 19
click at [1034, 62] on button "Exporter" at bounding box center [1032, 62] width 84 height 22
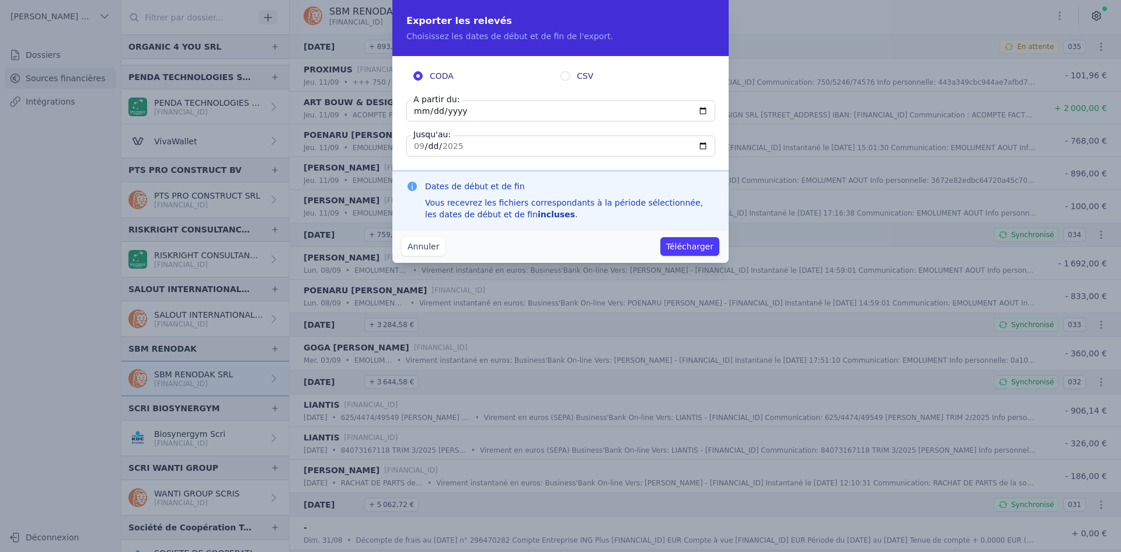
click at [417, 111] on input "[DATE]" at bounding box center [561, 110] width 309 height 21
type input "[DATE]"
click at [691, 241] on button "Télécharger" at bounding box center [690, 246] width 59 height 19
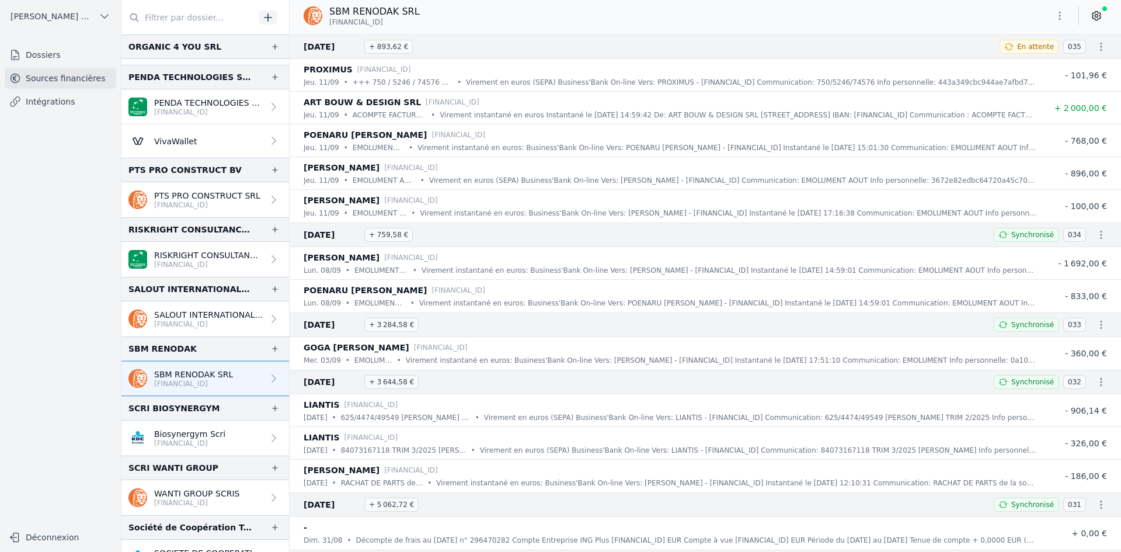
scroll to position [2161, 0]
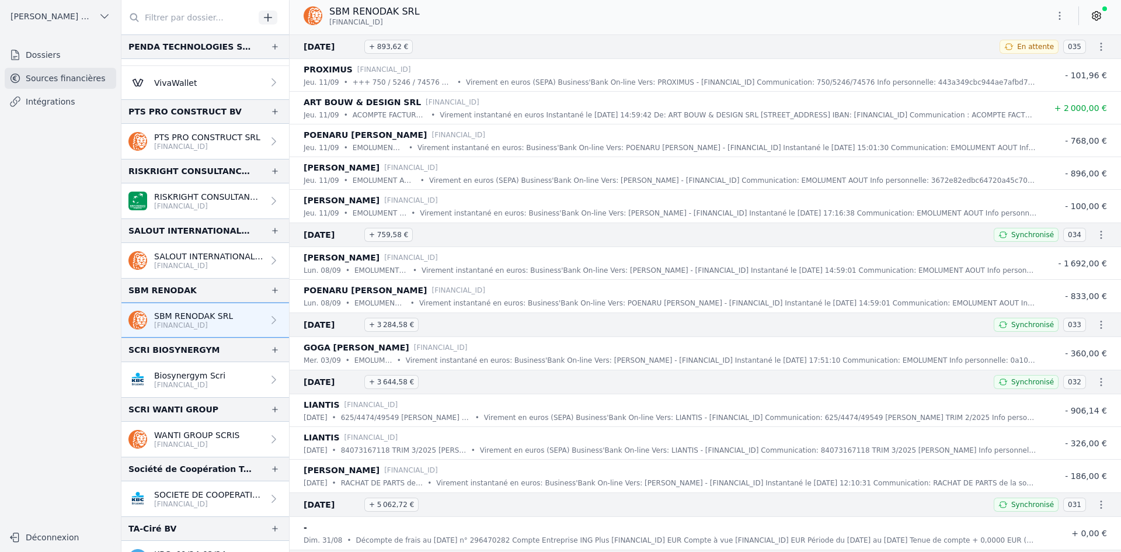
click at [183, 373] on p "Biosynergym Scri" at bounding box center [189, 376] width 71 height 12
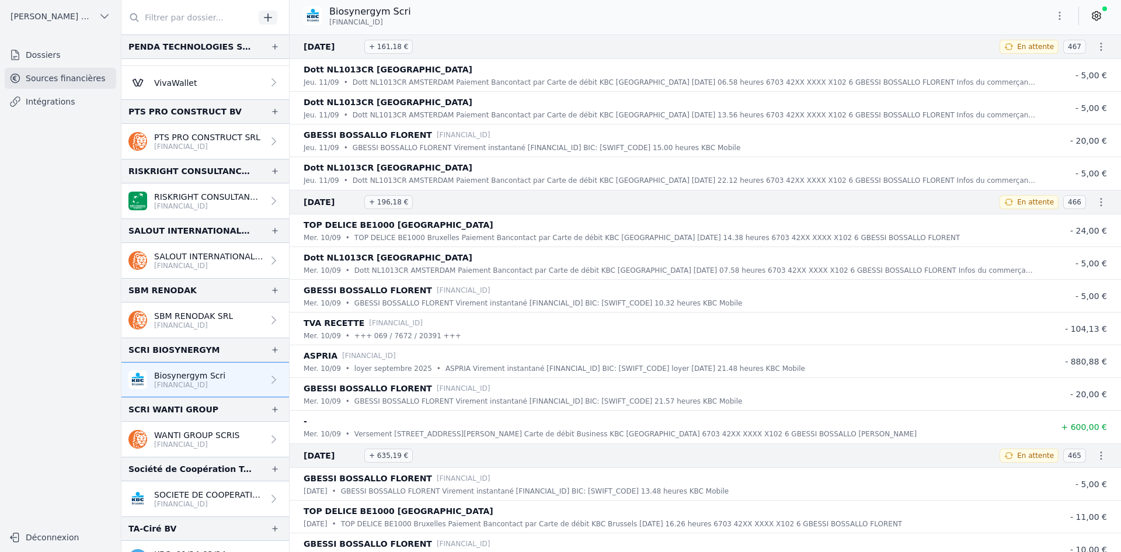
click at [1060, 15] on icon "button" at bounding box center [1060, 16] width 12 height 12
click at [1040, 60] on button "Exporter" at bounding box center [1032, 62] width 84 height 22
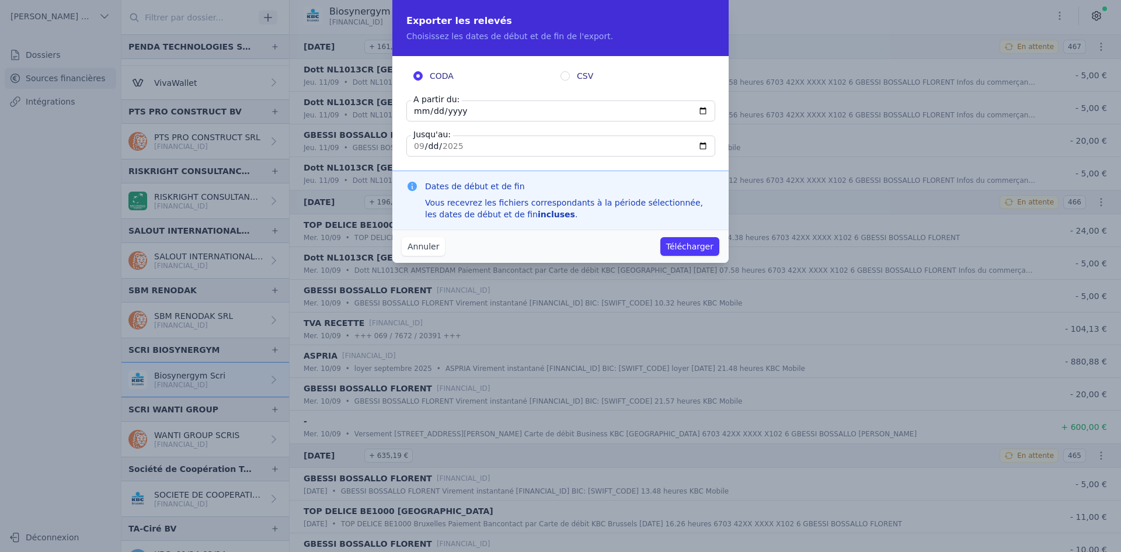
click at [413, 109] on input "[DATE]" at bounding box center [561, 110] width 309 height 21
type input "[DATE]"
click at [694, 243] on button "Télécharger" at bounding box center [690, 246] width 59 height 19
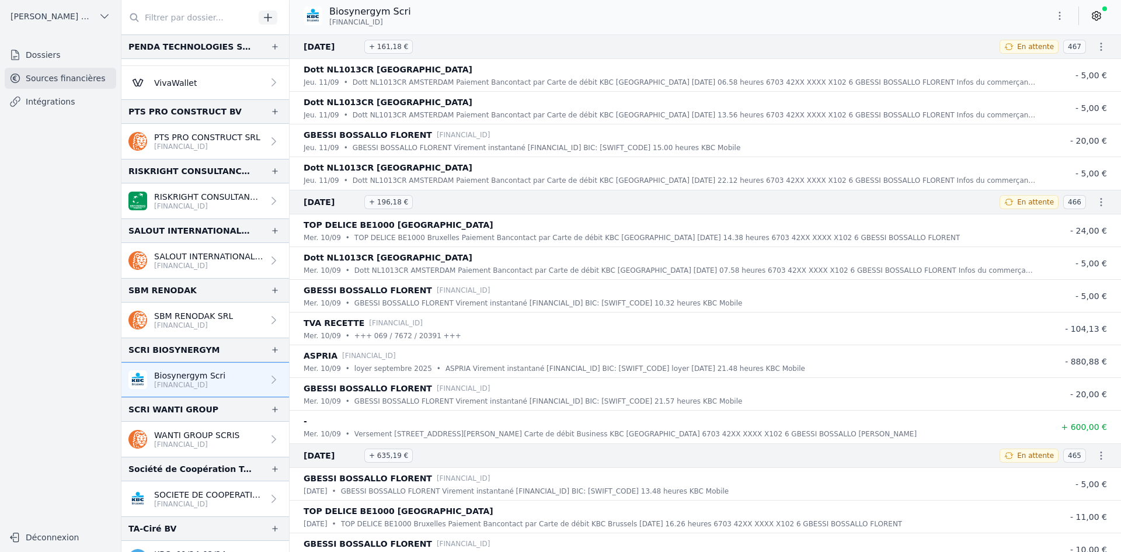
click at [195, 433] on p "WANTI GROUP SCRIS" at bounding box center [196, 435] width 85 height 12
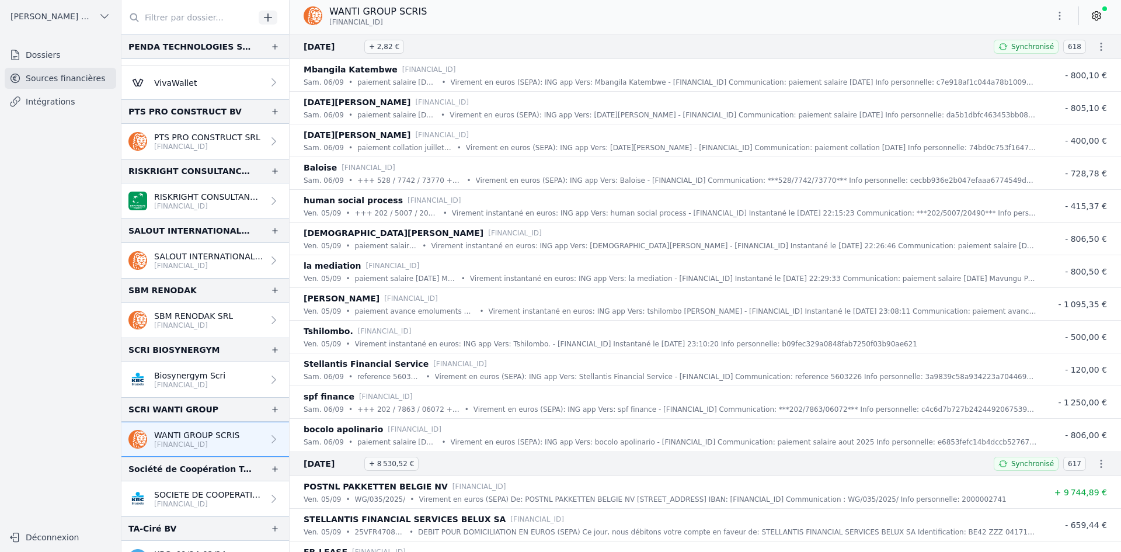
click at [179, 496] on p "SOCIETE DE COOPERATION TECHNIQUE SR" at bounding box center [208, 495] width 109 height 12
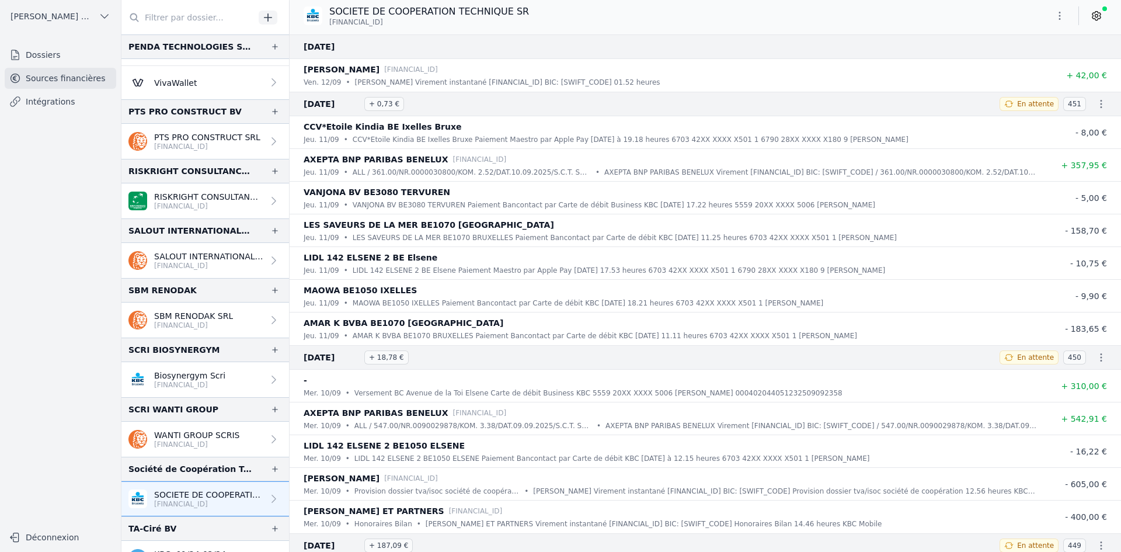
click at [1060, 22] on button "button" at bounding box center [1059, 15] width 23 height 19
click at [1039, 59] on button "Exporter" at bounding box center [1032, 62] width 84 height 22
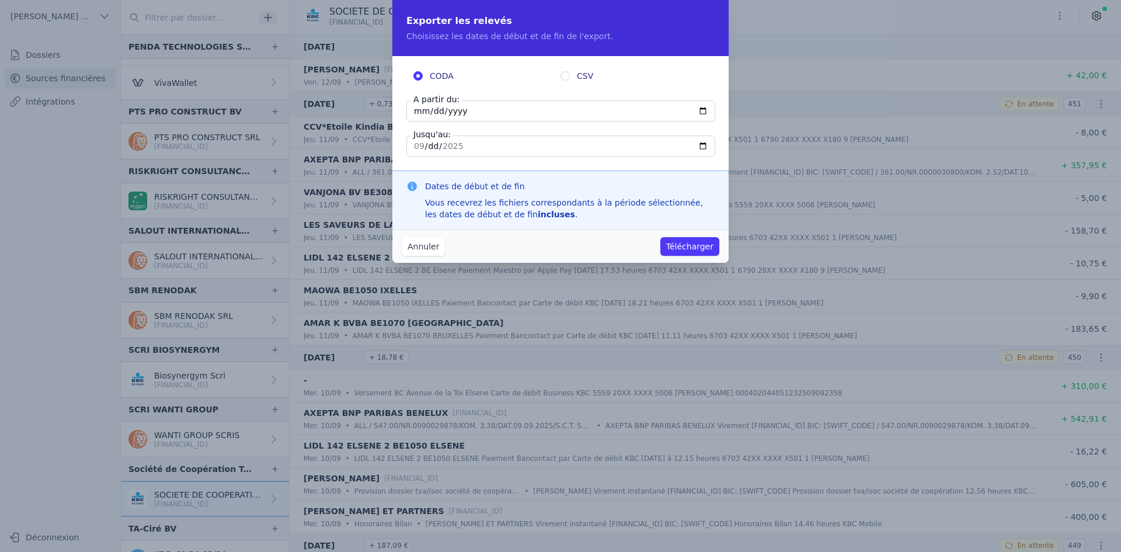
click at [422, 110] on input "[DATE]" at bounding box center [561, 110] width 309 height 21
type input "[DATE]"
click at [678, 239] on button "Télécharger" at bounding box center [690, 246] width 59 height 19
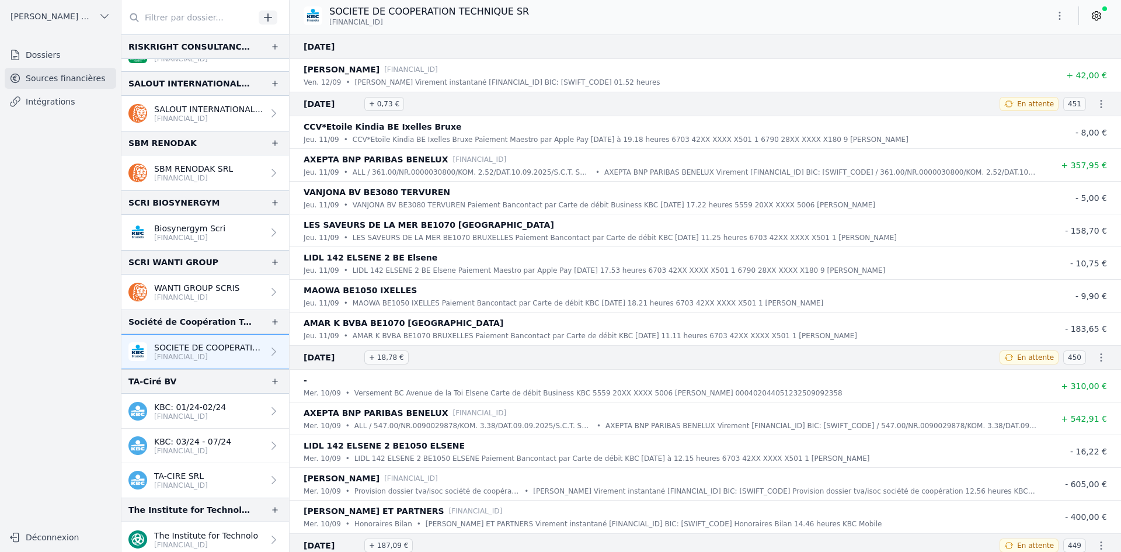
scroll to position [2336, 0]
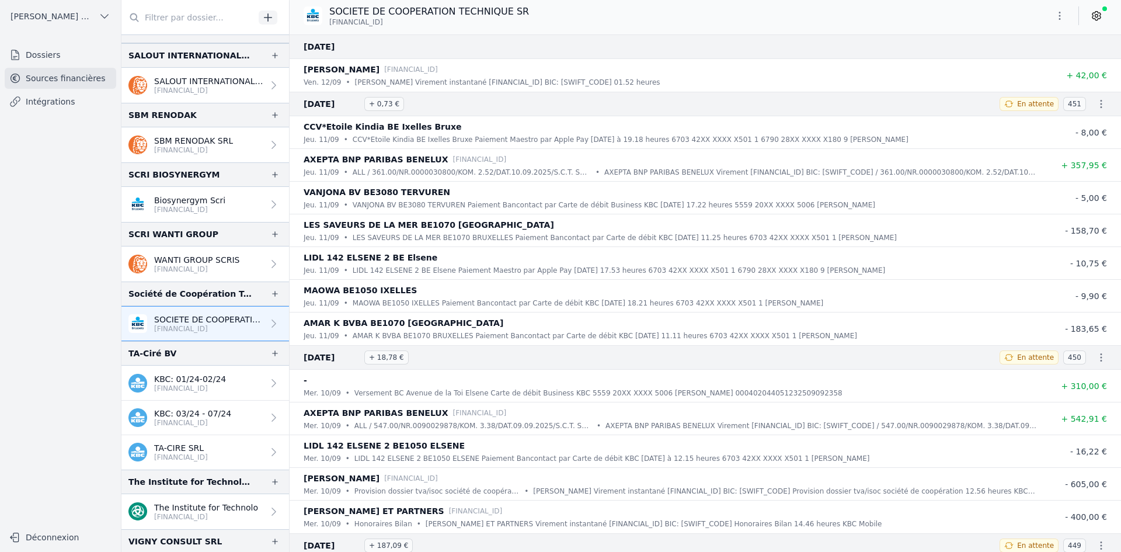
click at [203, 447] on p "TA-CIRE SRL" at bounding box center [181, 448] width 54 height 12
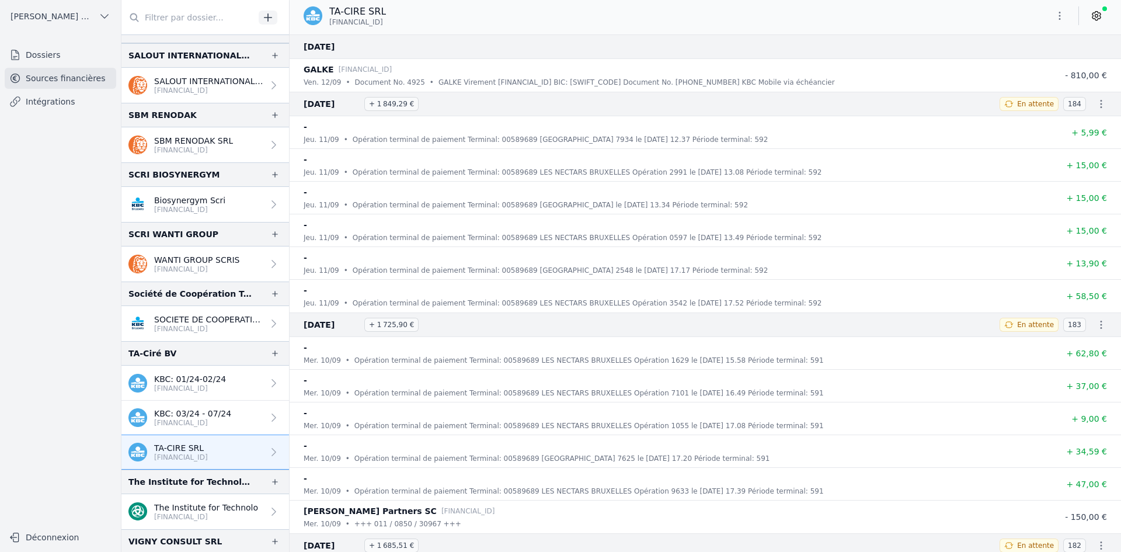
click at [1058, 18] on icon "button" at bounding box center [1060, 16] width 12 height 12
click at [1040, 61] on button "Exporter" at bounding box center [1032, 62] width 84 height 22
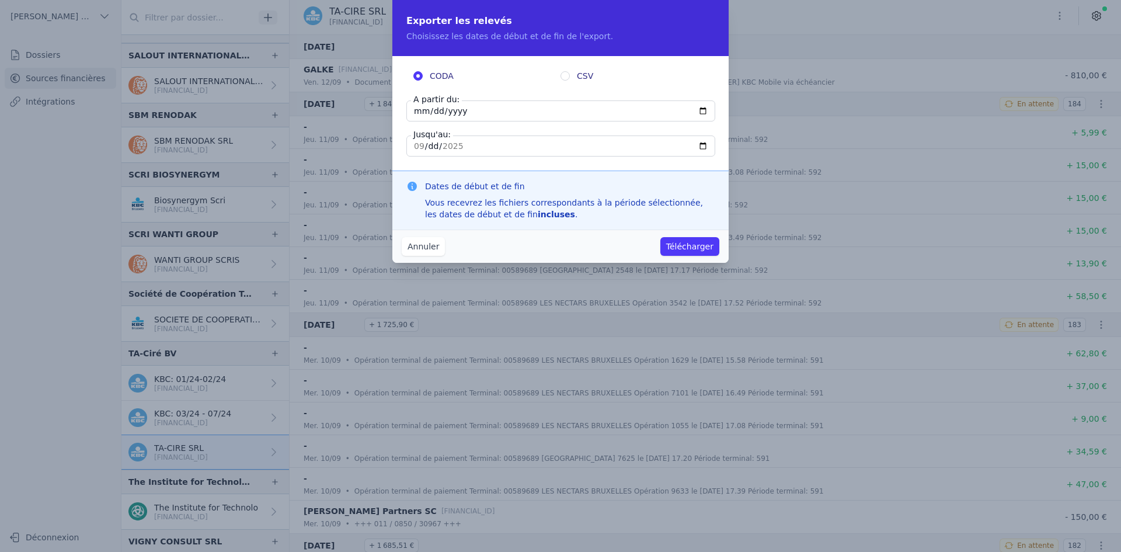
click at [419, 111] on input "[DATE]" at bounding box center [561, 110] width 309 height 21
type input "[DATE]"
click at [672, 252] on button "Télécharger" at bounding box center [690, 246] width 59 height 19
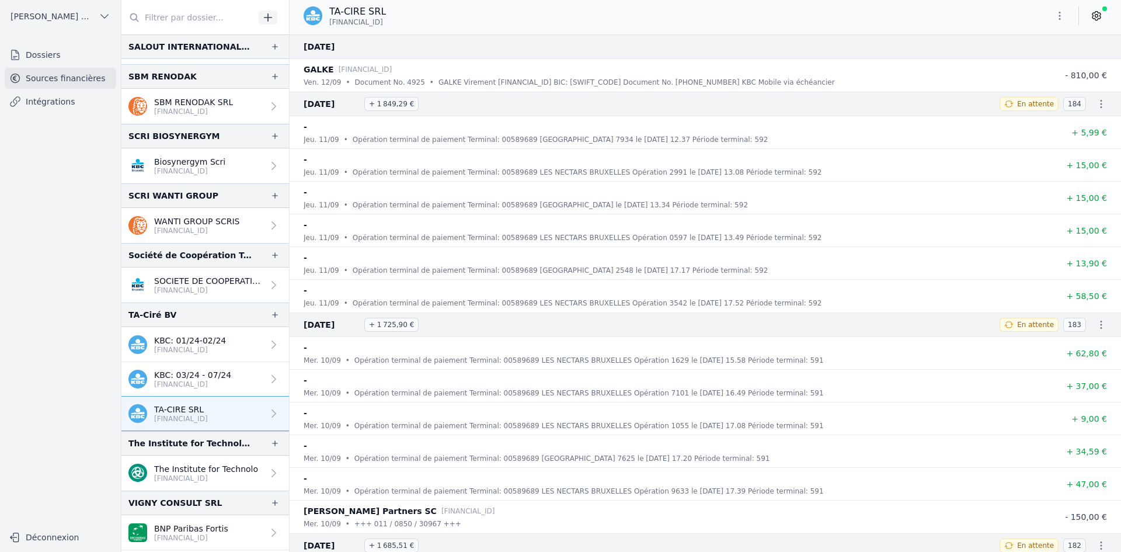
scroll to position [2395, 0]
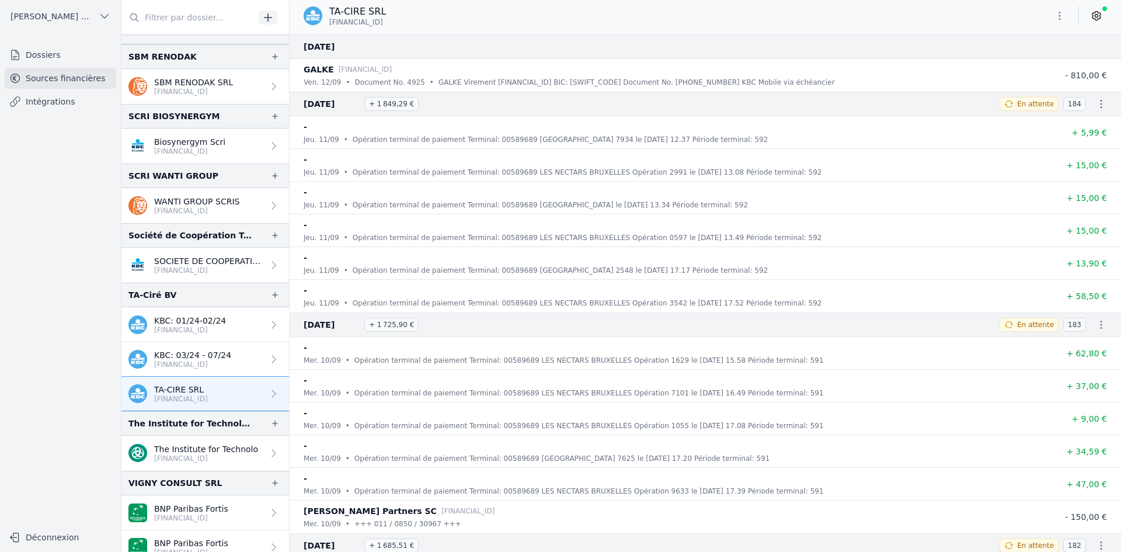
click at [185, 462] on p "[FINANCIAL_ID]" at bounding box center [206, 458] width 104 height 9
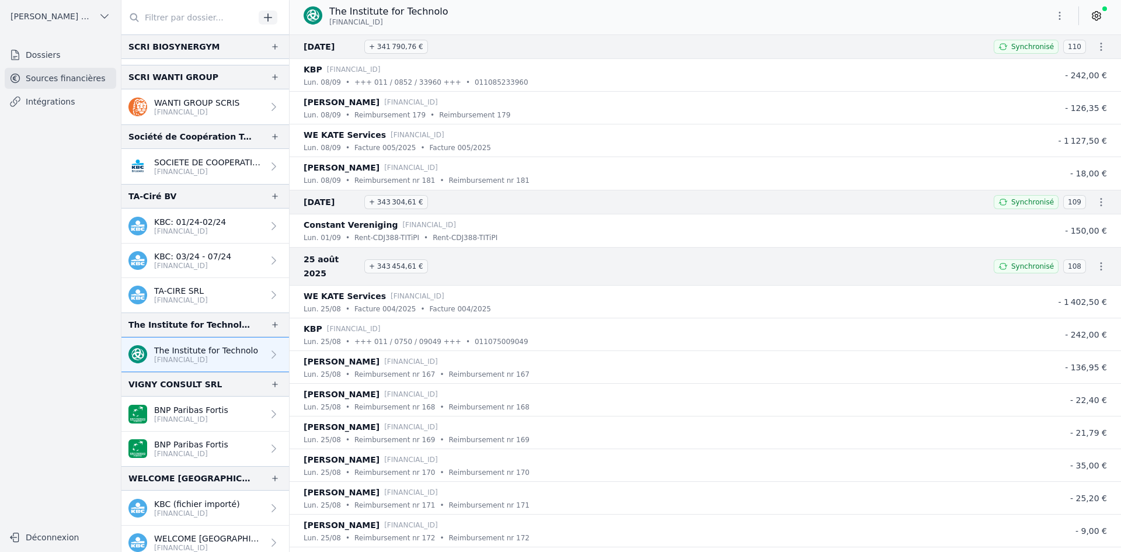
scroll to position [2512, 0]
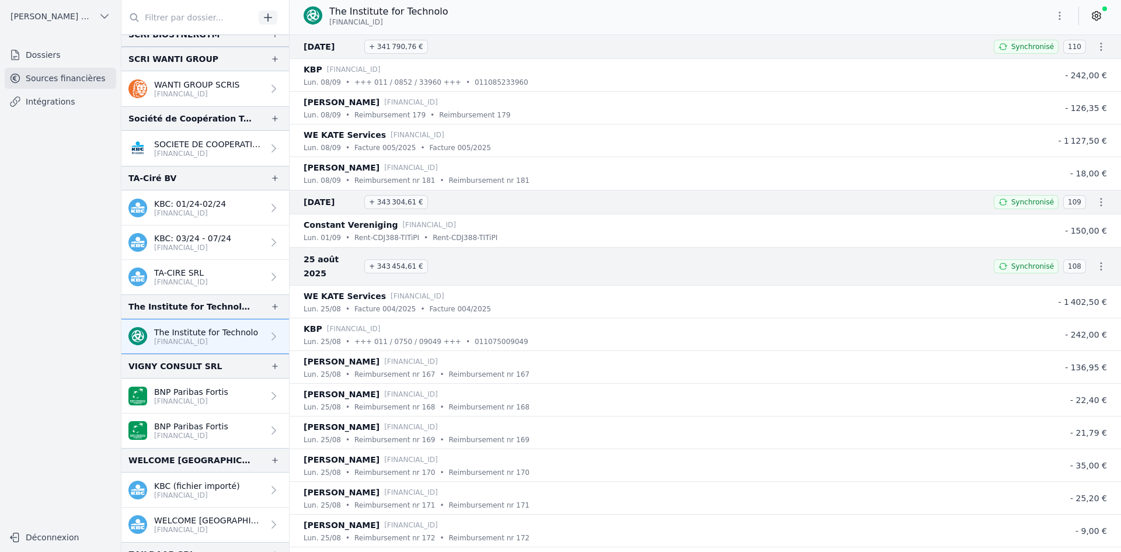
click at [193, 434] on p "[FINANCIAL_ID]" at bounding box center [191, 435] width 74 height 9
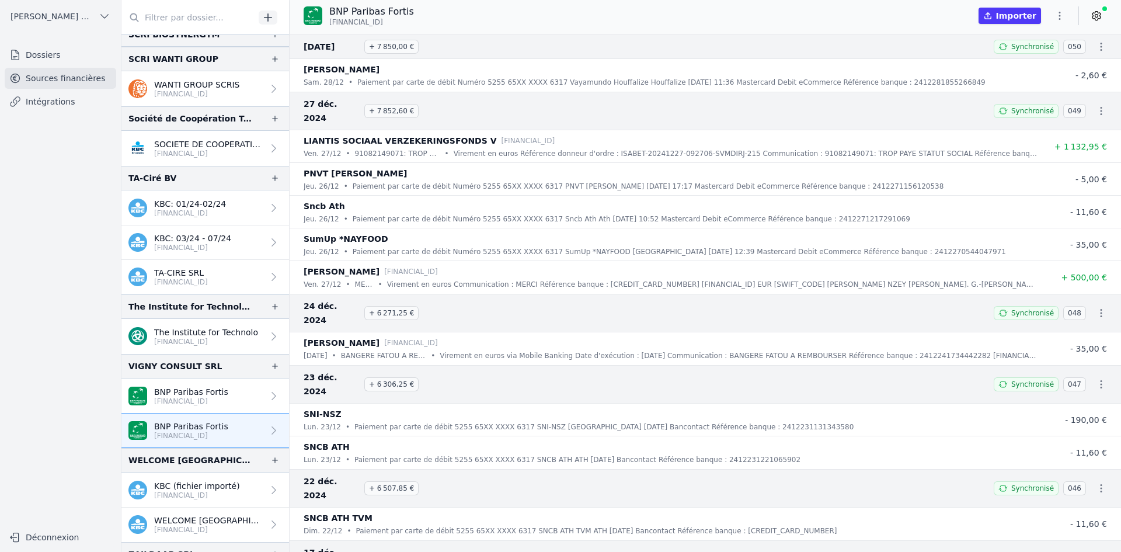
click at [185, 384] on link "BNP Paribas Fortis [FINANCIAL_ID]" at bounding box center [205, 395] width 168 height 35
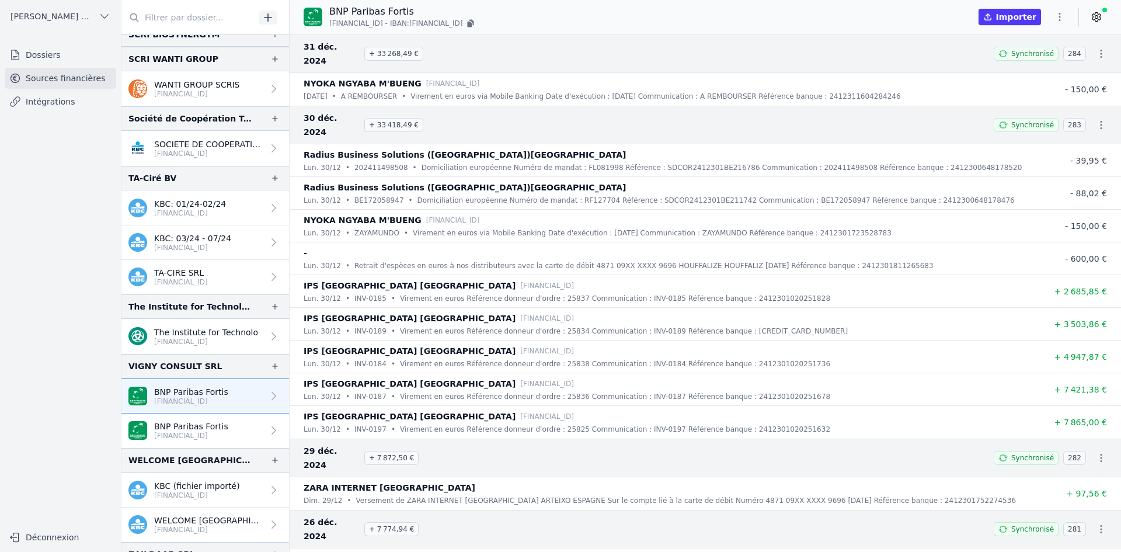
scroll to position [2561, 0]
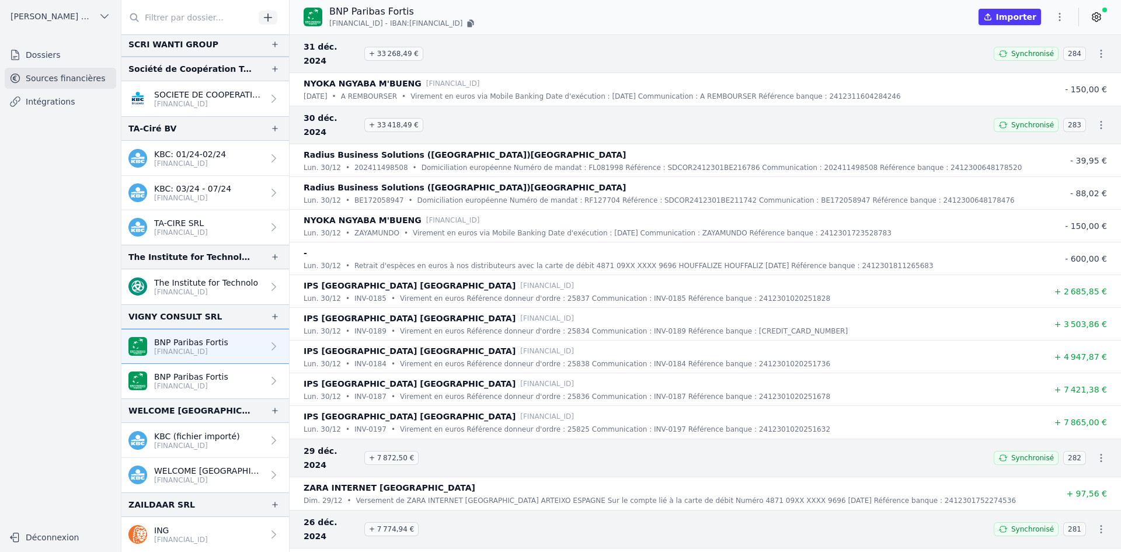
click at [195, 484] on p "[FINANCIAL_ID]" at bounding box center [208, 479] width 109 height 9
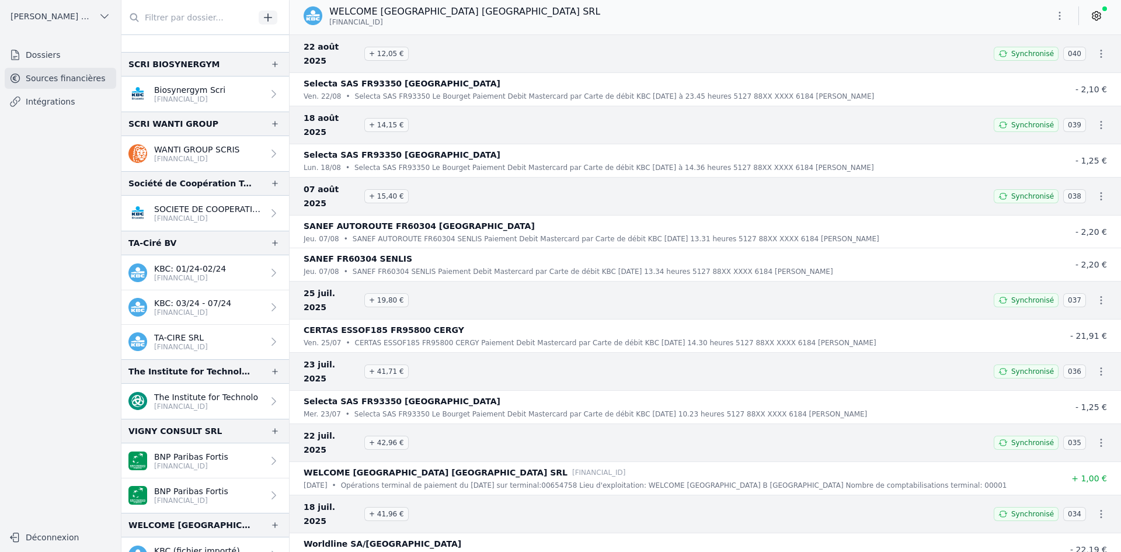
scroll to position [2561, 0]
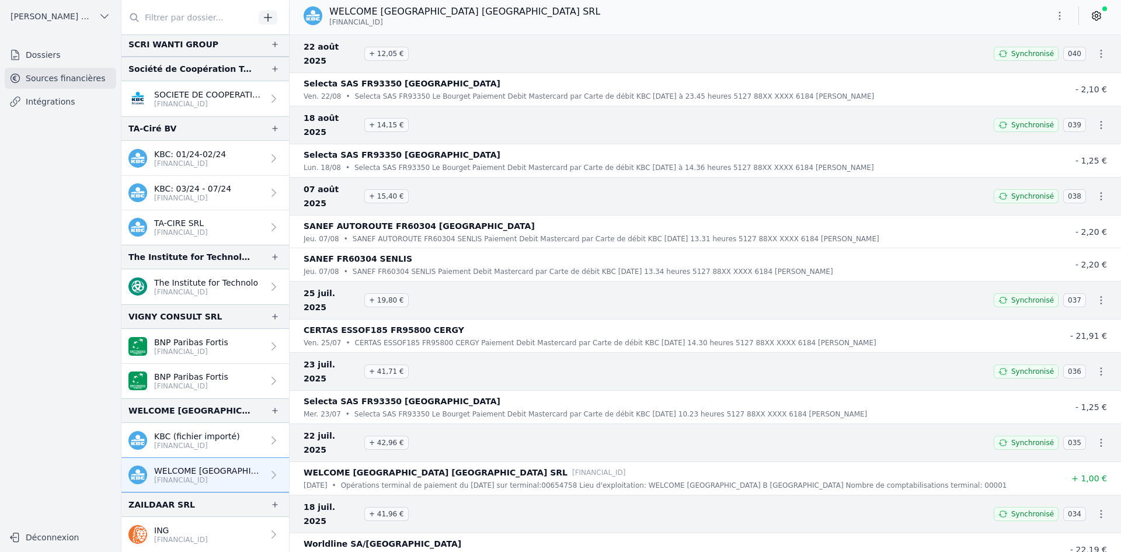
click at [193, 442] on p "[FINANCIAL_ID]" at bounding box center [197, 445] width 86 height 9
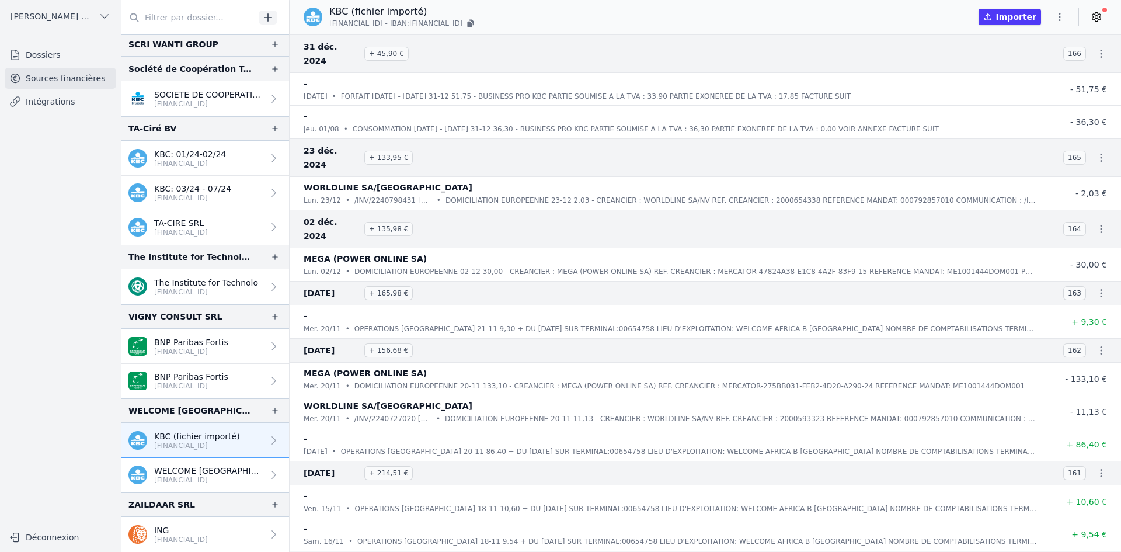
click at [204, 478] on p "[FINANCIAL_ID]" at bounding box center [208, 479] width 109 height 9
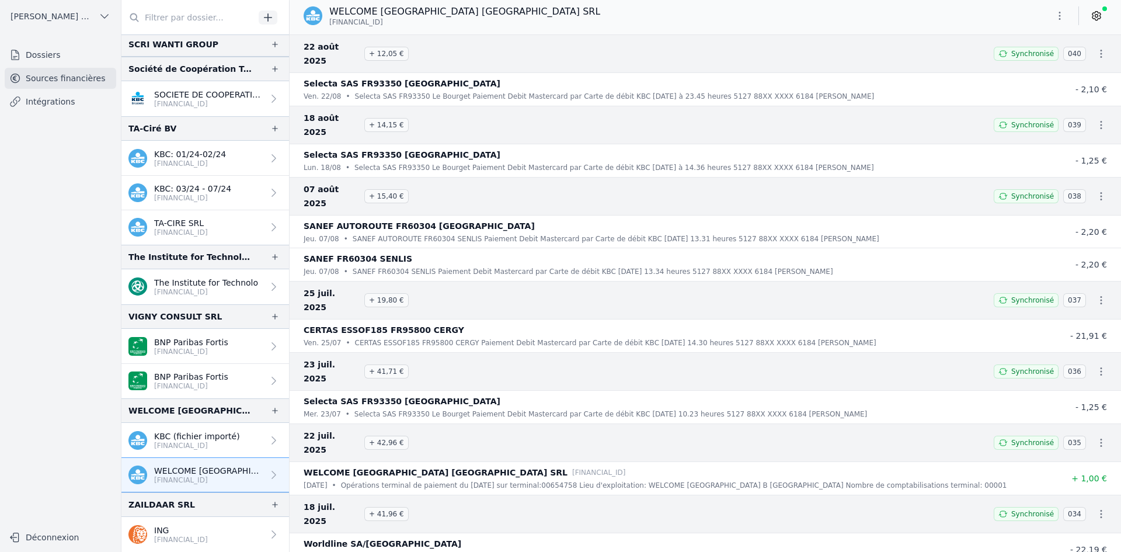
click at [188, 523] on link "ING [FINANCIAL_ID]" at bounding box center [205, 534] width 168 height 35
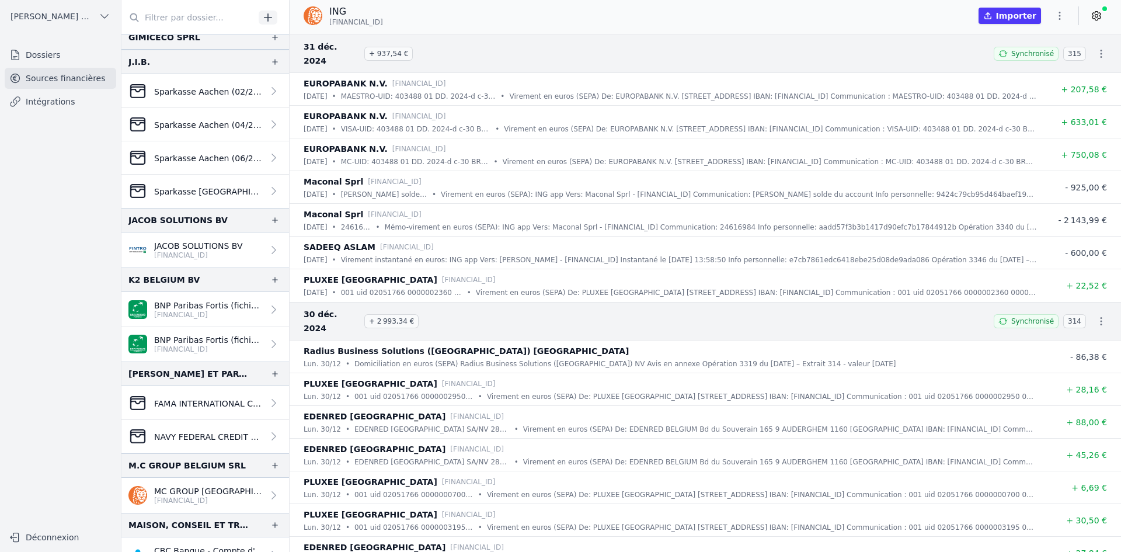
scroll to position [809, 0]
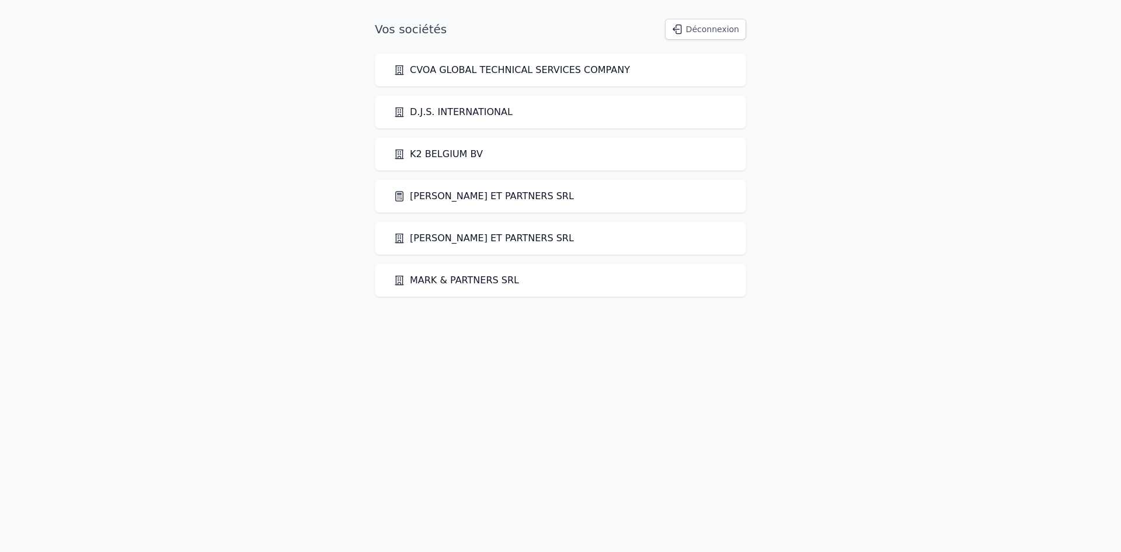
click at [439, 192] on link "[PERSON_NAME] ET PARTNERS SRL" at bounding box center [484, 196] width 180 height 14
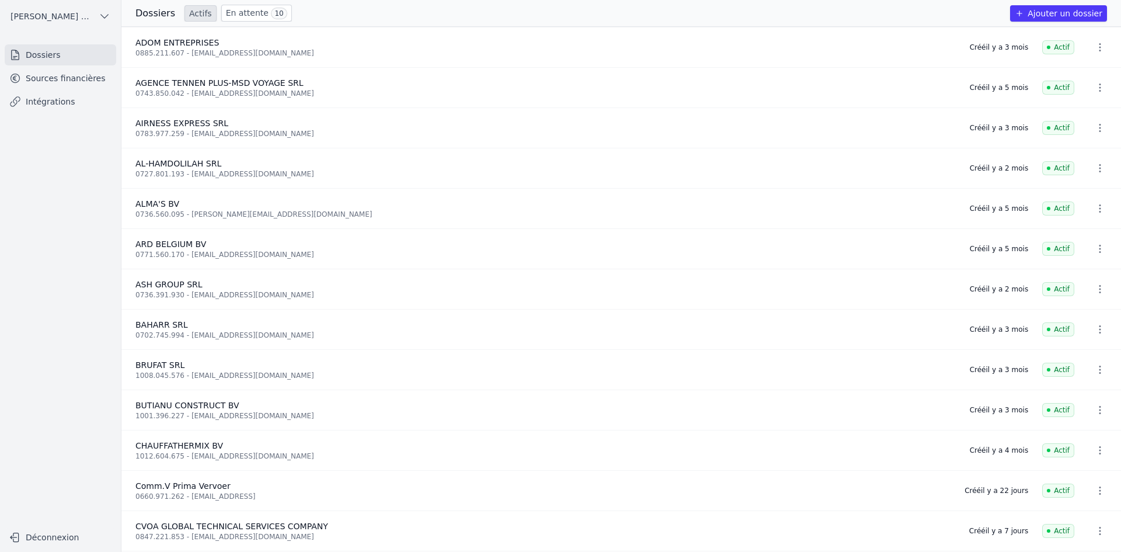
click at [74, 82] on link "Sources financières" at bounding box center [61, 78] width 112 height 21
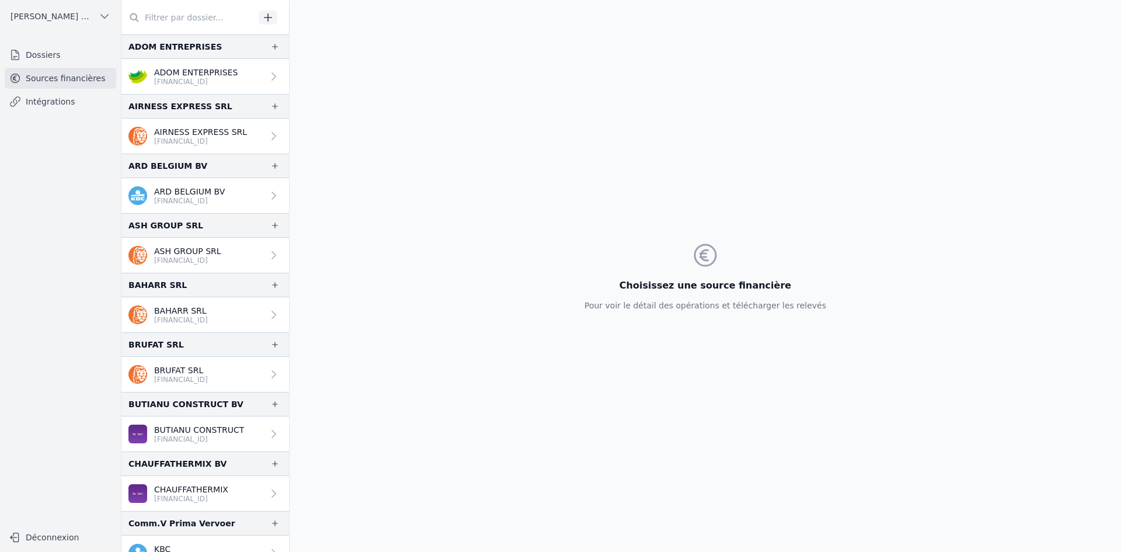
scroll to position [58, 0]
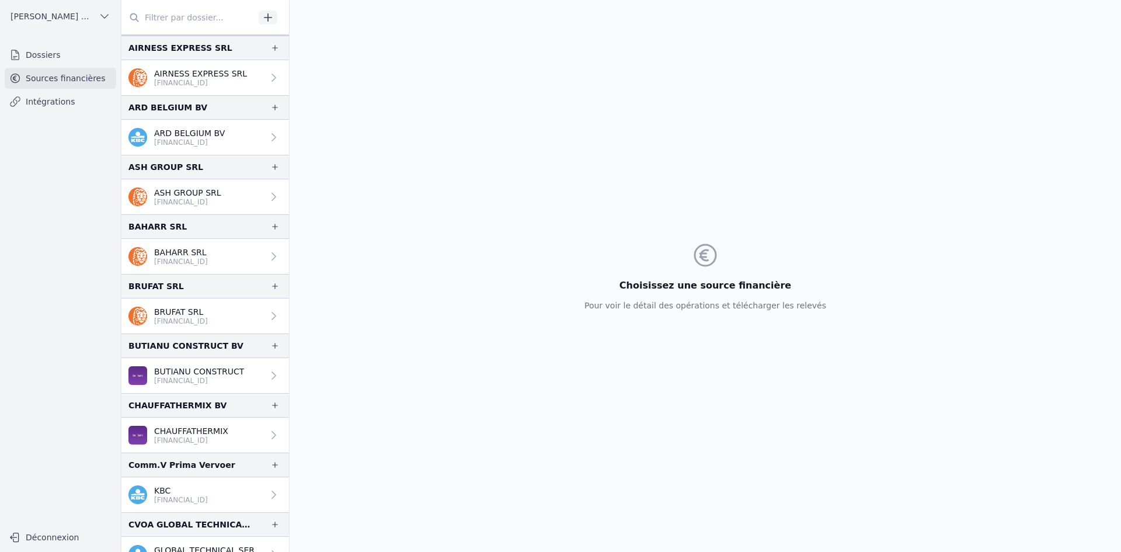
click at [182, 379] on p "[FINANCIAL_ID]" at bounding box center [199, 380] width 90 height 9
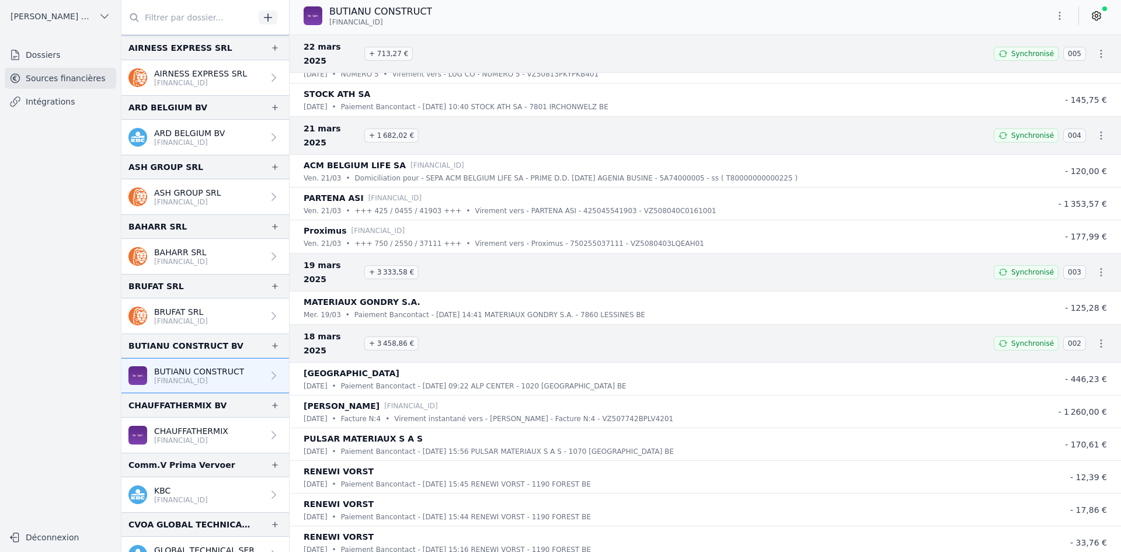
scroll to position [6155, 0]
